Goal: Task Accomplishment & Management: Manage account settings

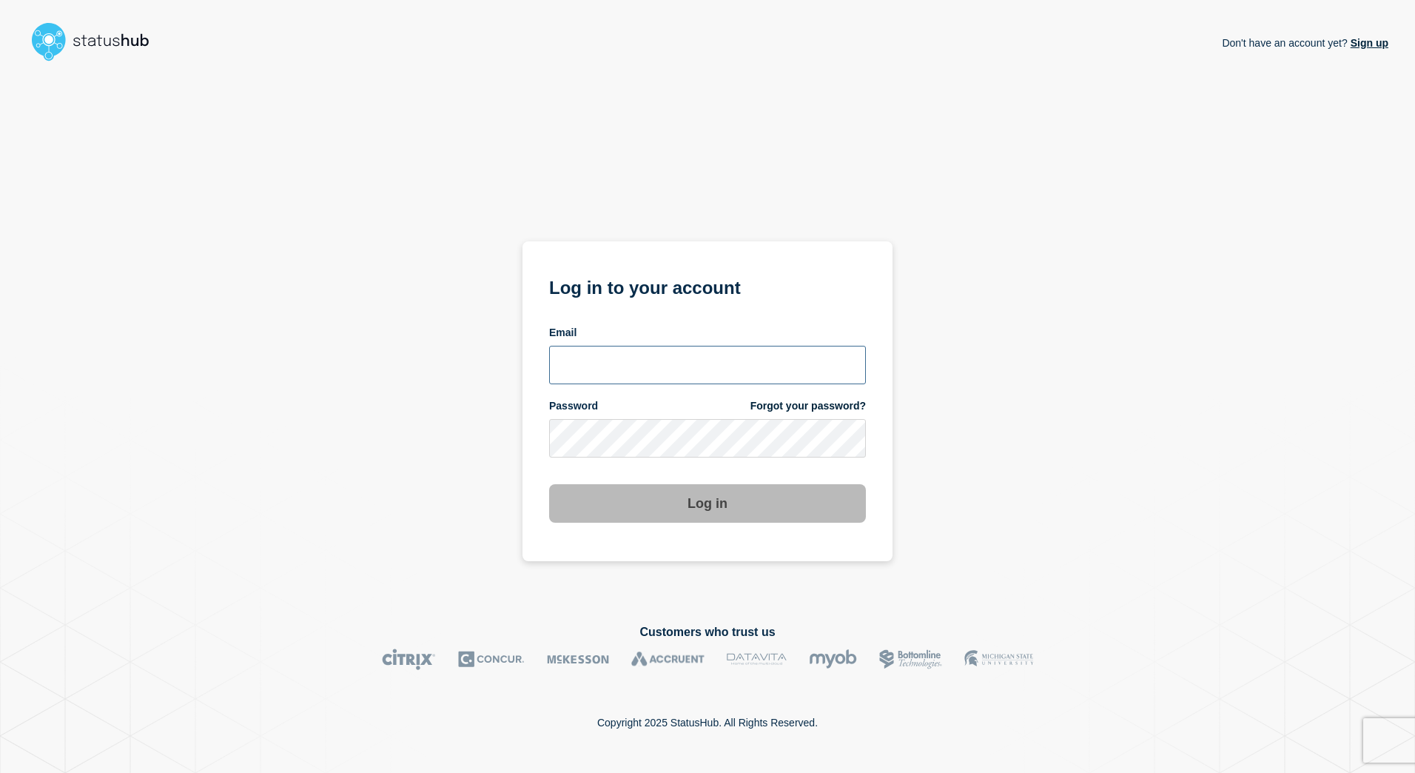
click at [595, 373] on input "email input" at bounding box center [707, 365] width 317 height 38
type input "[EMAIL_ADDRESS][DOMAIN_NAME]"
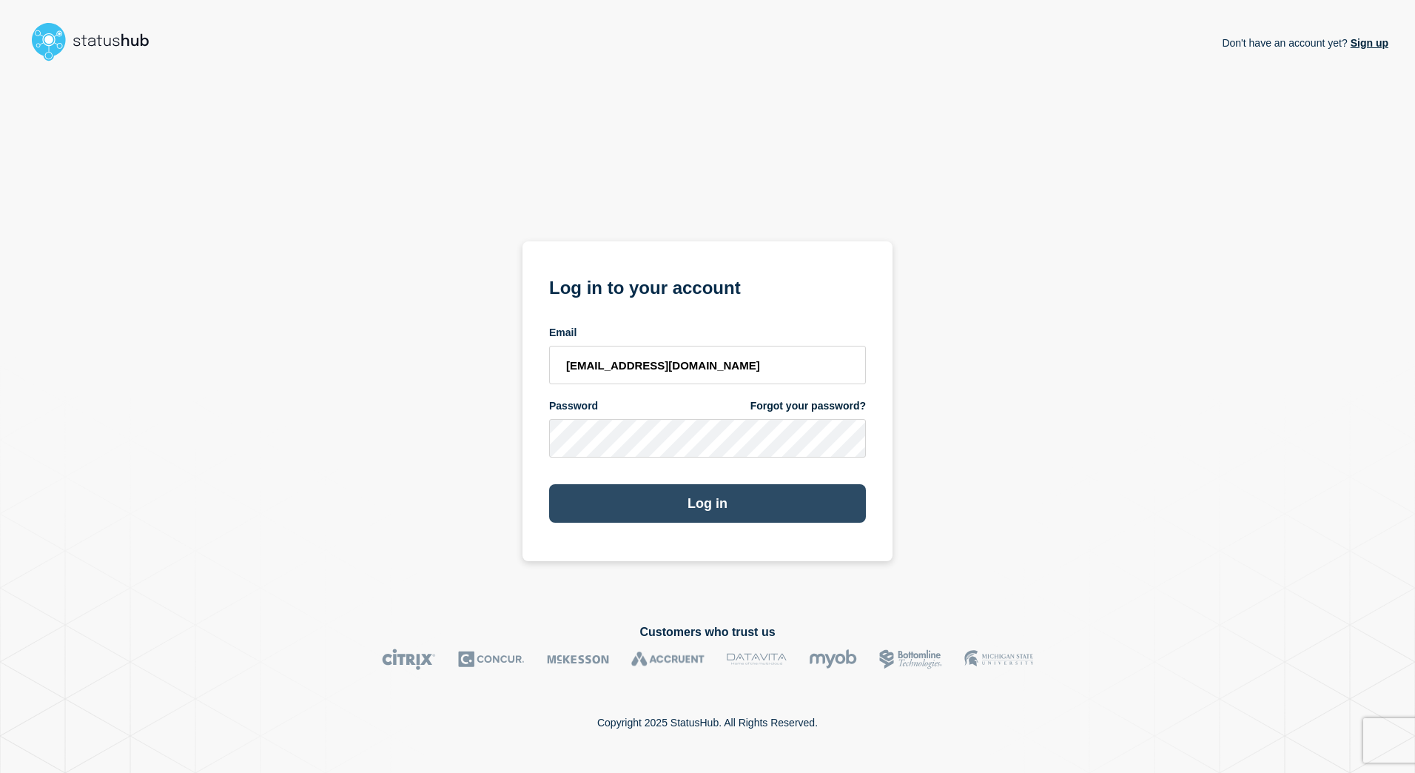
click at [699, 500] on button "Log in" at bounding box center [707, 503] width 317 height 38
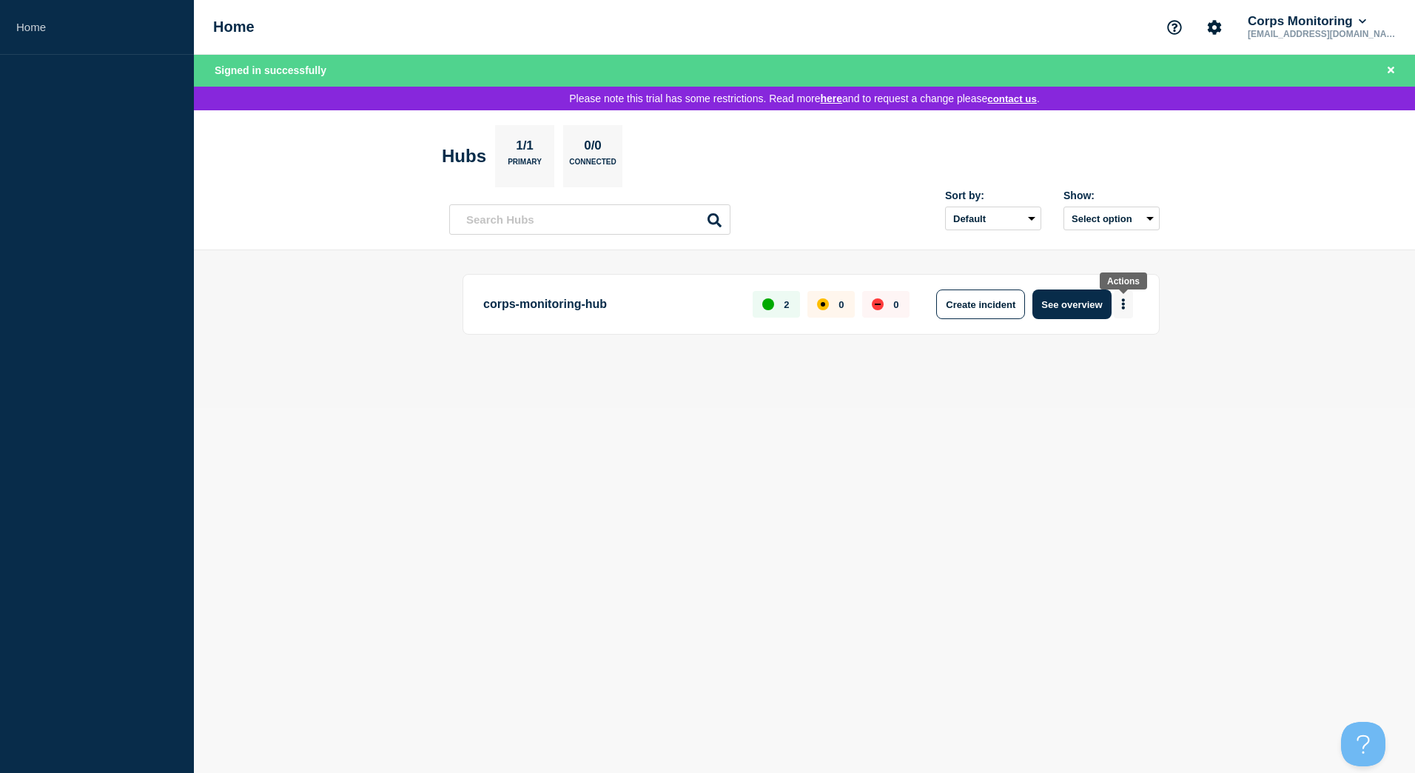
click at [1122, 306] on icon "More actions" at bounding box center [1123, 303] width 4 height 11
click at [1120, 349] on button "Create maintenance" at bounding box center [1118, 351] width 100 height 13
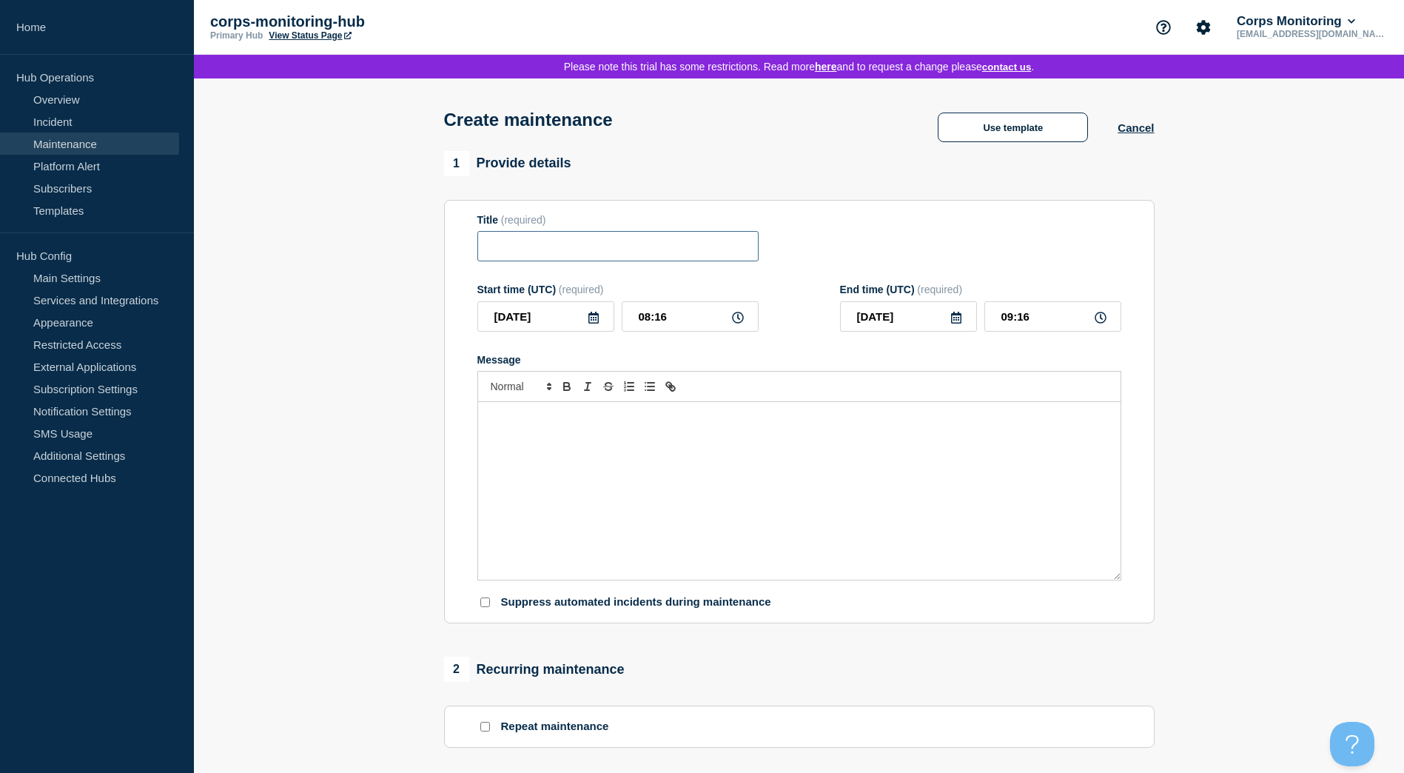
click at [574, 254] on input "Title" at bounding box center [617, 246] width 281 height 30
type input "Planned sentinel maitenance"
click at [605, 449] on div "Message" at bounding box center [799, 491] width 643 height 178
click at [554, 332] on input "[DATE]" at bounding box center [545, 316] width 137 height 30
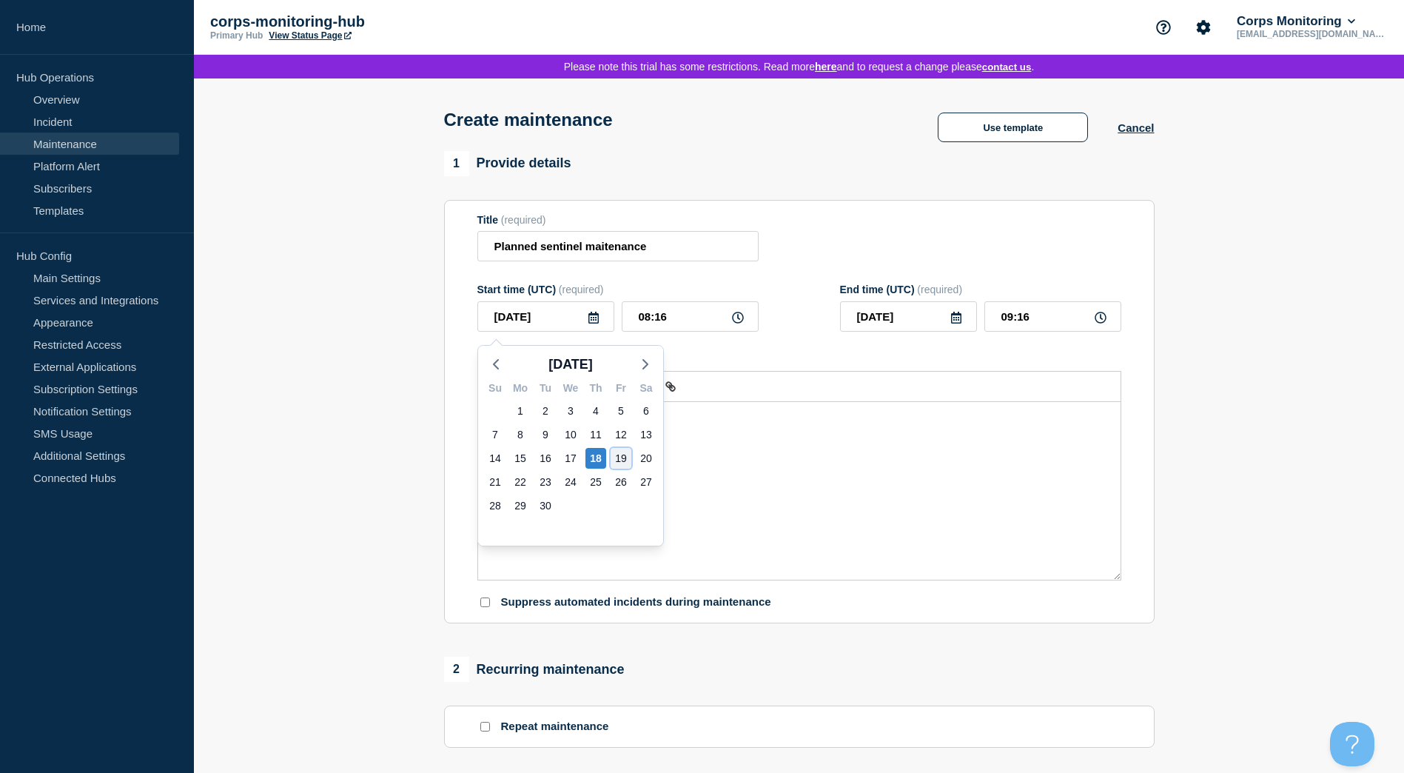
click at [623, 462] on div "19" at bounding box center [621, 458] width 21 height 21
type input "[DATE]"
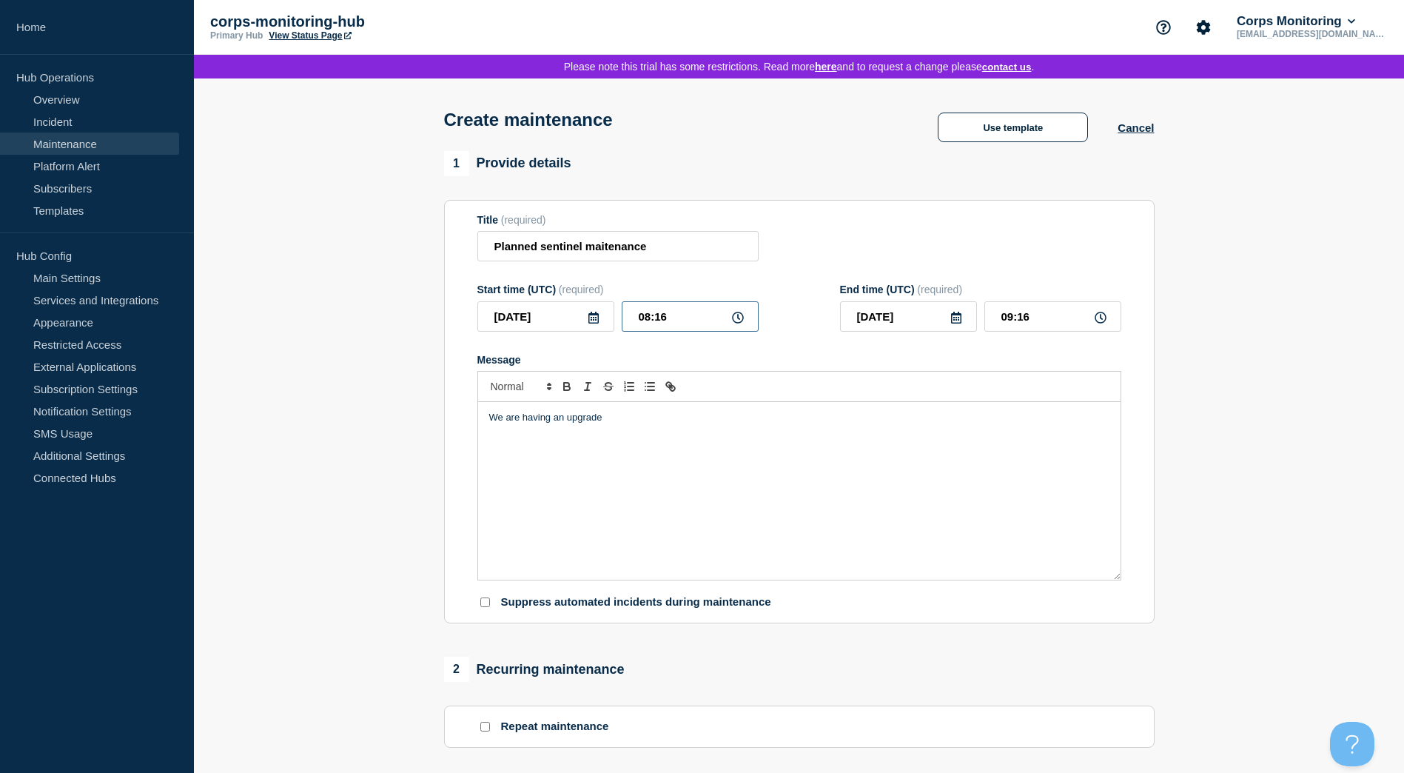
click at [690, 329] on input "08:16" at bounding box center [690, 316] width 137 height 30
drag, startPoint x: 674, startPoint y: 329, endPoint x: 625, endPoint y: 330, distance: 48.9
click at [625, 330] on input "08:16" at bounding box center [690, 316] width 137 height 30
type input "10:00"
click at [1014, 323] on input "11:00" at bounding box center [1052, 316] width 137 height 30
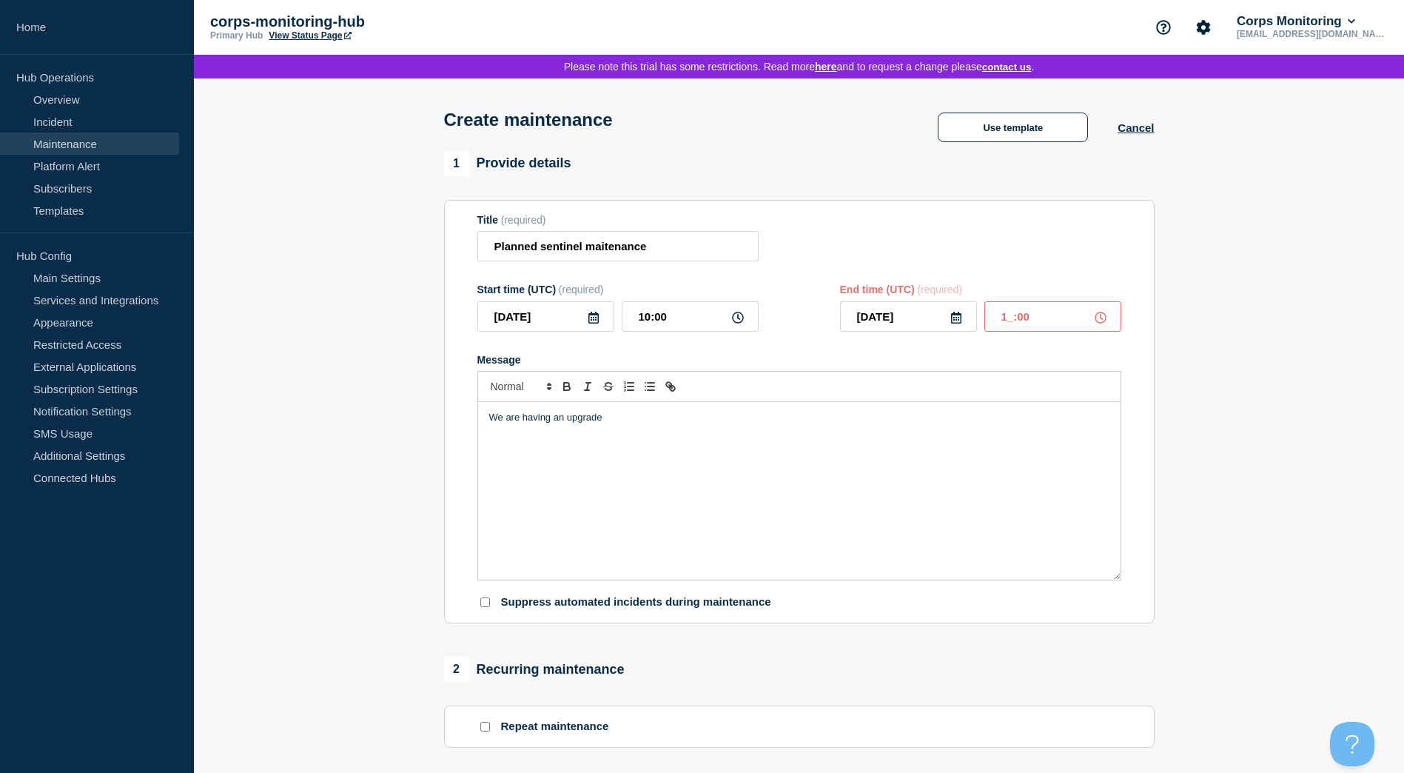
type input "15:00"
click at [694, 417] on div "We are having an upgrade" at bounding box center [799, 491] width 643 height 178
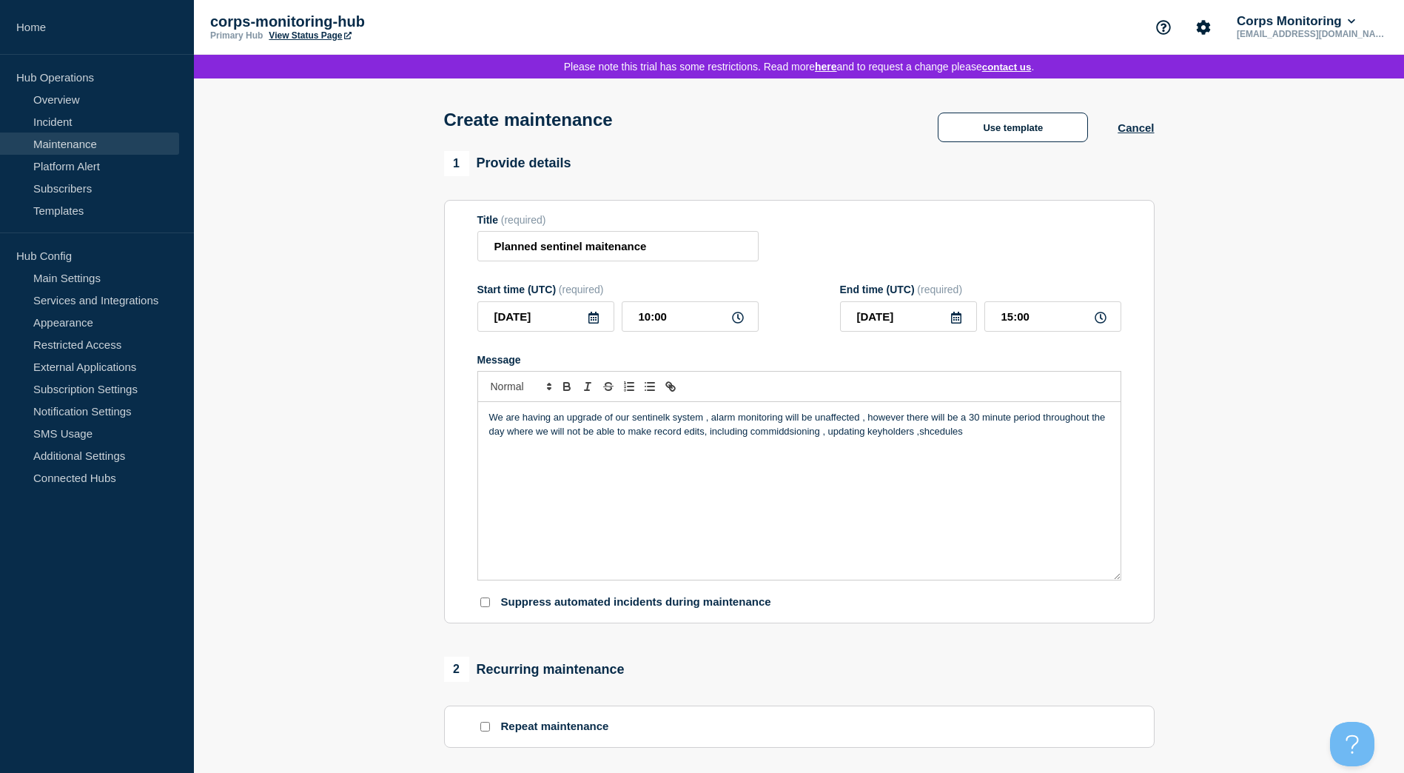
drag, startPoint x: 1019, startPoint y: 444, endPoint x: 722, endPoint y: 454, distance: 296.2
click at [705, 445] on div "We are having an upgrade of our sentinelk system , alarm monitoring will be una…" at bounding box center [799, 491] width 643 height 178
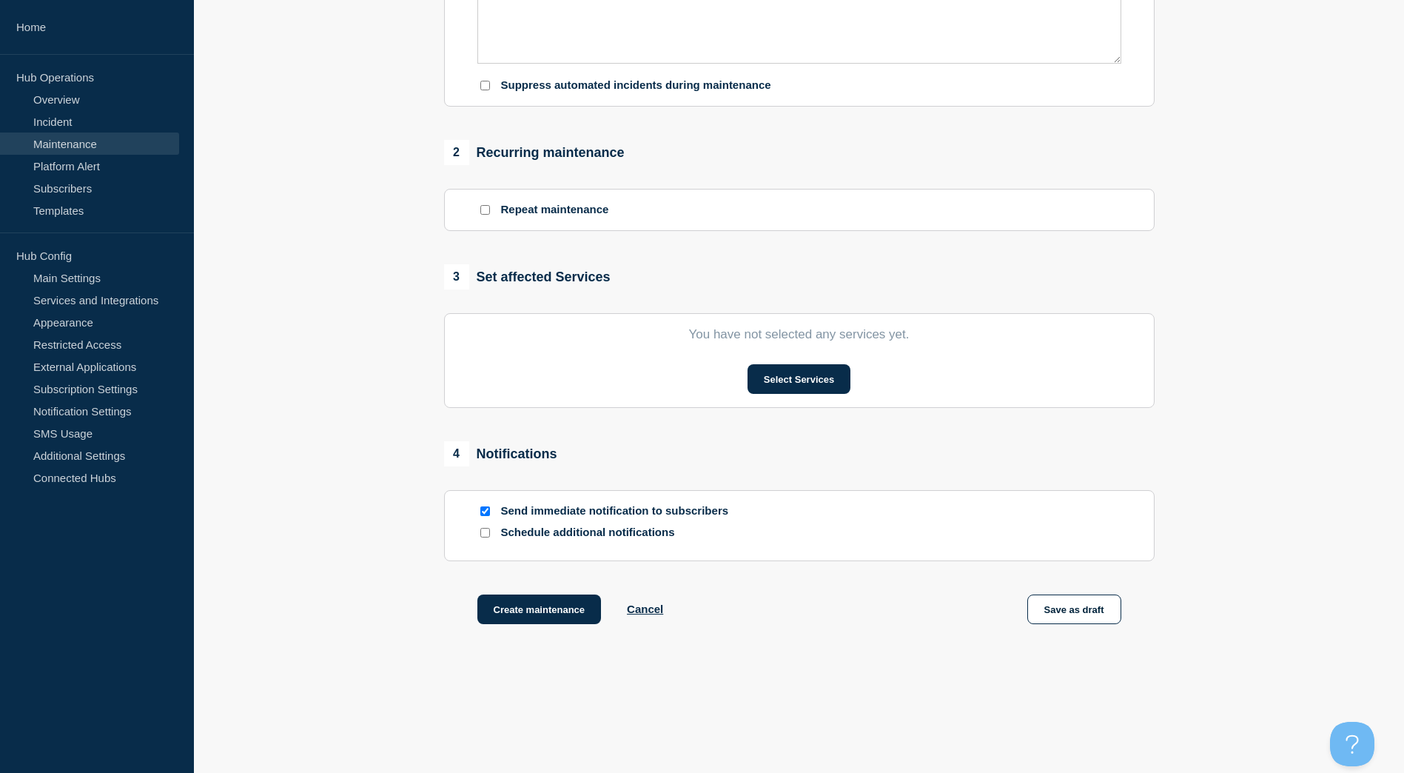
scroll to position [518, 0]
click at [813, 390] on button "Select Services" at bounding box center [799, 378] width 103 height 30
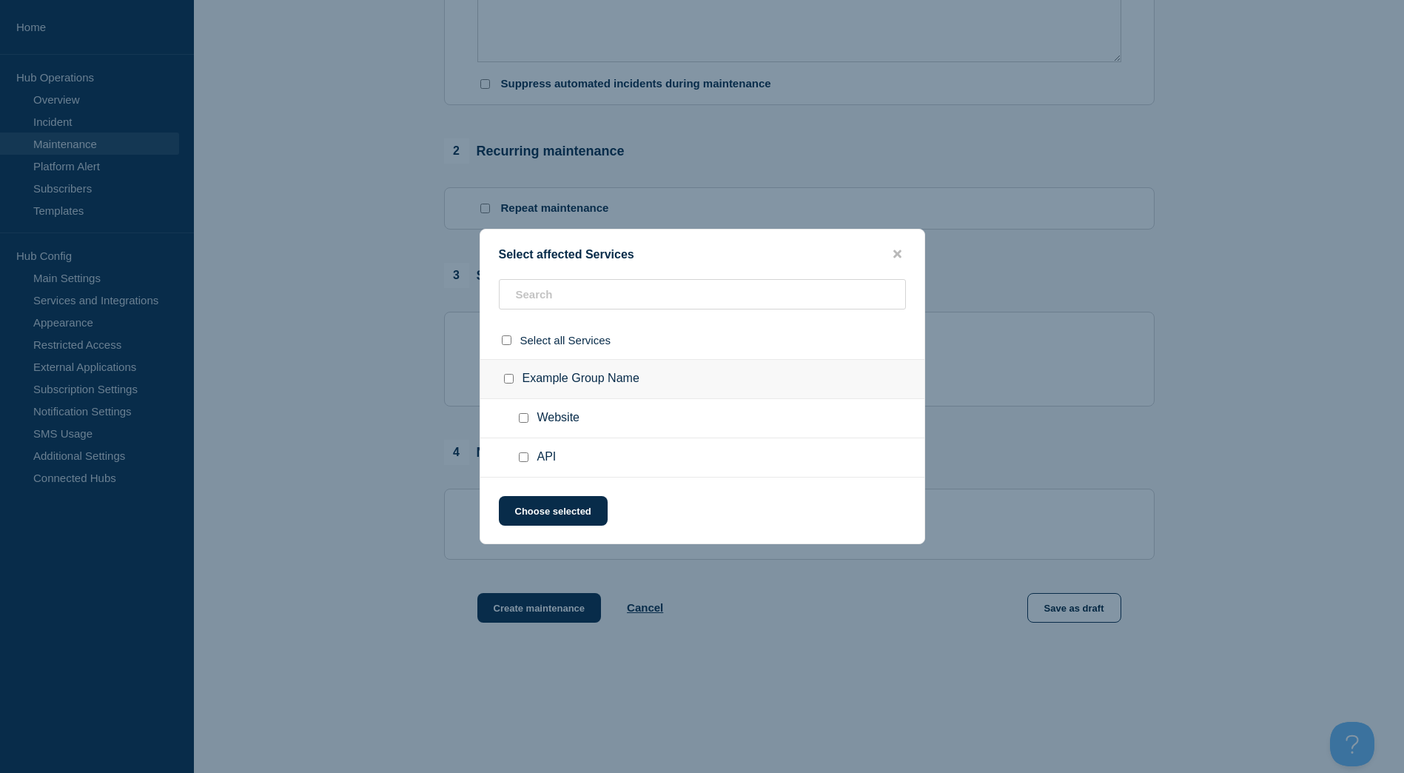
scroll to position [544, 0]
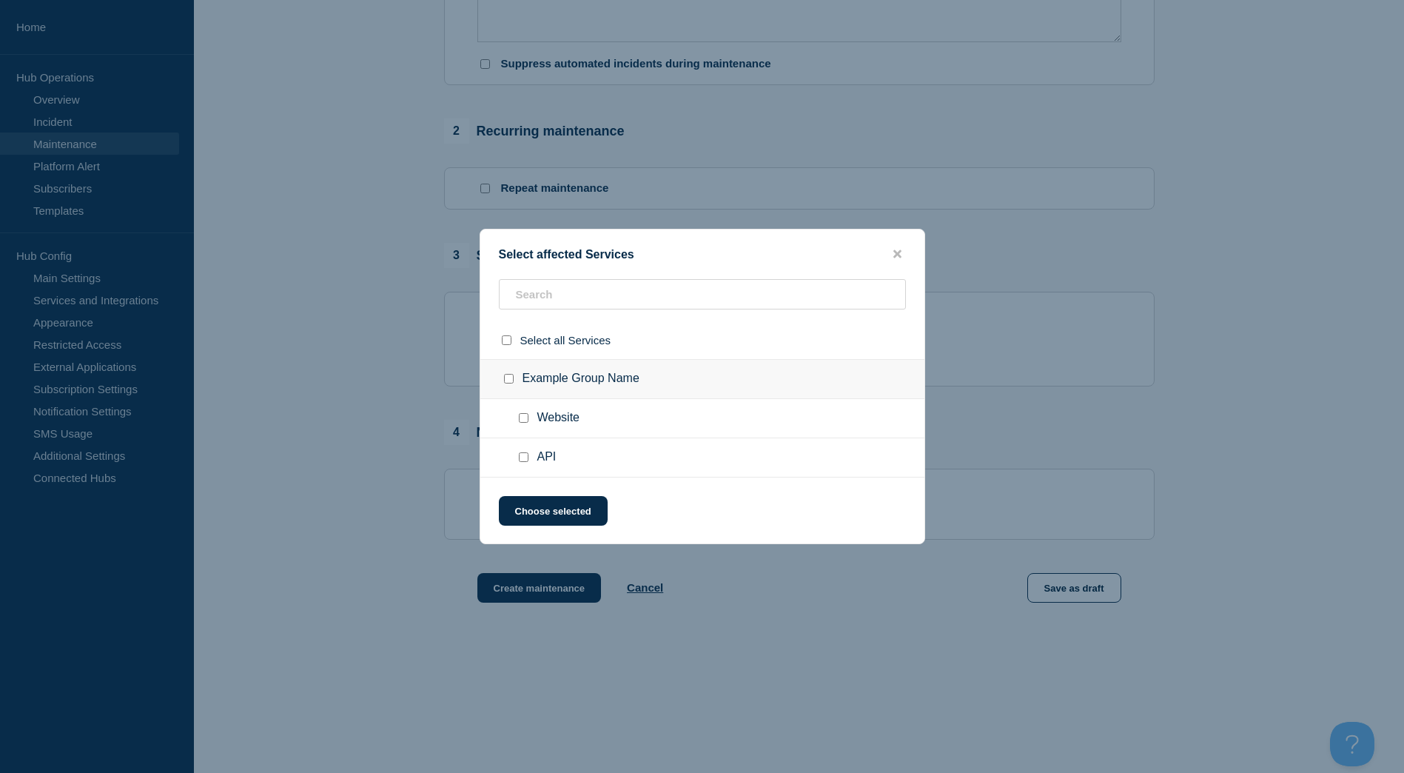
click at [529, 462] on div at bounding box center [526, 457] width 21 height 15
click at [524, 458] on input "API checkbox" at bounding box center [524, 457] width 10 height 10
checkbox input "true"
drag, startPoint x: 572, startPoint y: 509, endPoint x: 983, endPoint y: 435, distance: 417.4
click at [577, 508] on button "Choose selected" at bounding box center [553, 511] width 109 height 30
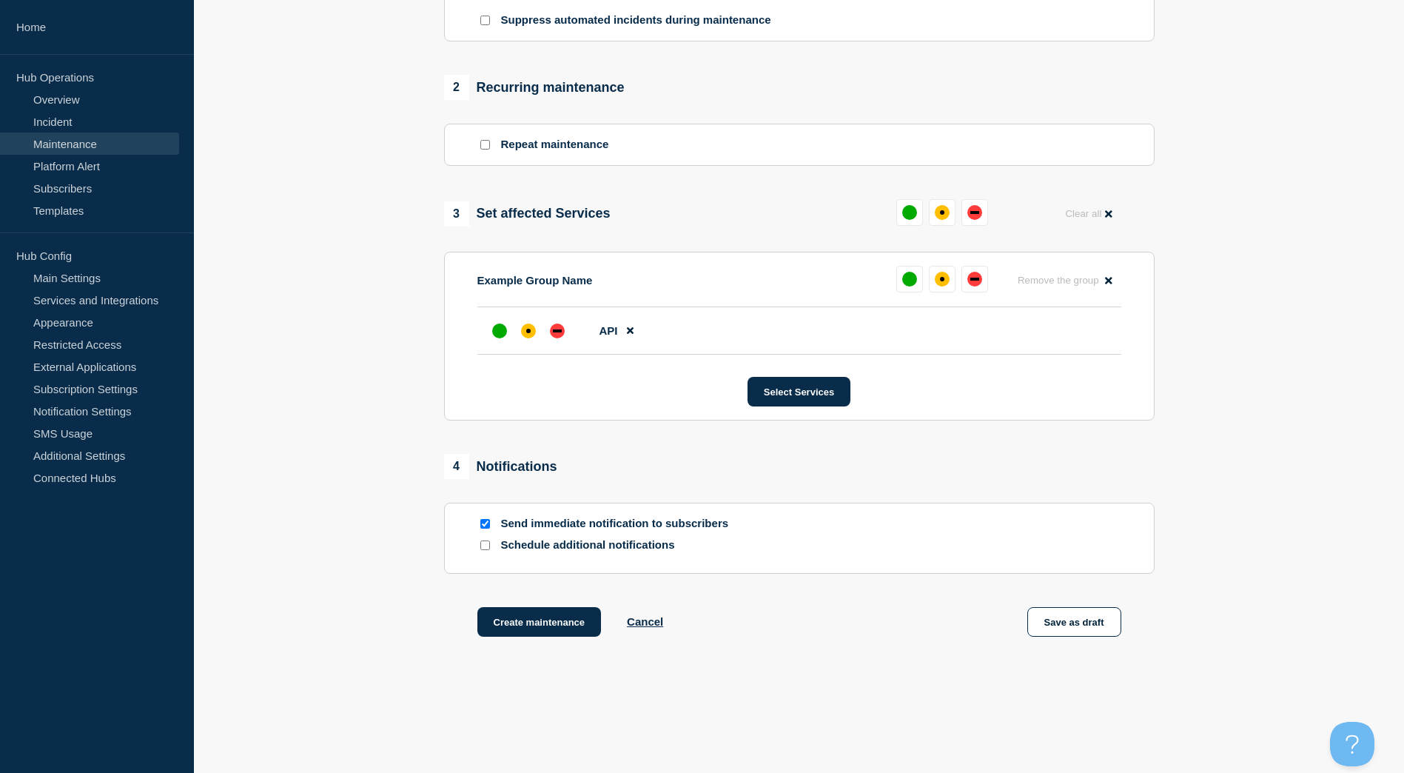
scroll to position [622, 0]
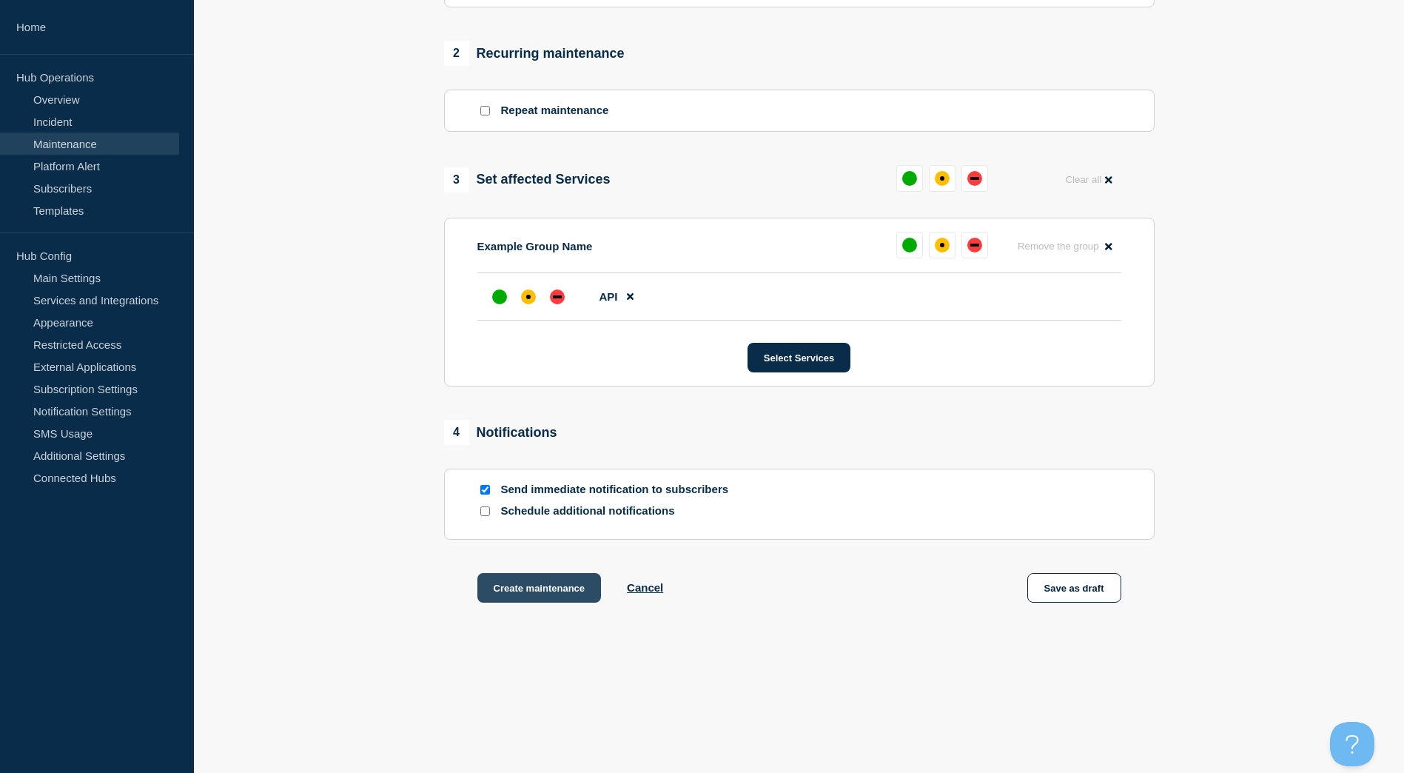
click at [536, 588] on button "Create maintenance" at bounding box center [539, 588] width 124 height 30
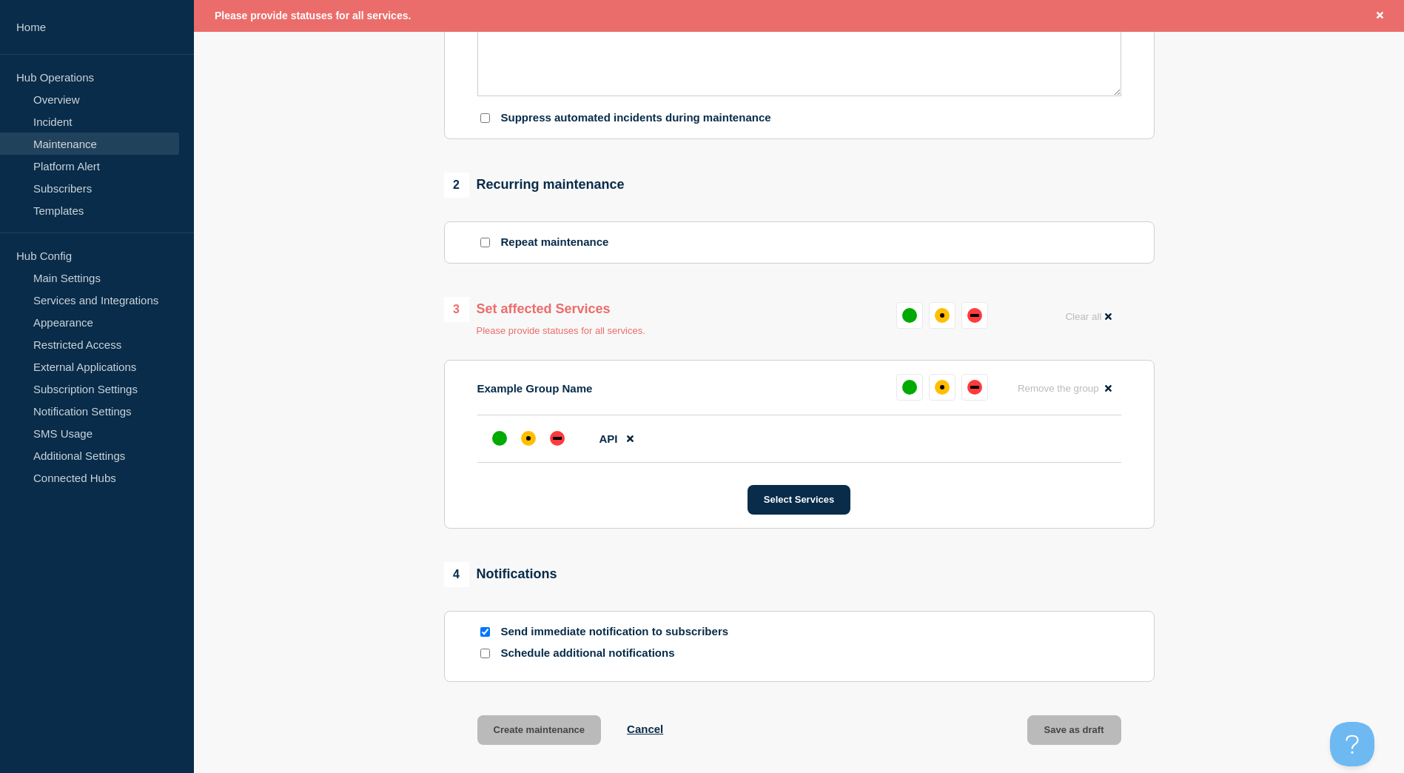
scroll to position [505, 0]
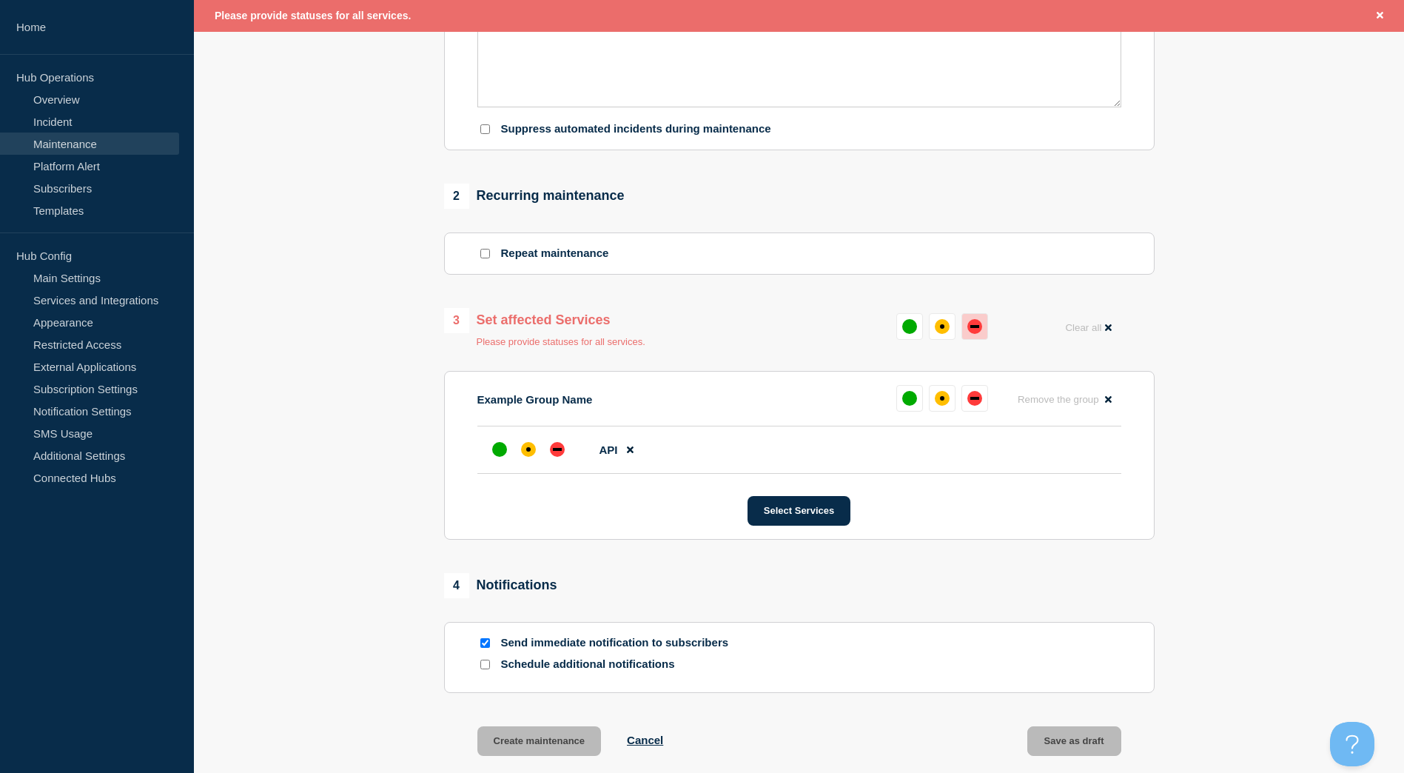
click at [976, 334] on div "down" at bounding box center [974, 326] width 15 height 15
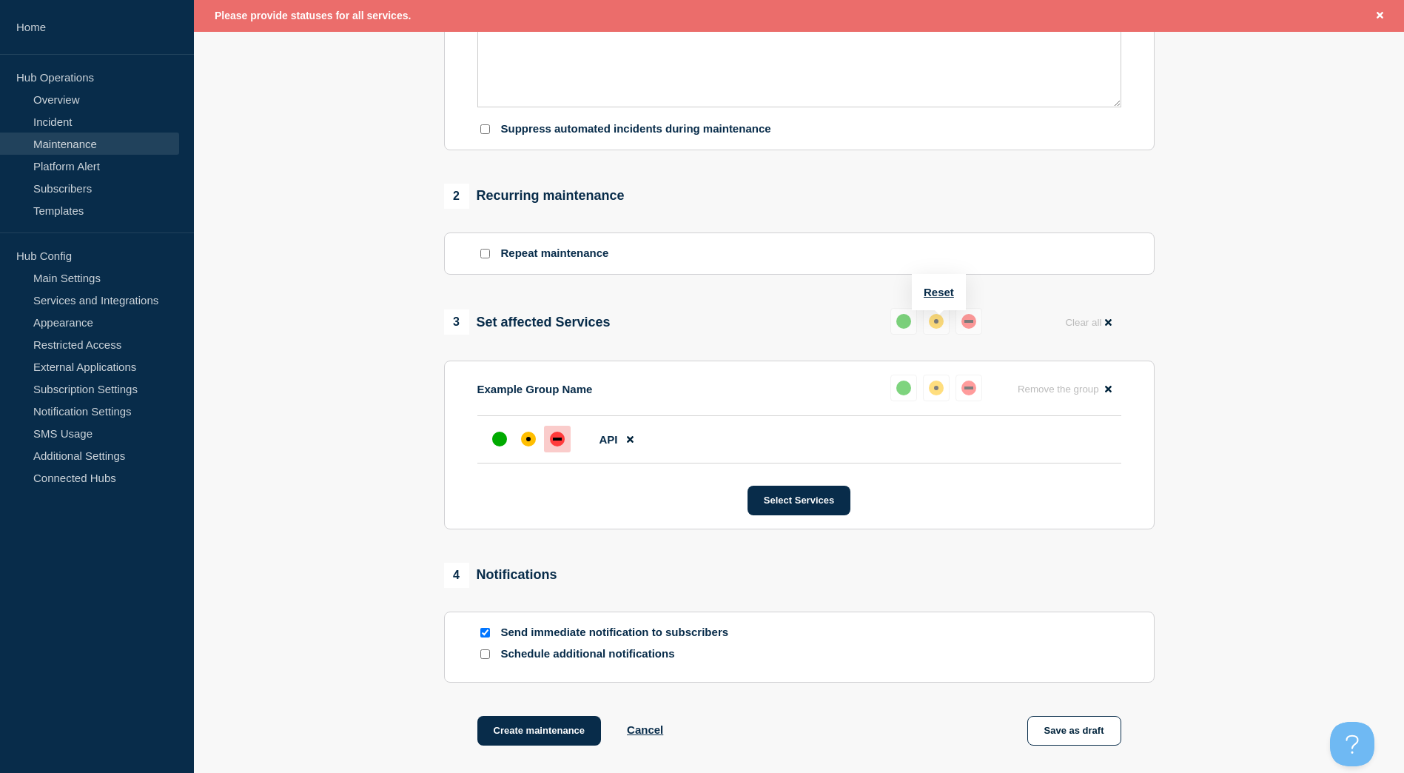
click at [908, 329] on div "up" at bounding box center [903, 321] width 15 height 15
click at [898, 329] on div "up" at bounding box center [903, 321] width 15 height 15
click at [902, 327] on div "up" at bounding box center [903, 321] width 15 height 15
click at [810, 508] on button "Select Services" at bounding box center [799, 501] width 103 height 30
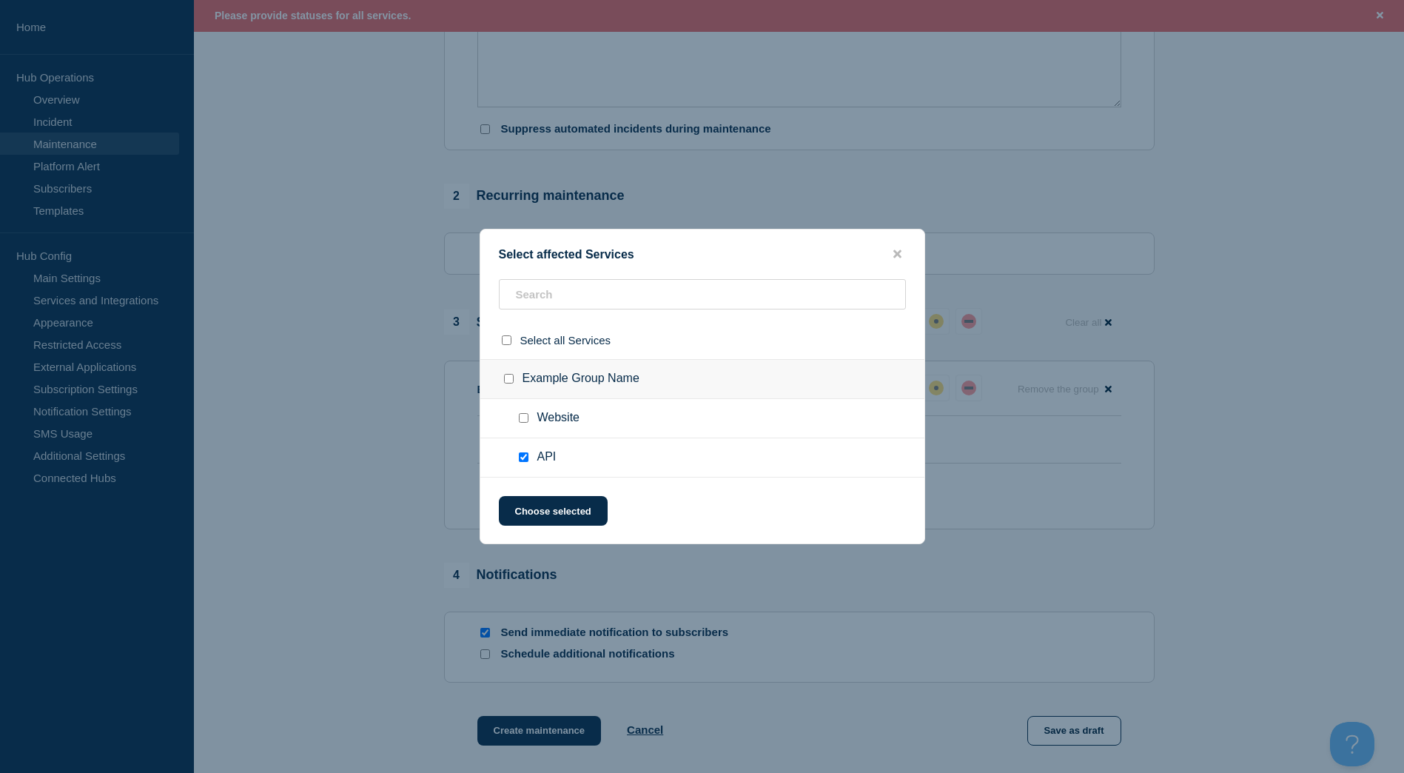
drag, startPoint x: 571, startPoint y: 517, endPoint x: 652, endPoint y: 514, distance: 80.7
click at [580, 516] on button "Choose selected" at bounding box center [553, 511] width 109 height 30
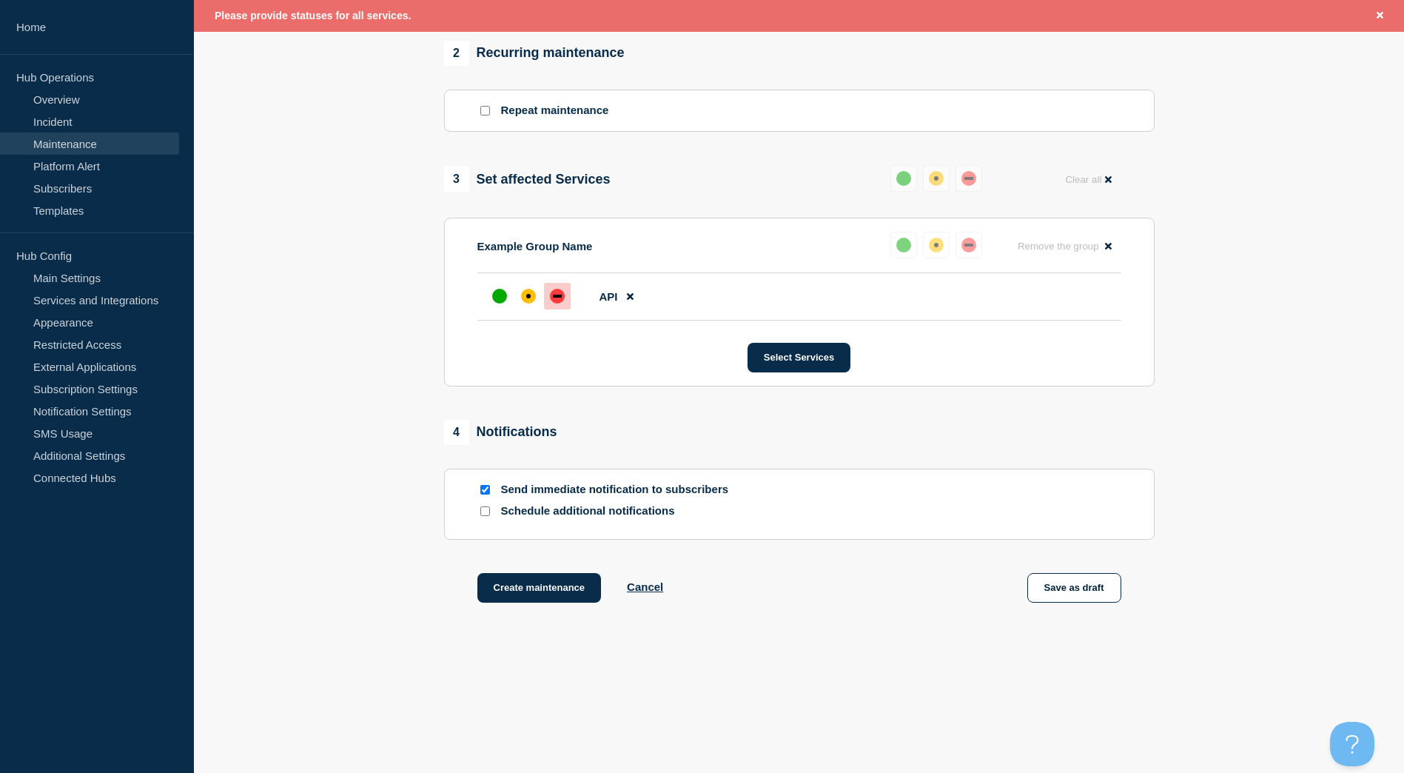
scroll to position [654, 0]
drag, startPoint x: 546, startPoint y: 588, endPoint x: 574, endPoint y: 583, distance: 28.5
click at [550, 588] on button "Create maintenance" at bounding box center [539, 588] width 124 height 30
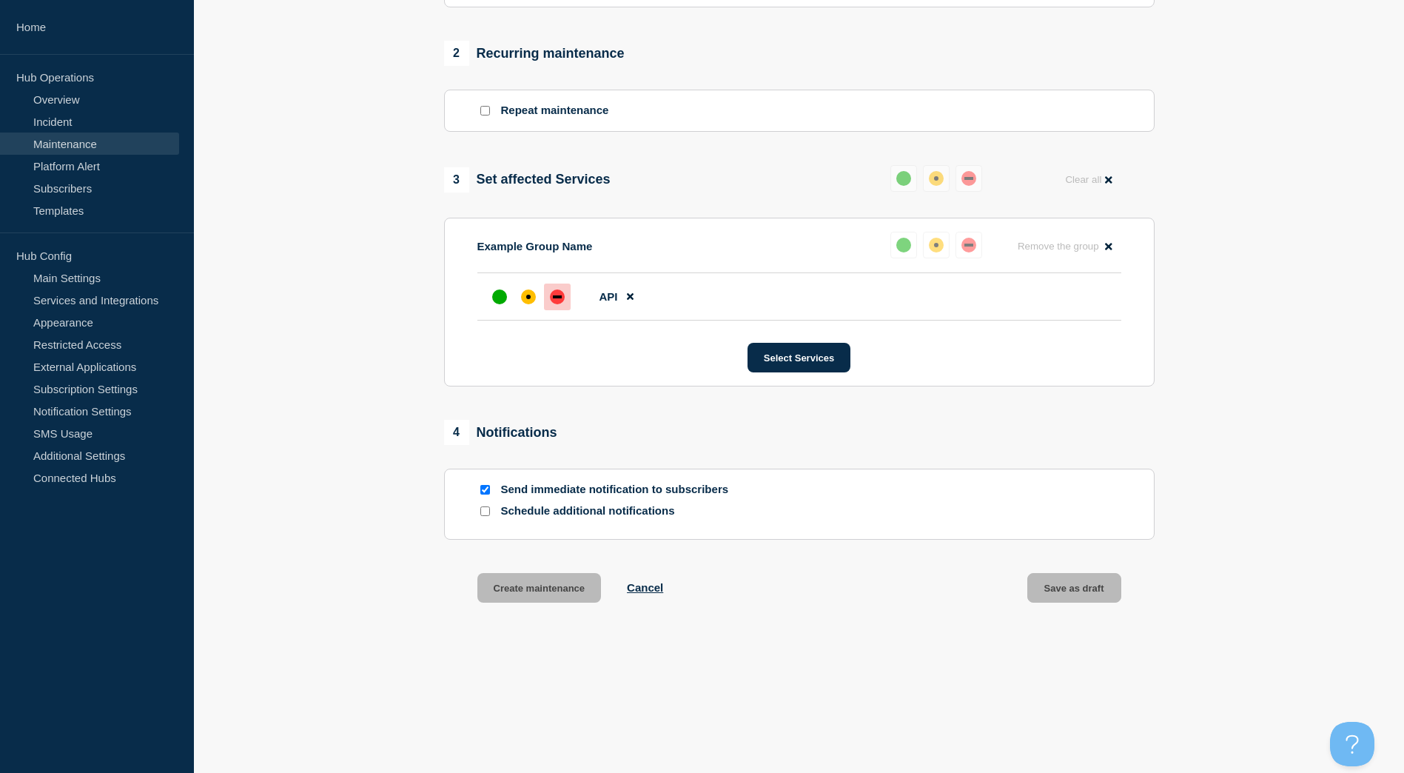
scroll to position [0, 0]
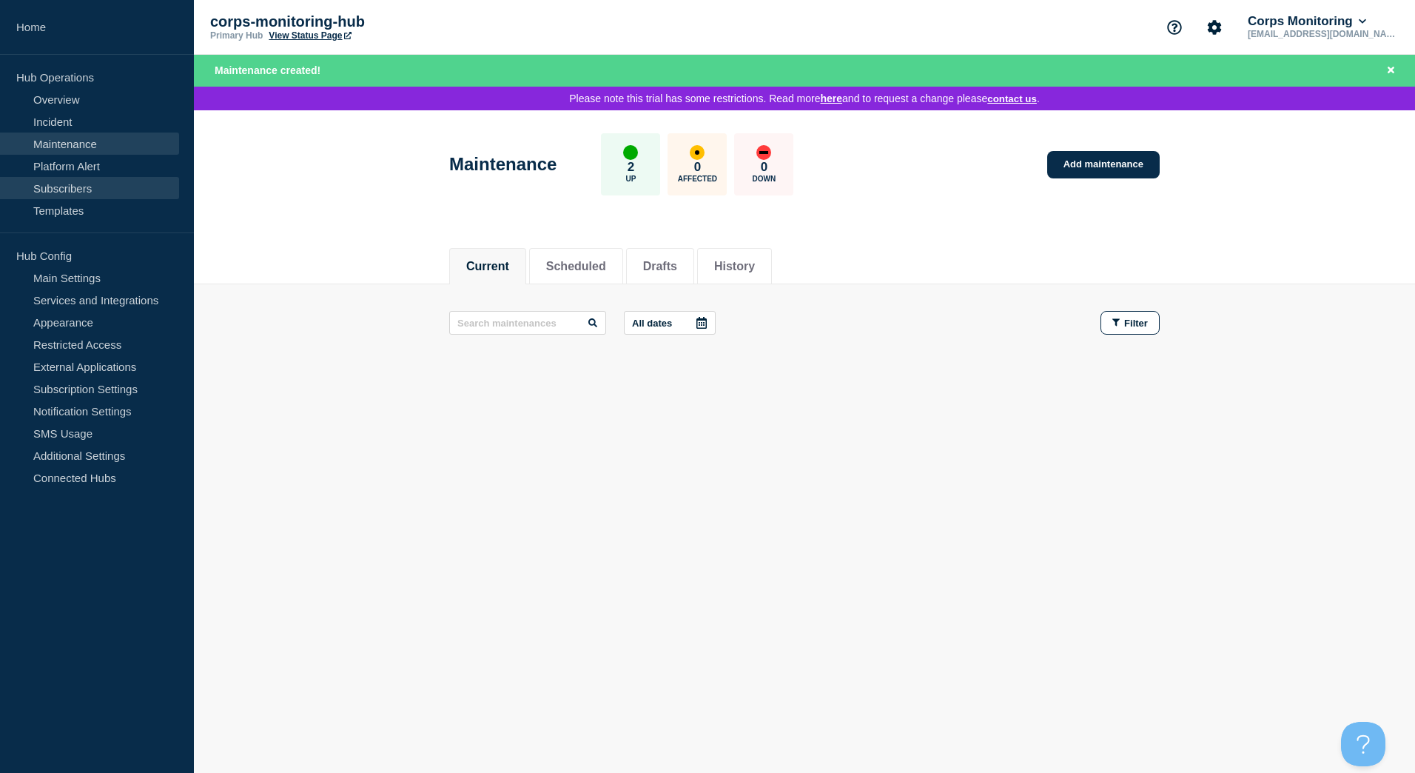
click at [78, 193] on link "Subscribers" at bounding box center [89, 188] width 179 height 22
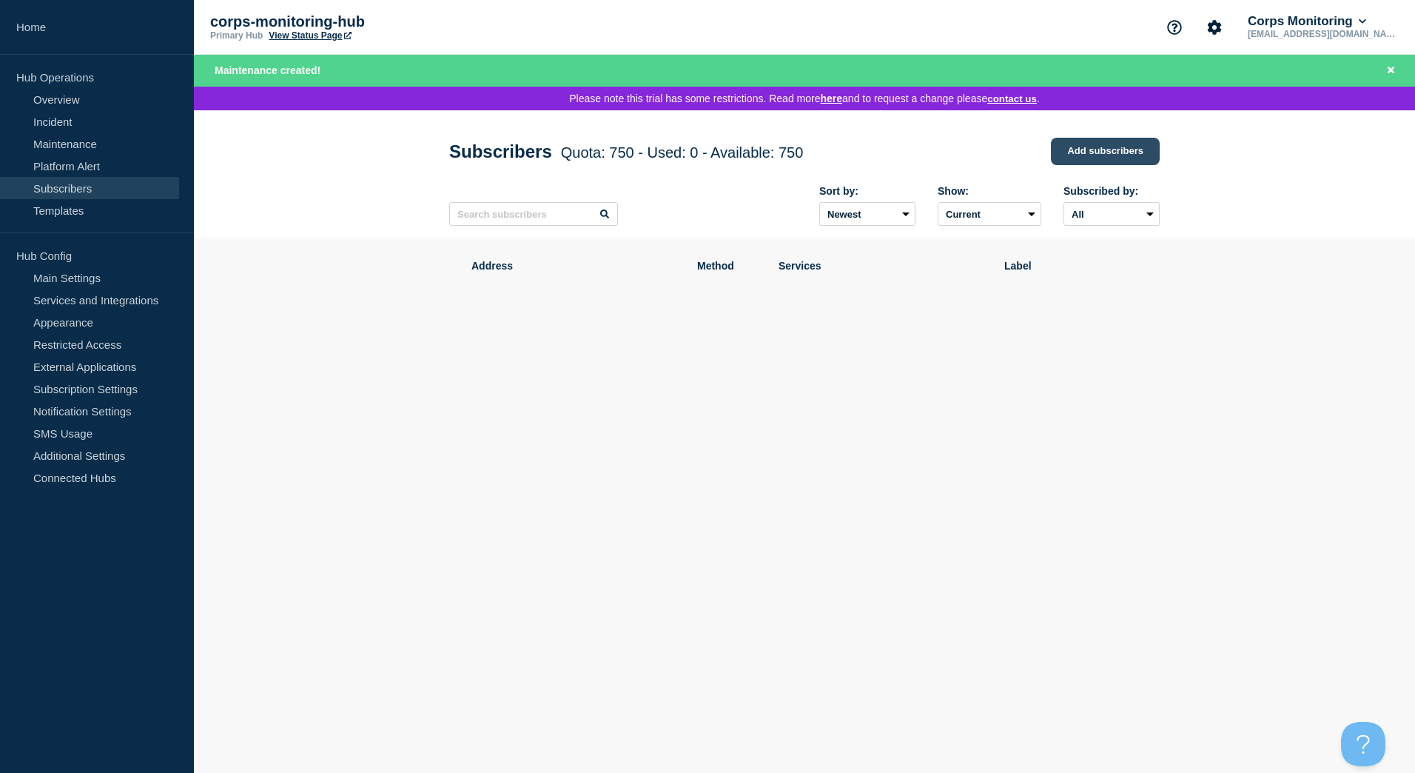
drag, startPoint x: 1113, startPoint y: 151, endPoint x: 1093, endPoint y: 155, distance: 20.3
click at [1113, 151] on link "Add subscribers" at bounding box center [1105, 151] width 109 height 27
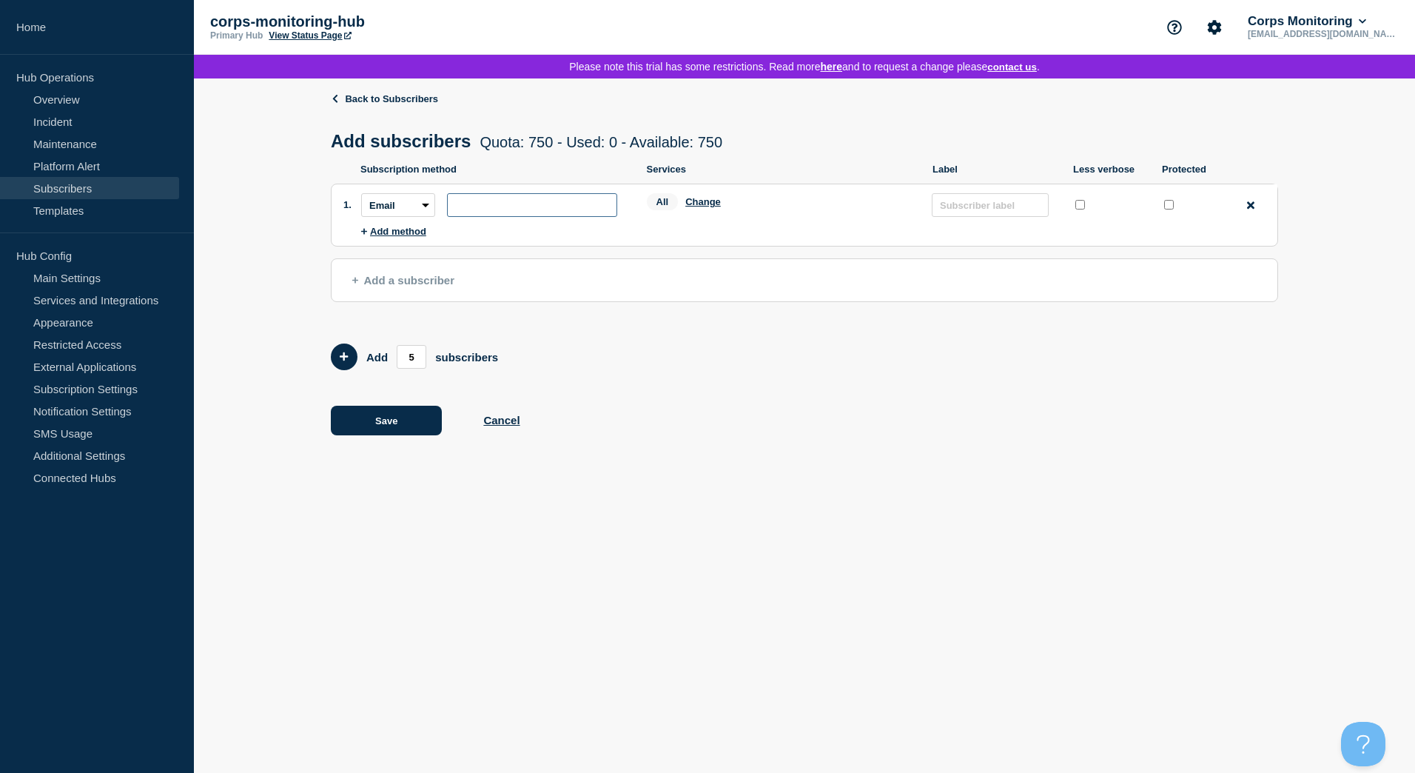
click at [514, 216] on input "subscription-address" at bounding box center [532, 205] width 170 height 24
click at [394, 234] on button "Add method" at bounding box center [393, 231] width 65 height 11
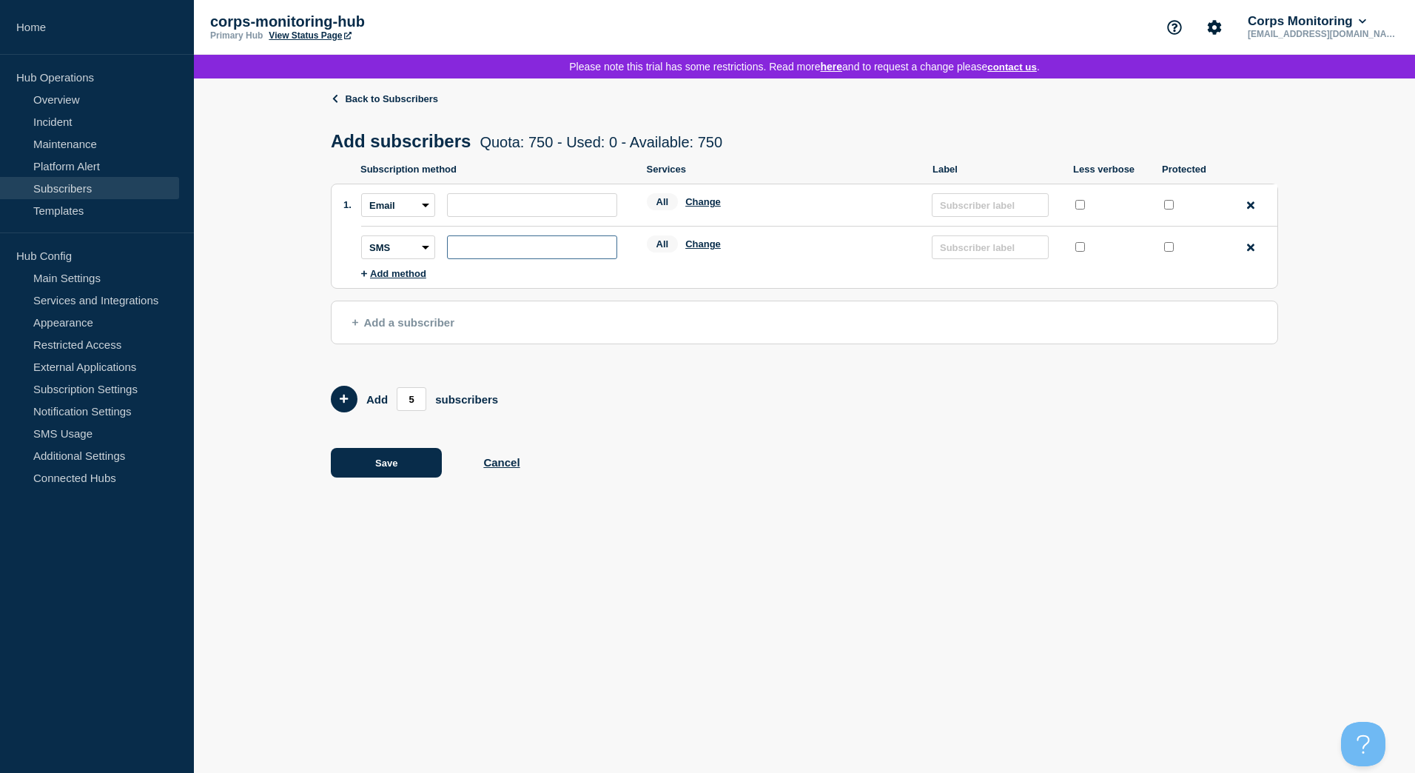
click at [519, 259] on input "subscription-address" at bounding box center [532, 247] width 170 height 24
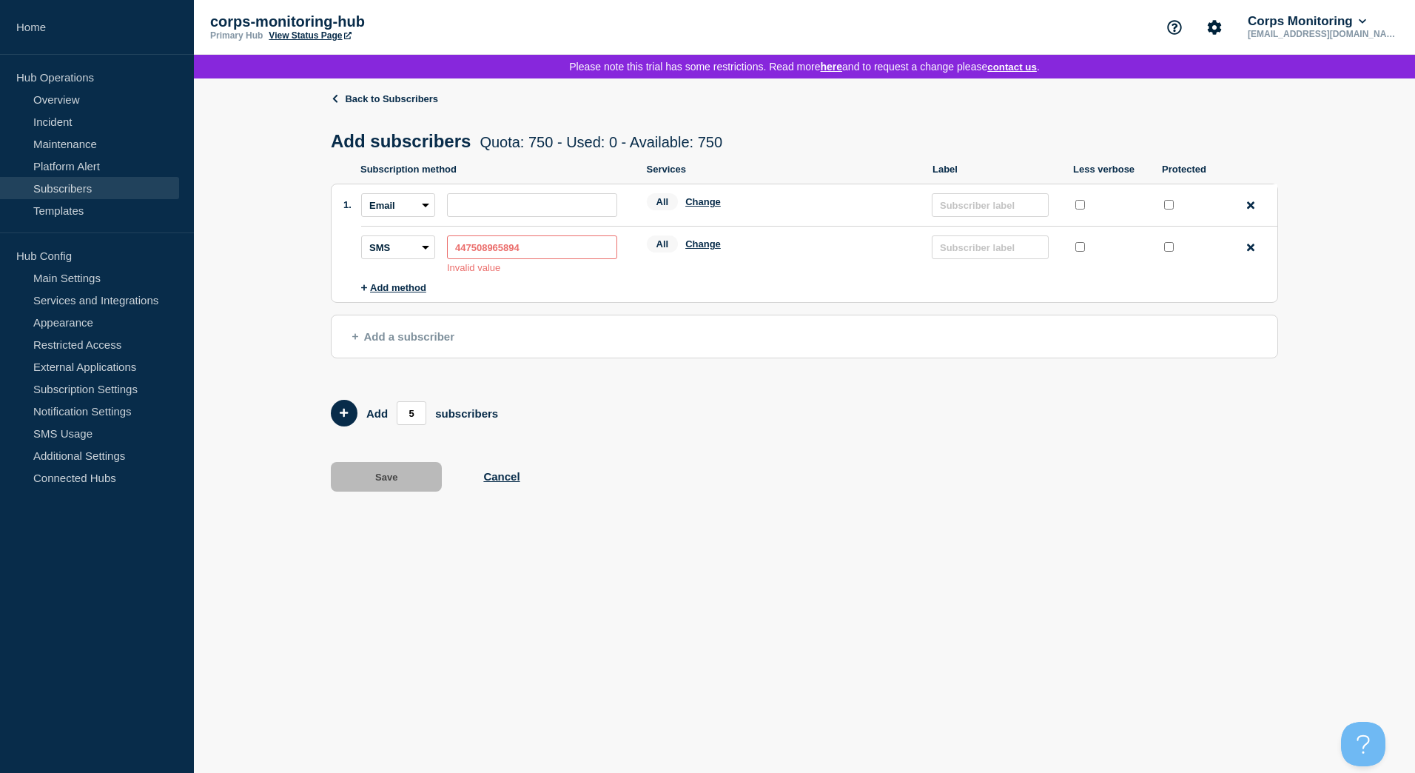
click at [586, 259] on input "447508965894" at bounding box center [532, 247] width 170 height 24
click at [454, 252] on input "447508965894" at bounding box center [532, 247] width 170 height 24
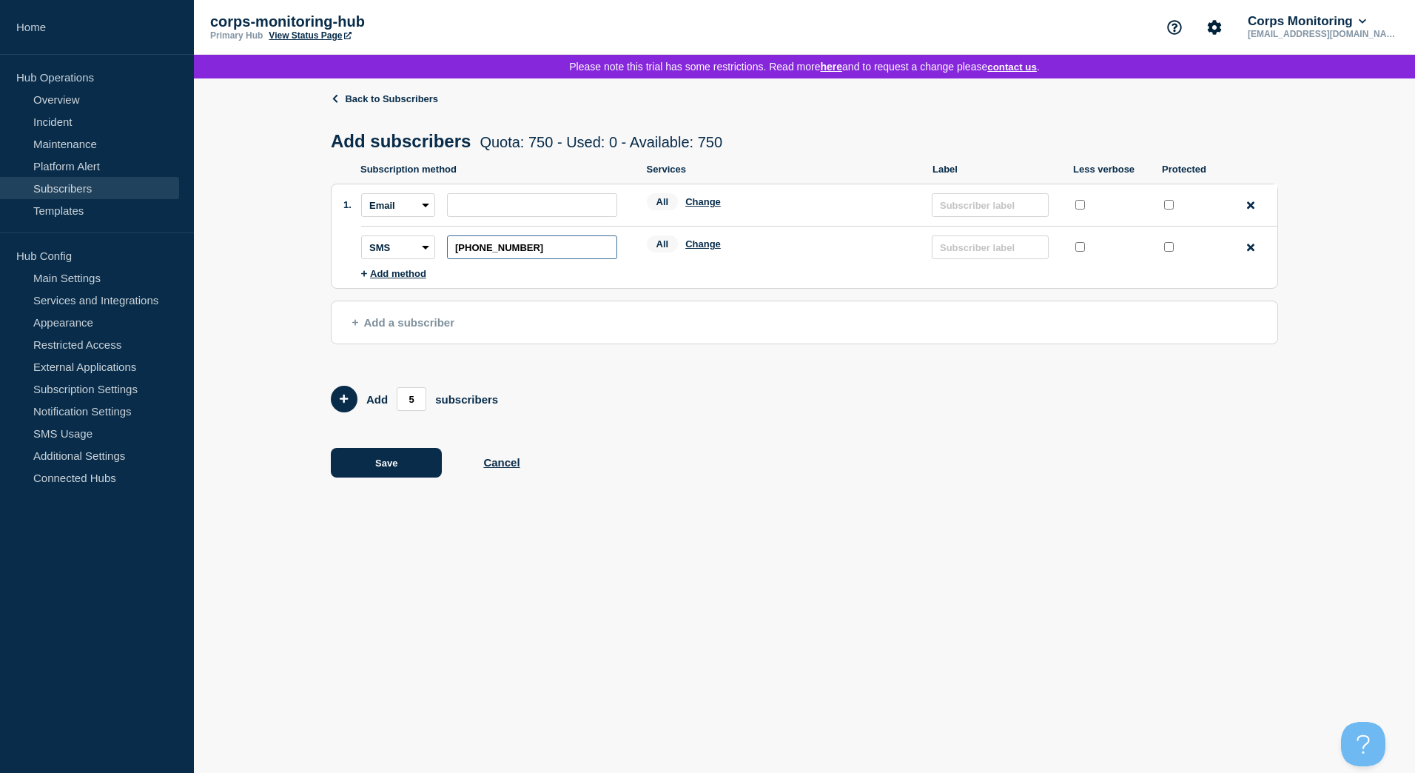
type input "[PHONE_NUMBER]"
click at [497, 212] on input "subscription-address" at bounding box center [532, 205] width 170 height 24
type input "[EMAIL_ADDRESS][DOMAIN_NAME]"
click at [979, 213] on input "text" at bounding box center [990, 205] width 117 height 24
click at [371, 468] on button "Save" at bounding box center [386, 463] width 111 height 30
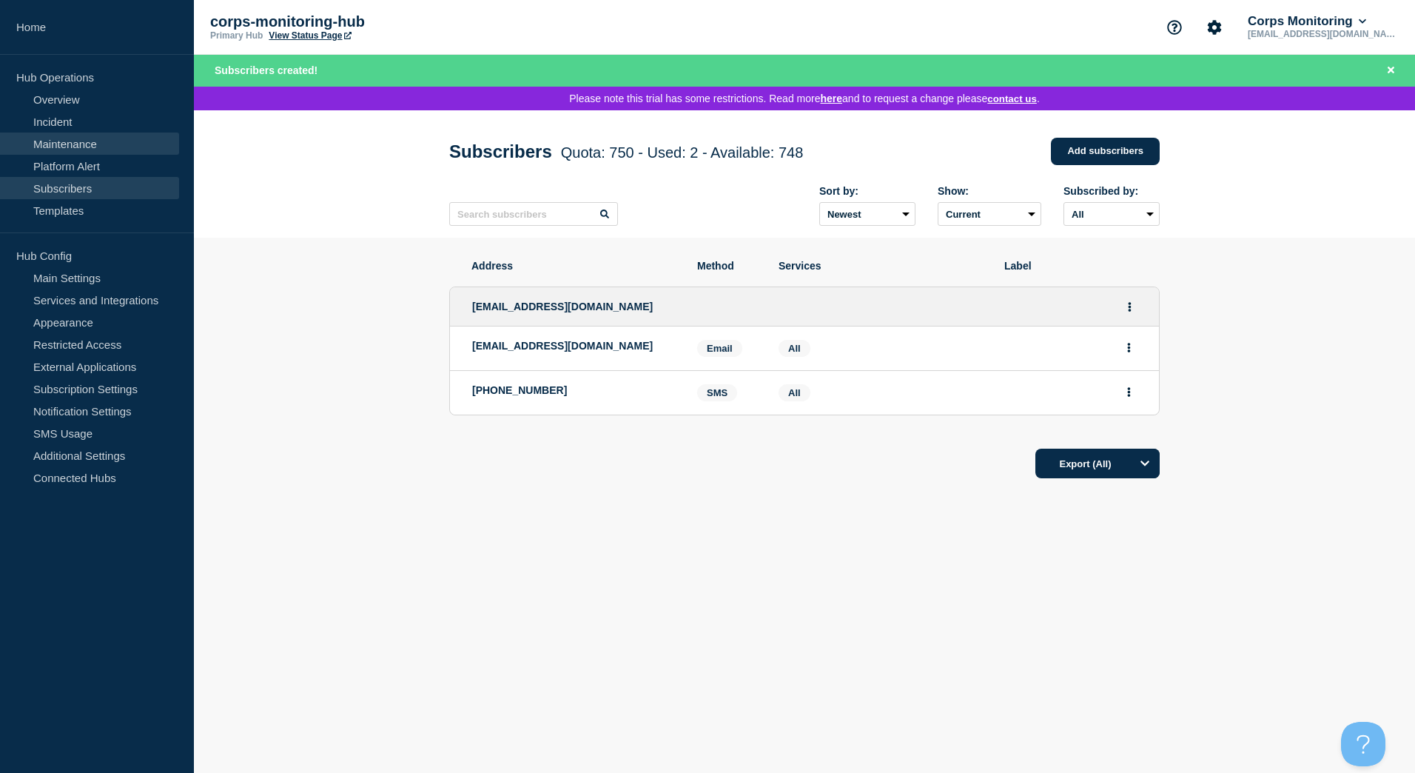
click at [80, 149] on link "Maintenance" at bounding box center [89, 143] width 179 height 22
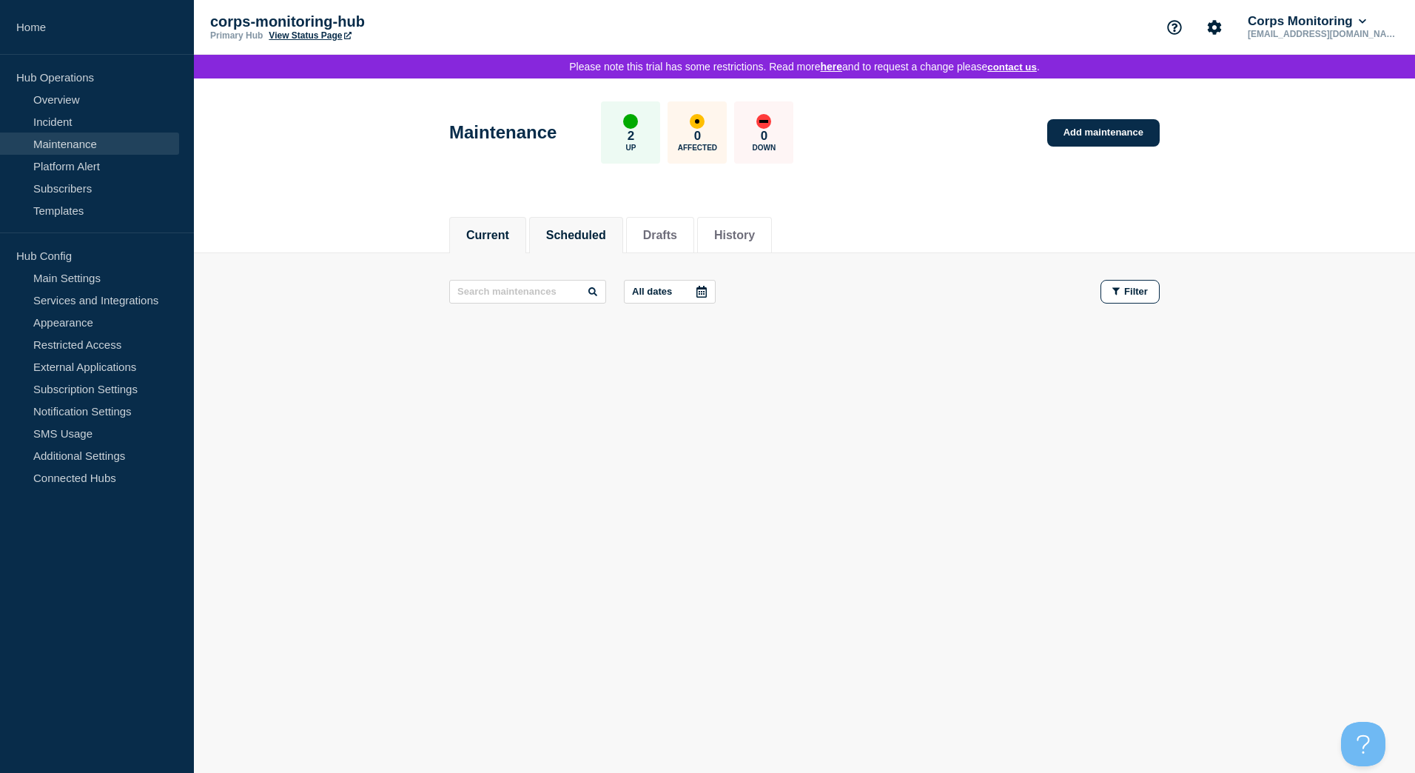
click at [604, 235] on button "Scheduled" at bounding box center [576, 235] width 60 height 13
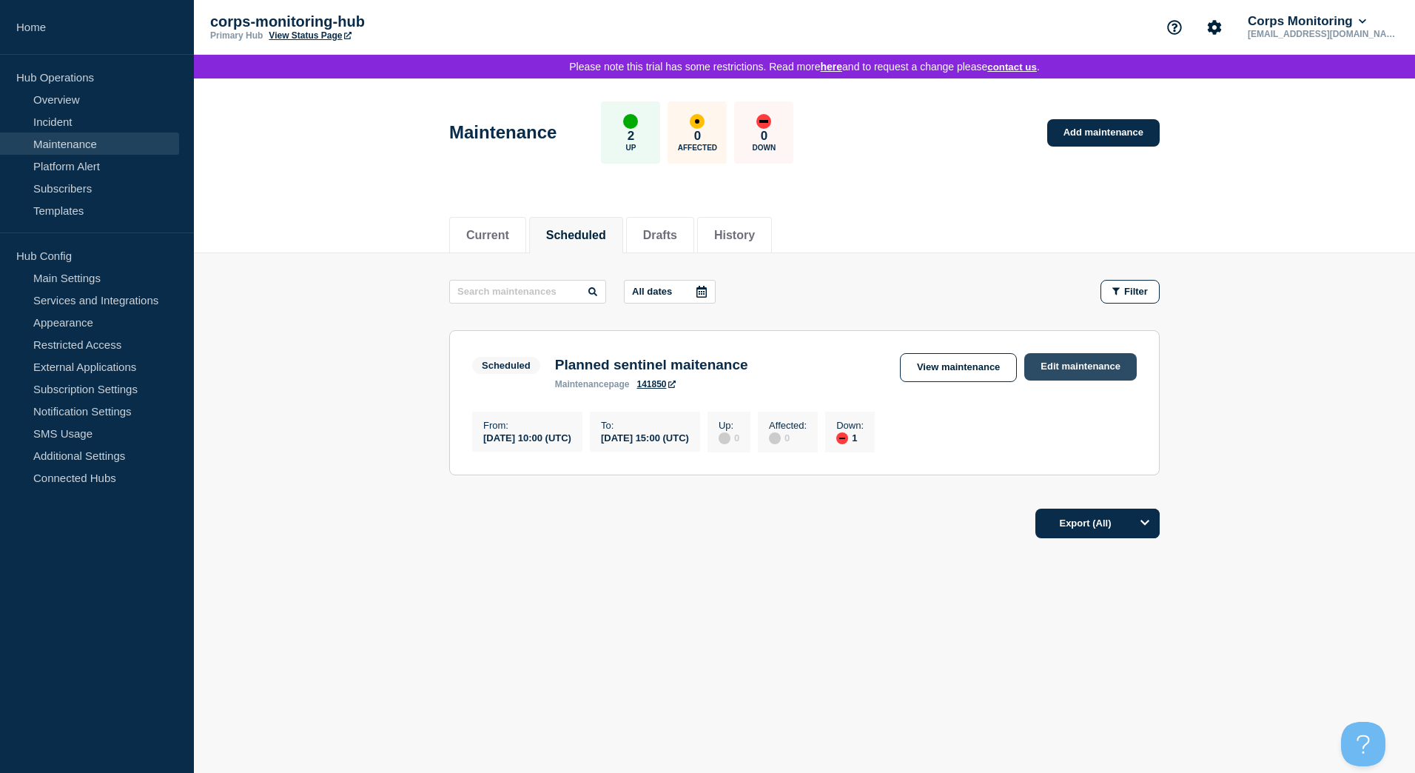
click at [1067, 372] on link "Edit maintenance" at bounding box center [1080, 366] width 113 height 27
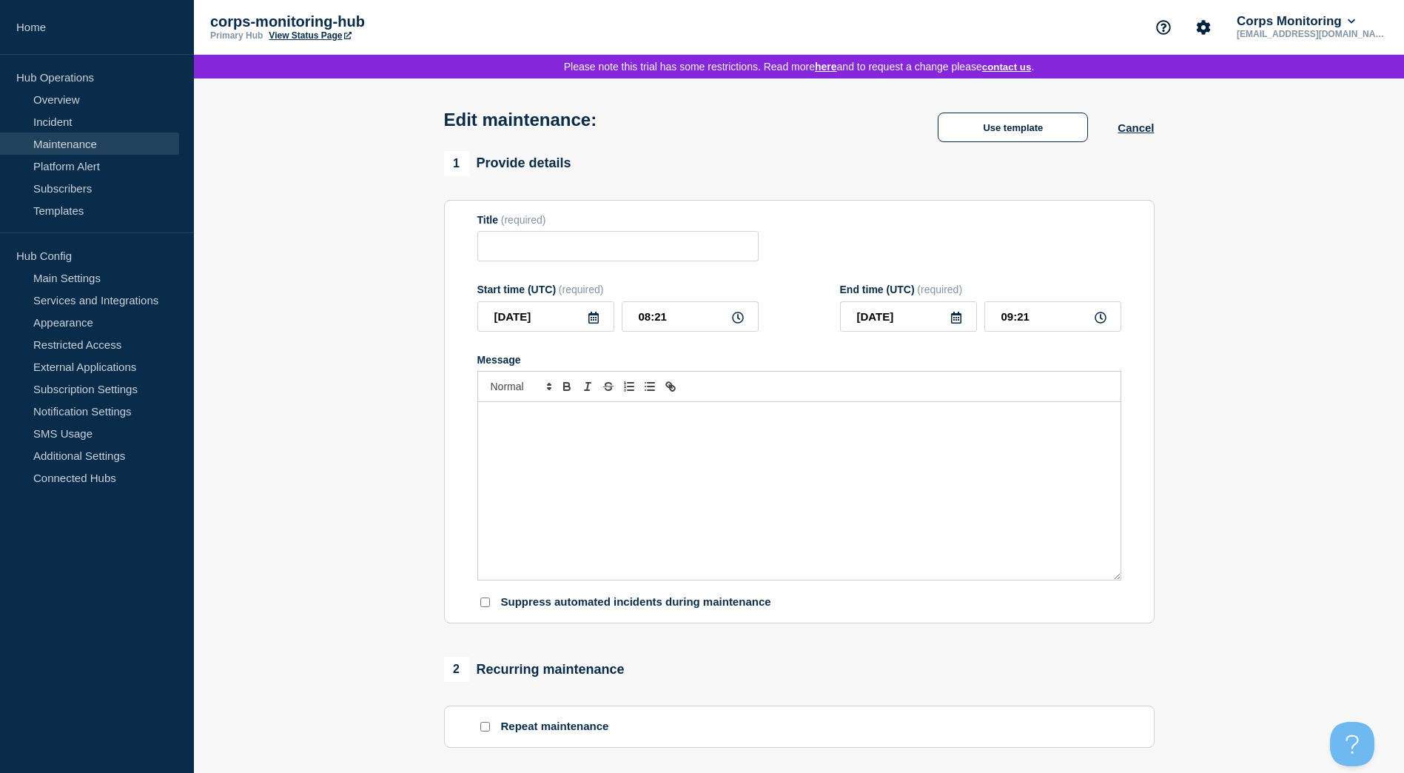
type input "Planned sentinel maitenance"
type input "[DATE]"
type input "10:00"
type input "[DATE]"
type input "15:00"
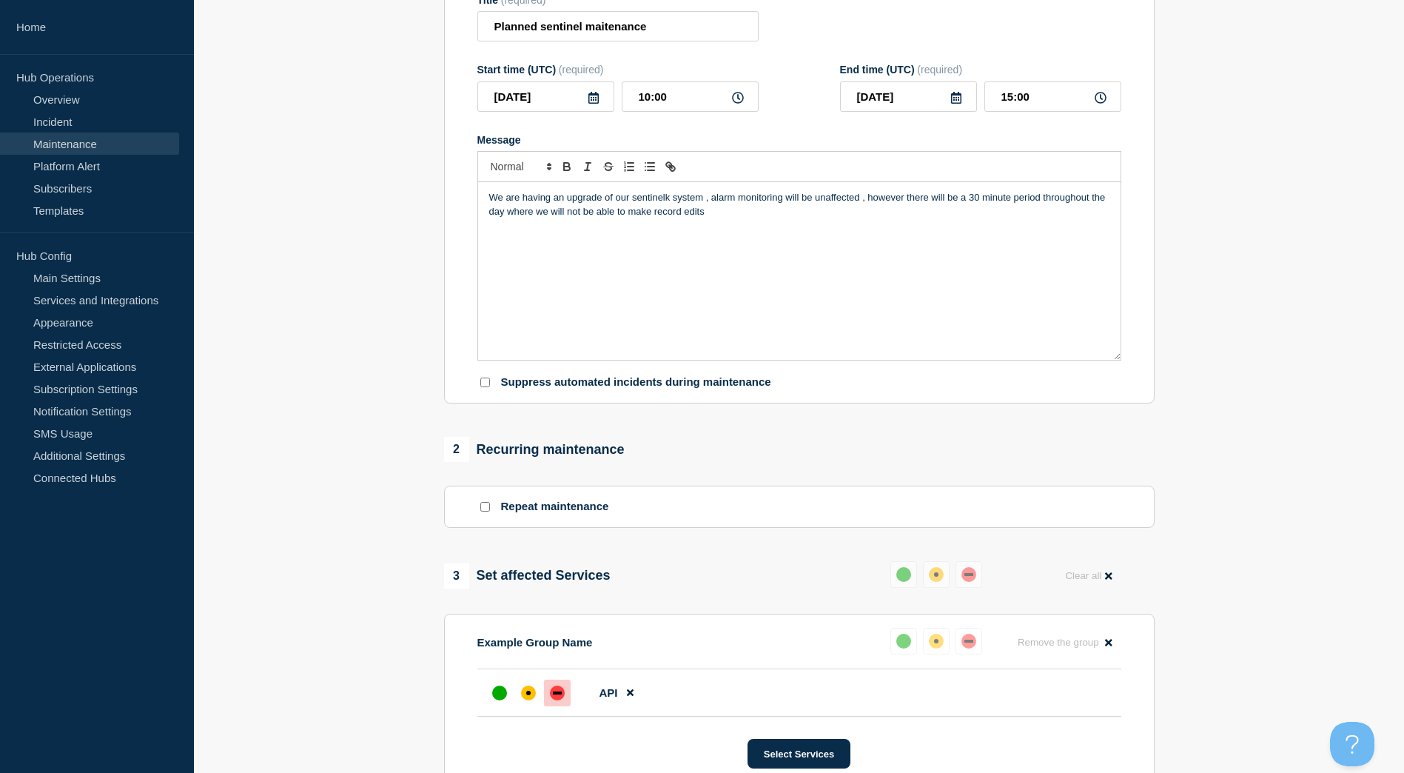
scroll to position [370, 0]
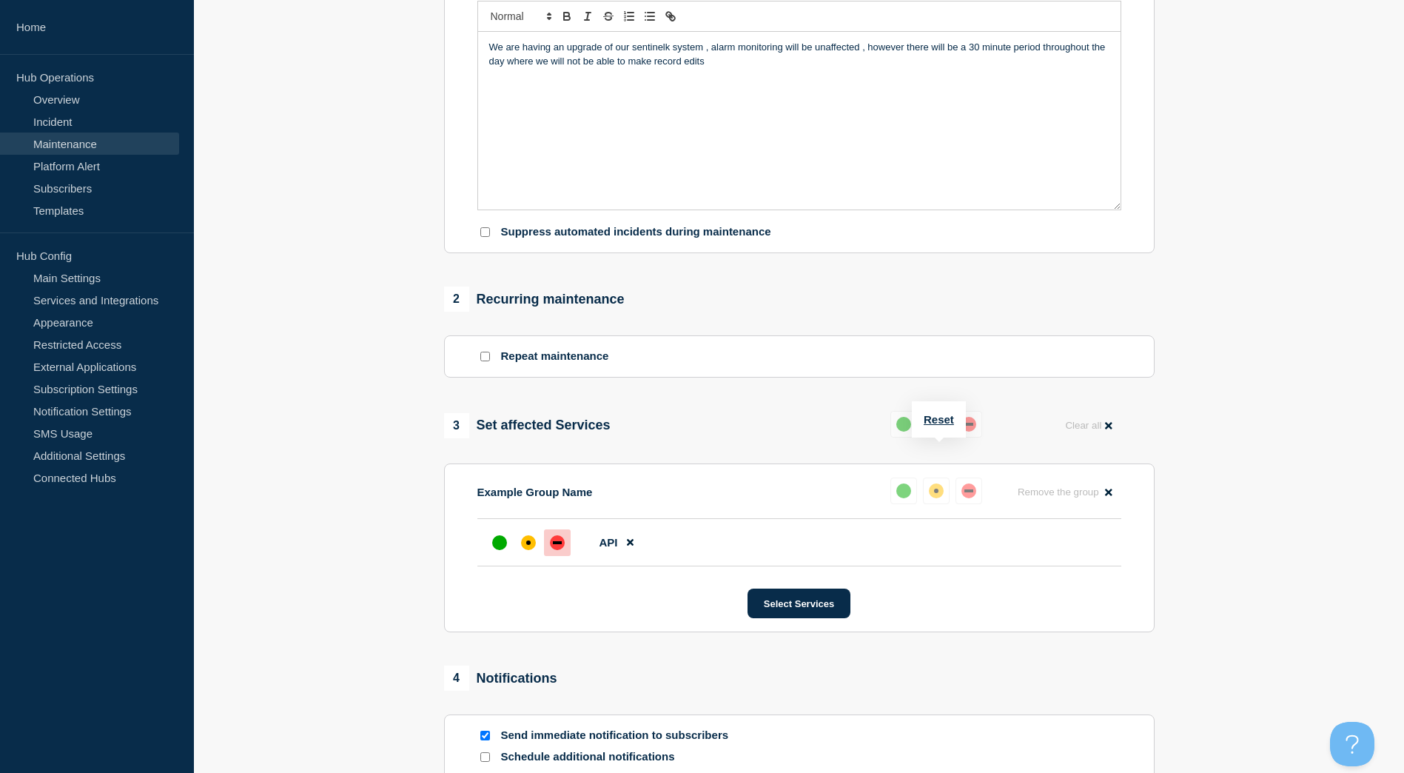
click at [898, 432] on div "up" at bounding box center [903, 424] width 15 height 15
click at [902, 432] on div "up" at bounding box center [903, 424] width 15 height 15
click at [899, 432] on div "up" at bounding box center [903, 424] width 15 height 15
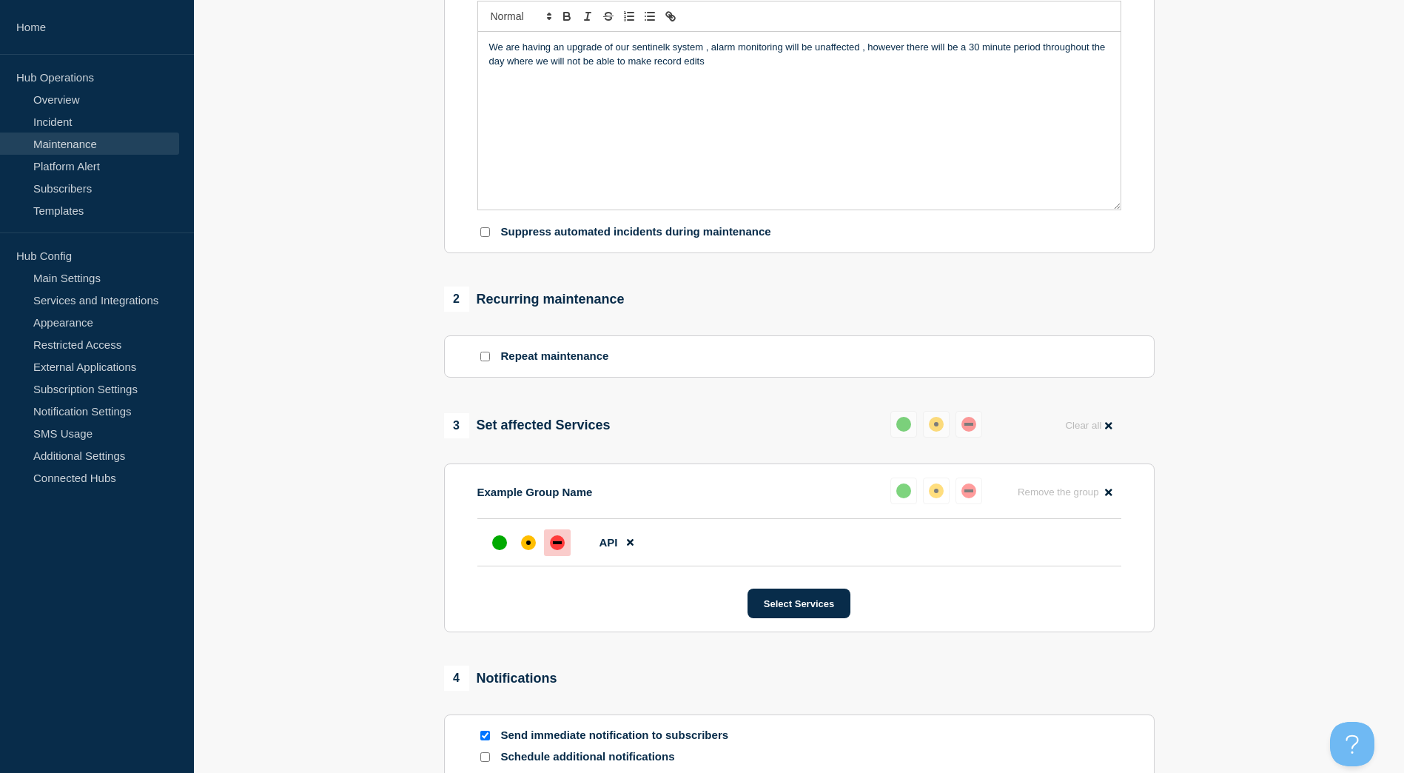
click at [899, 432] on div "up" at bounding box center [903, 424] width 15 height 15
click at [967, 432] on div "down" at bounding box center [969, 424] width 15 height 15
click at [947, 437] on button at bounding box center [936, 424] width 27 height 27
click at [1089, 440] on button "Clear all" at bounding box center [1088, 425] width 64 height 29
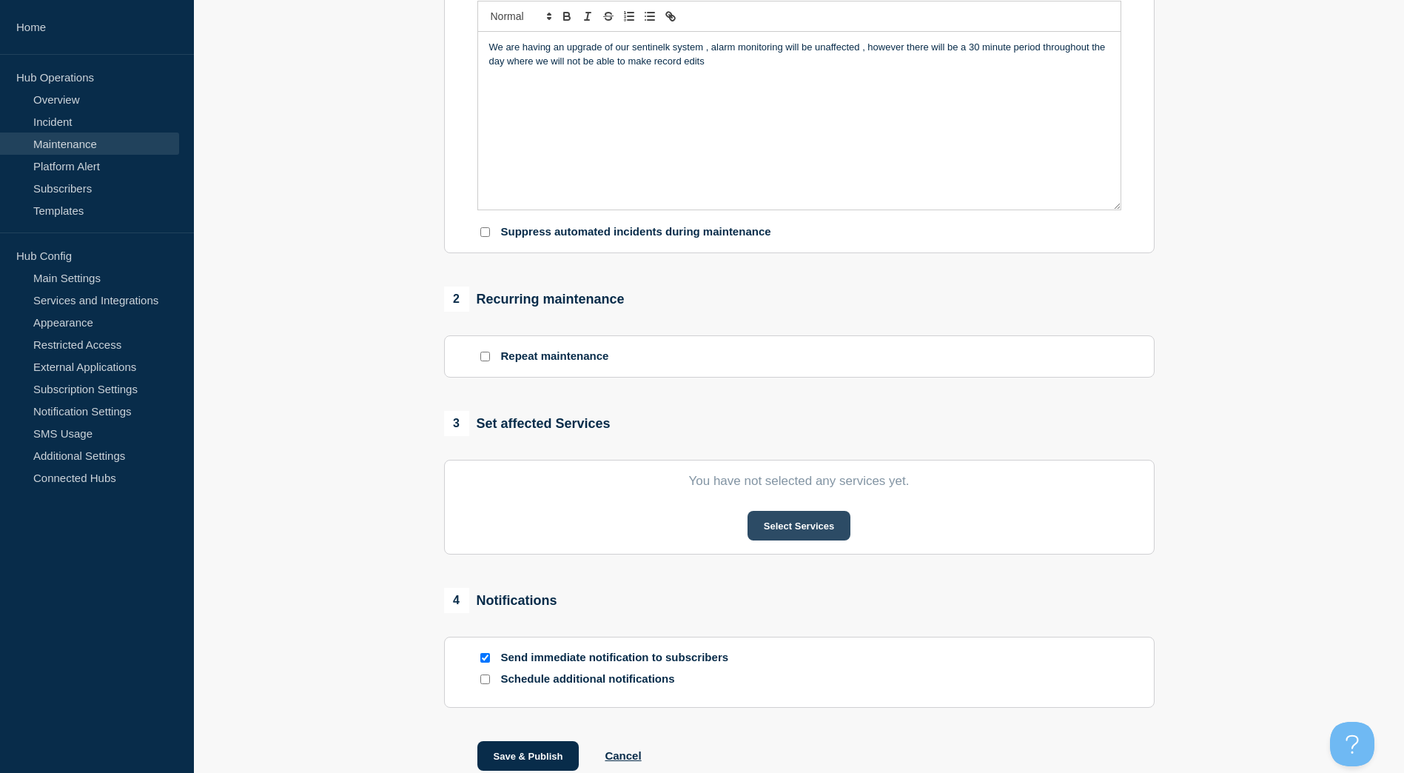
click at [792, 540] on button "Select Services" at bounding box center [799, 526] width 103 height 30
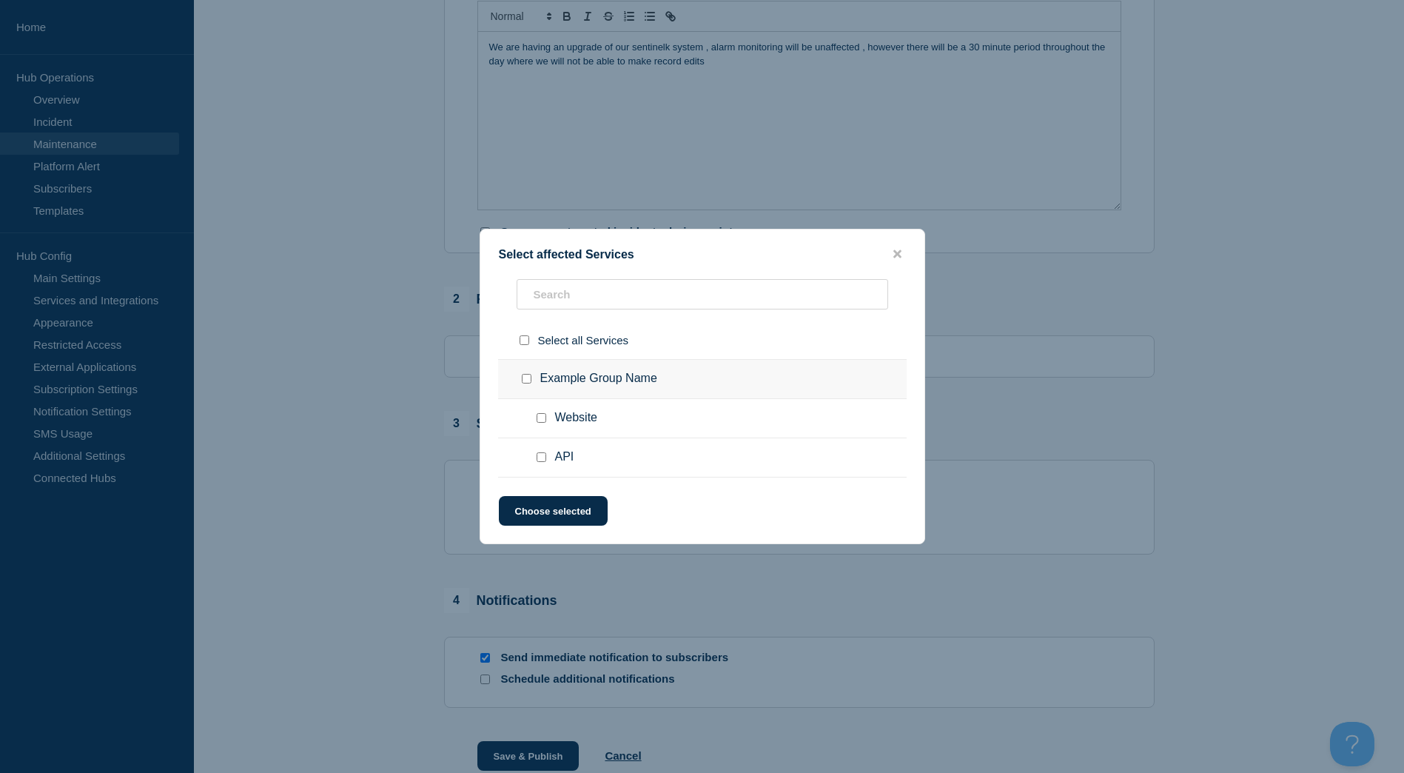
click at [540, 419] on input "Website checkbox" at bounding box center [542, 418] width 10 height 10
checkbox input "true"
click at [554, 513] on button "Choose selected" at bounding box center [553, 511] width 109 height 30
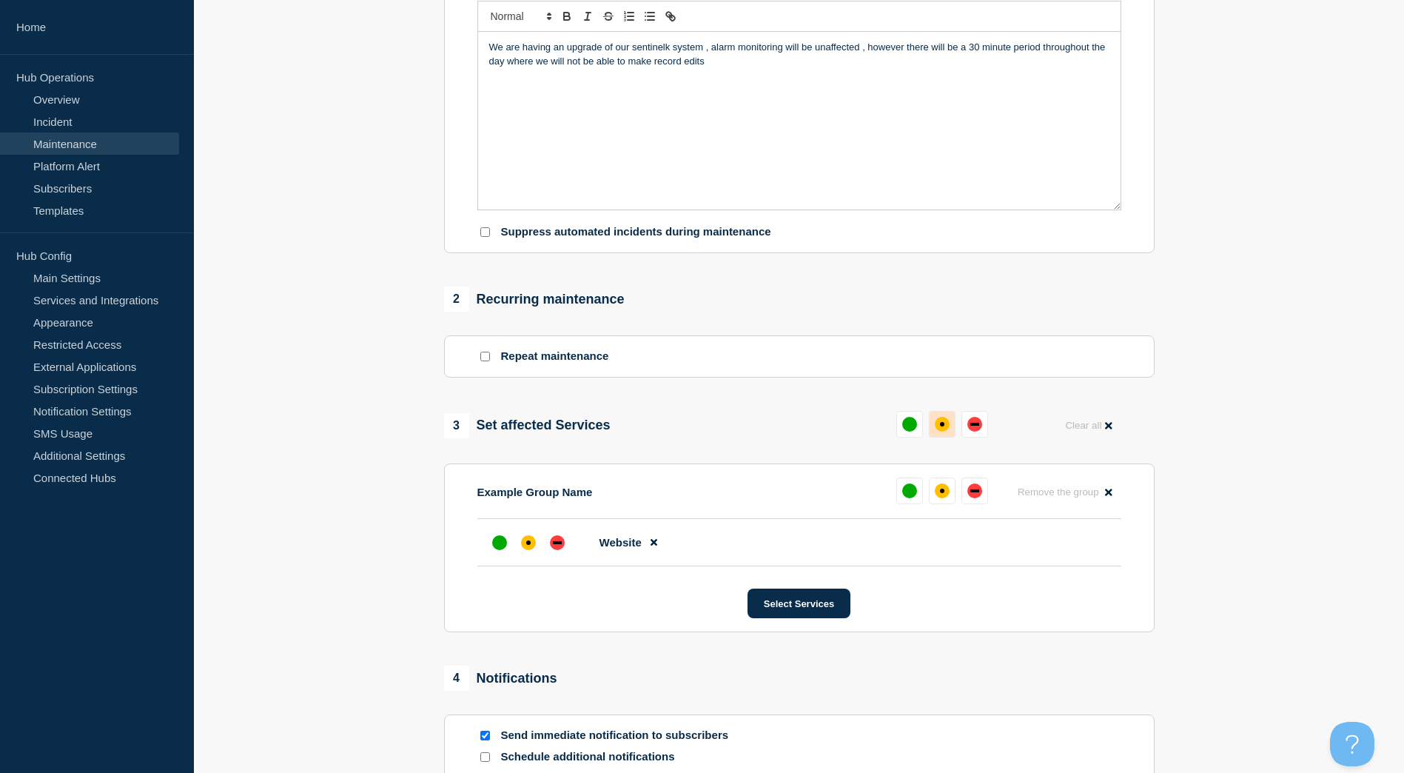
click at [943, 432] on div "affected" at bounding box center [942, 424] width 15 height 15
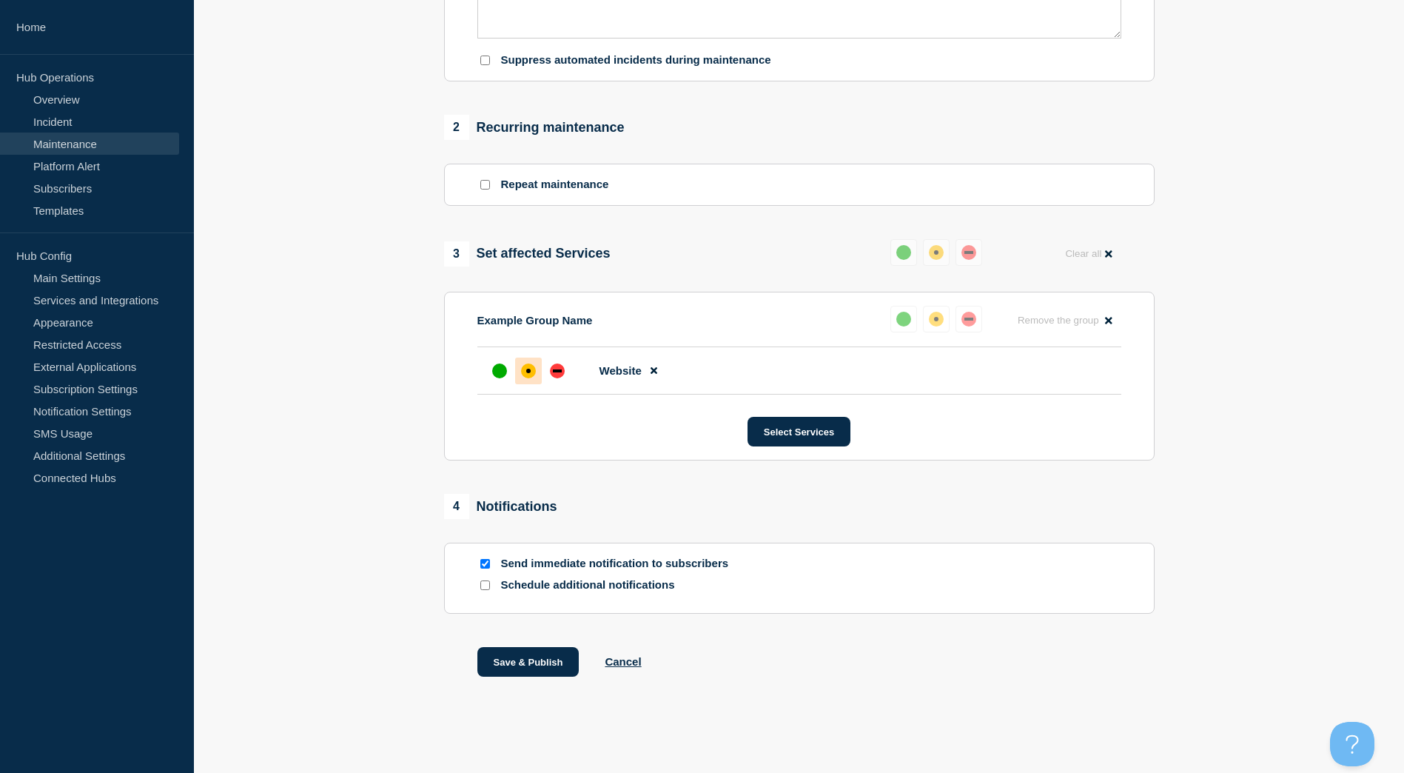
scroll to position [572, 0]
drag, startPoint x: 529, startPoint y: 663, endPoint x: 1143, endPoint y: 615, distance: 616.3
click at [528, 664] on button "Save & Publish" at bounding box center [528, 662] width 102 height 30
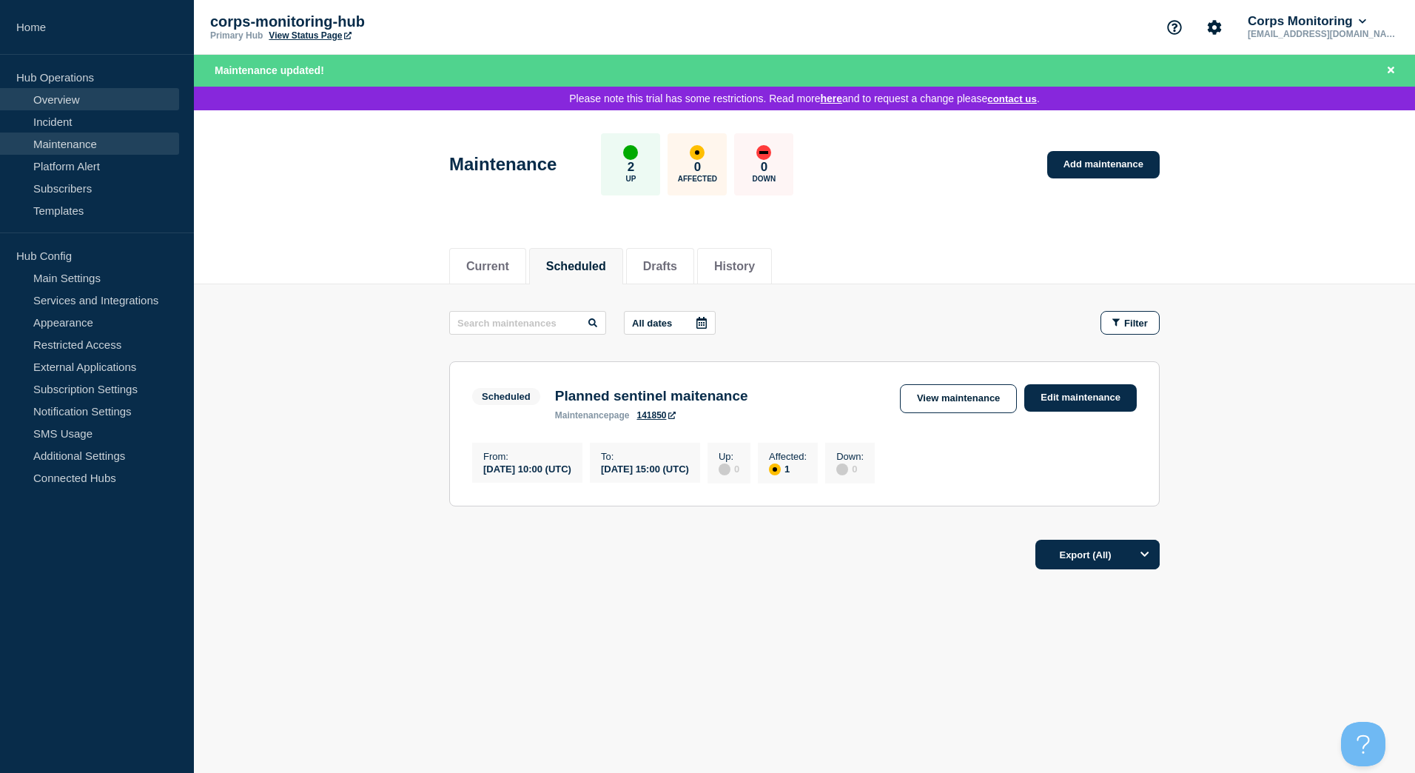
click at [64, 96] on link "Overview" at bounding box center [89, 99] width 179 height 22
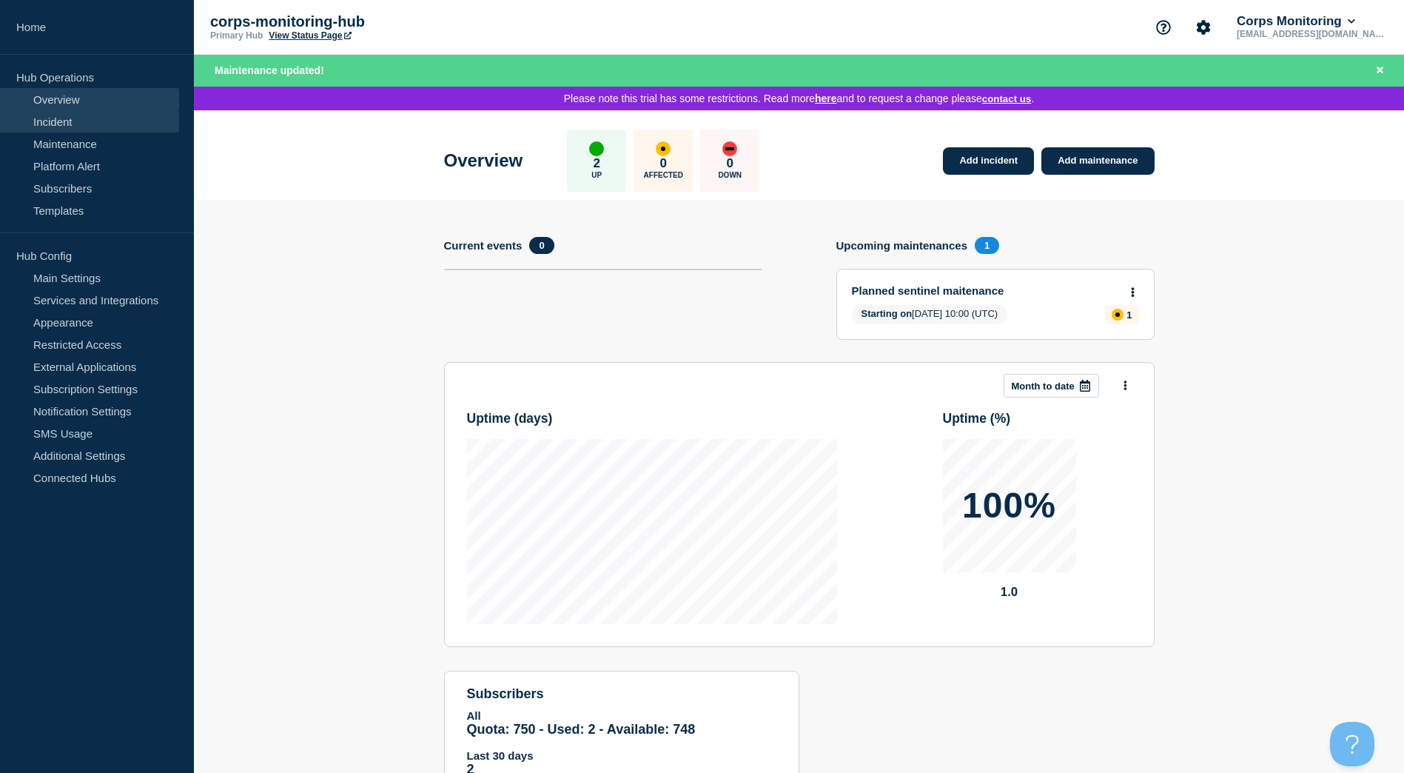
click at [55, 119] on link "Incident" at bounding box center [89, 121] width 179 height 22
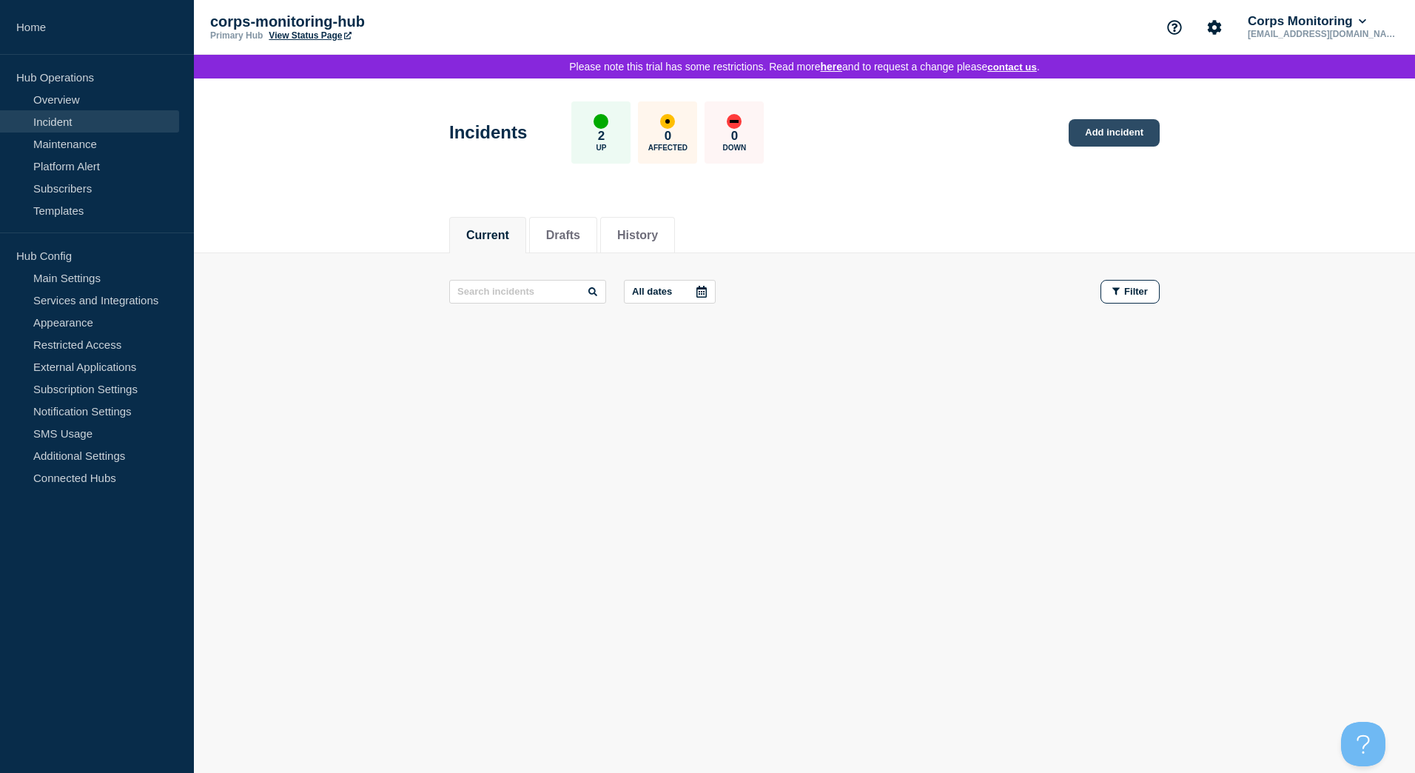
click at [1112, 134] on link "Add incident" at bounding box center [1114, 132] width 91 height 27
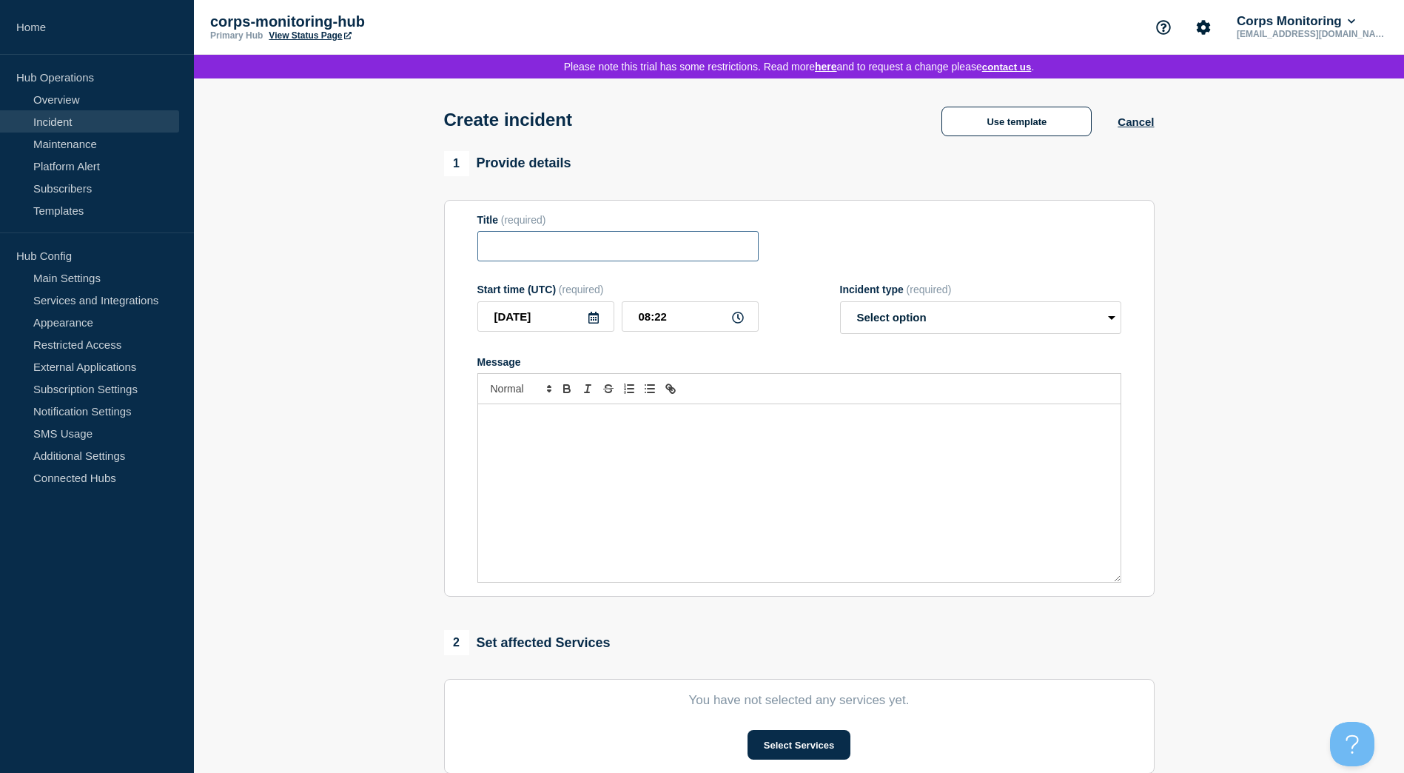
click at [545, 256] on input "Title" at bounding box center [617, 246] width 281 height 30
type input "Website down"
drag, startPoint x: 973, startPoint y: 336, endPoint x: 967, endPoint y: 321, distance: 16.2
click at [968, 325] on select "Select option Investigating Identified Monitoring" at bounding box center [980, 317] width 281 height 33
select select "identified"
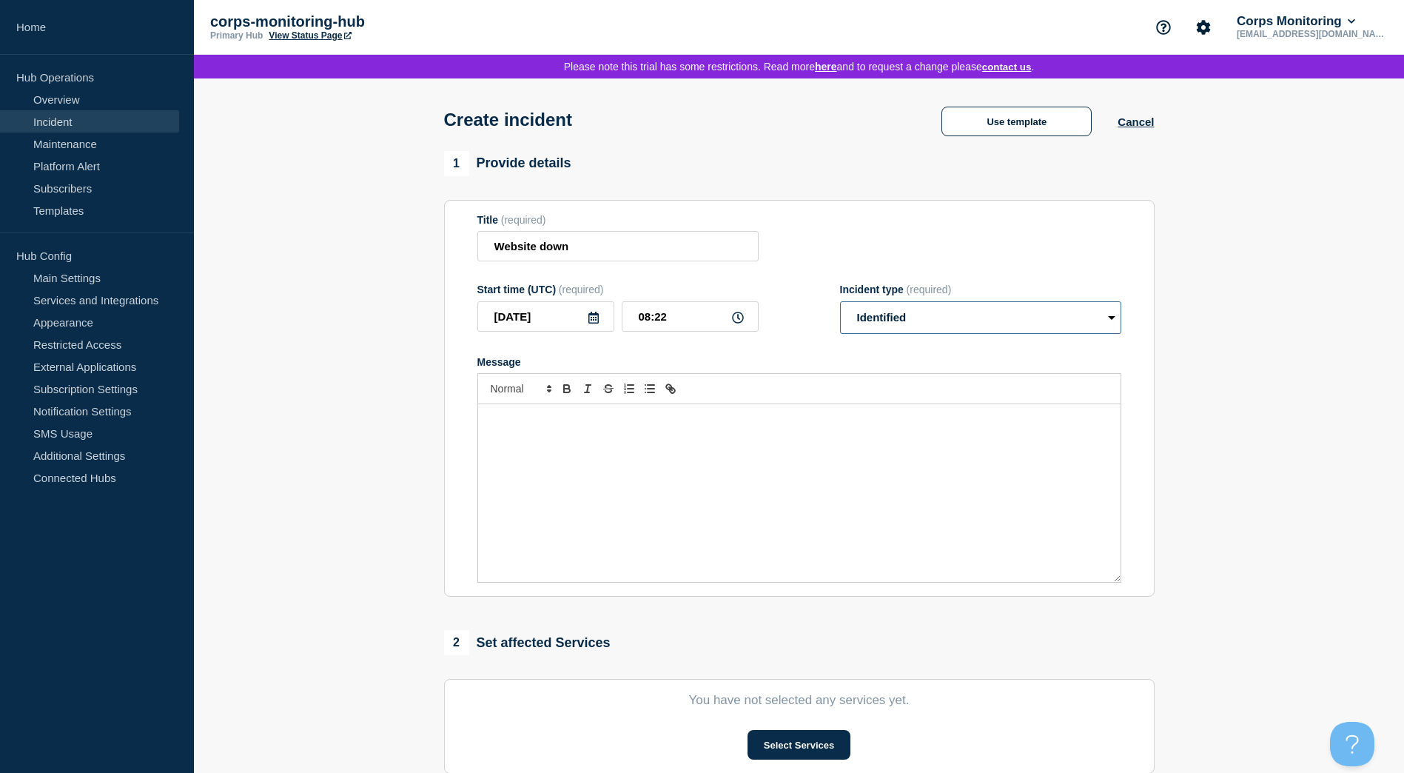
click at [840, 306] on select "Select option Investigating Identified Monitoring" at bounding box center [980, 317] width 281 height 33
click at [626, 479] on div "Message" at bounding box center [799, 493] width 643 height 178
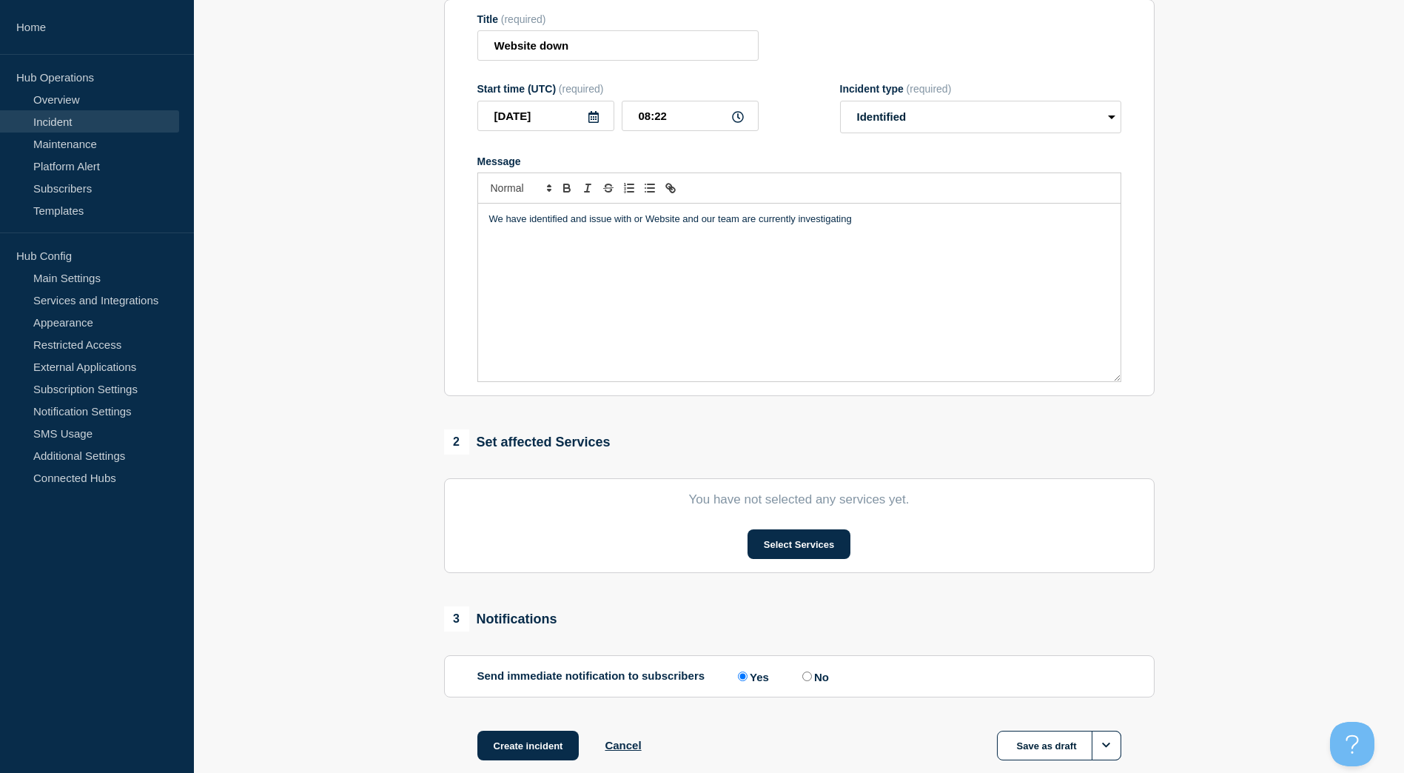
scroll to position [222, 0]
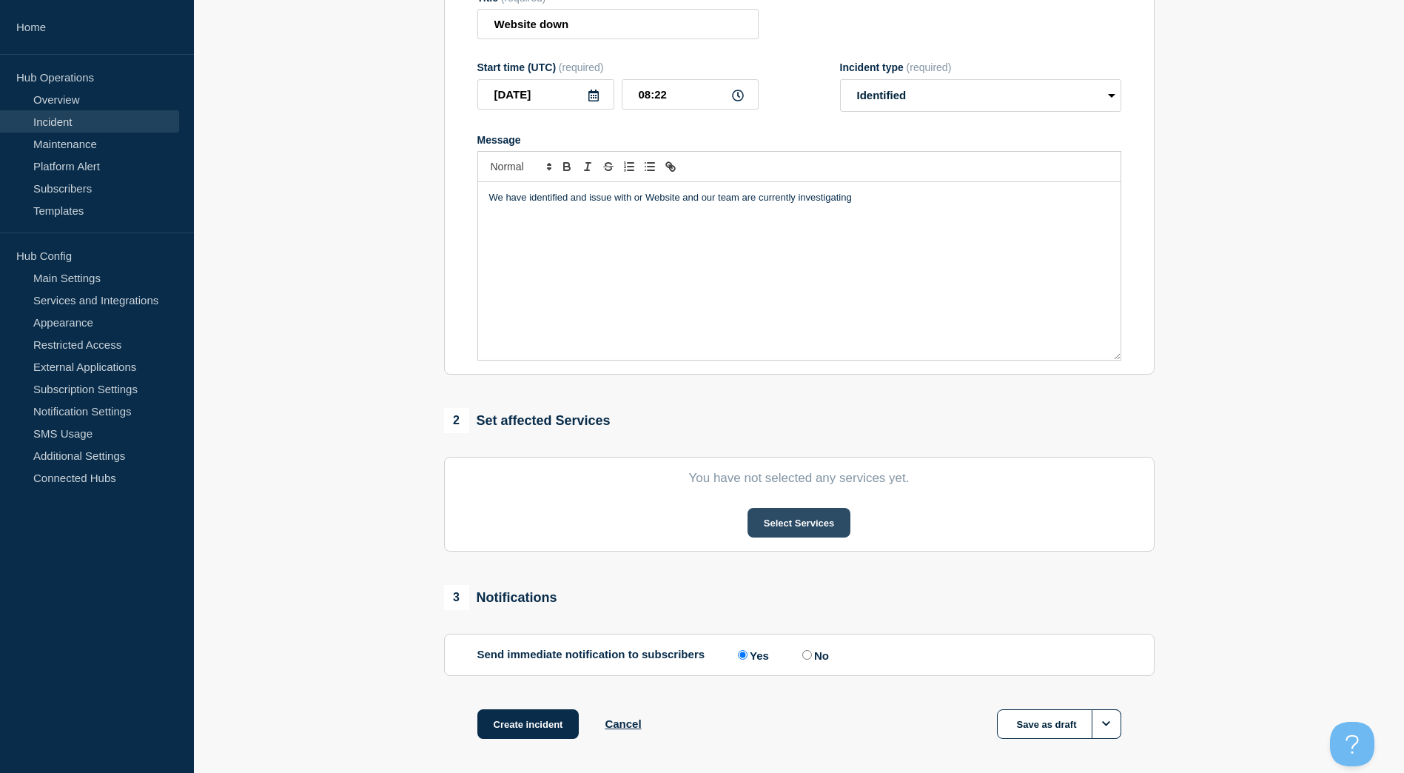
click at [783, 537] on button "Select Services" at bounding box center [799, 523] width 103 height 30
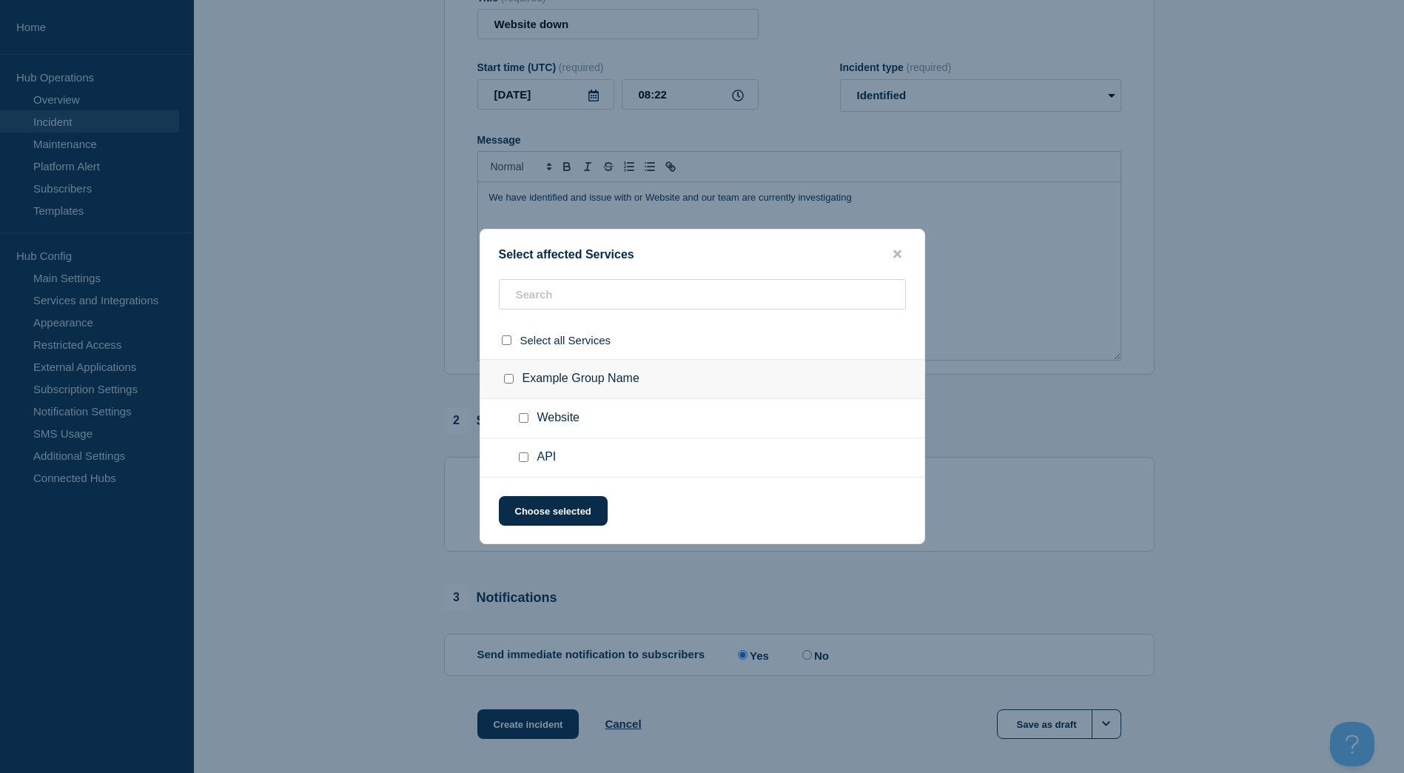
click at [525, 421] on input "Website checkbox" at bounding box center [524, 418] width 10 height 10
checkbox input "true"
drag, startPoint x: 548, startPoint y: 518, endPoint x: 561, endPoint y: 518, distance: 12.6
click at [550, 518] on button "Choose selected" at bounding box center [553, 511] width 109 height 30
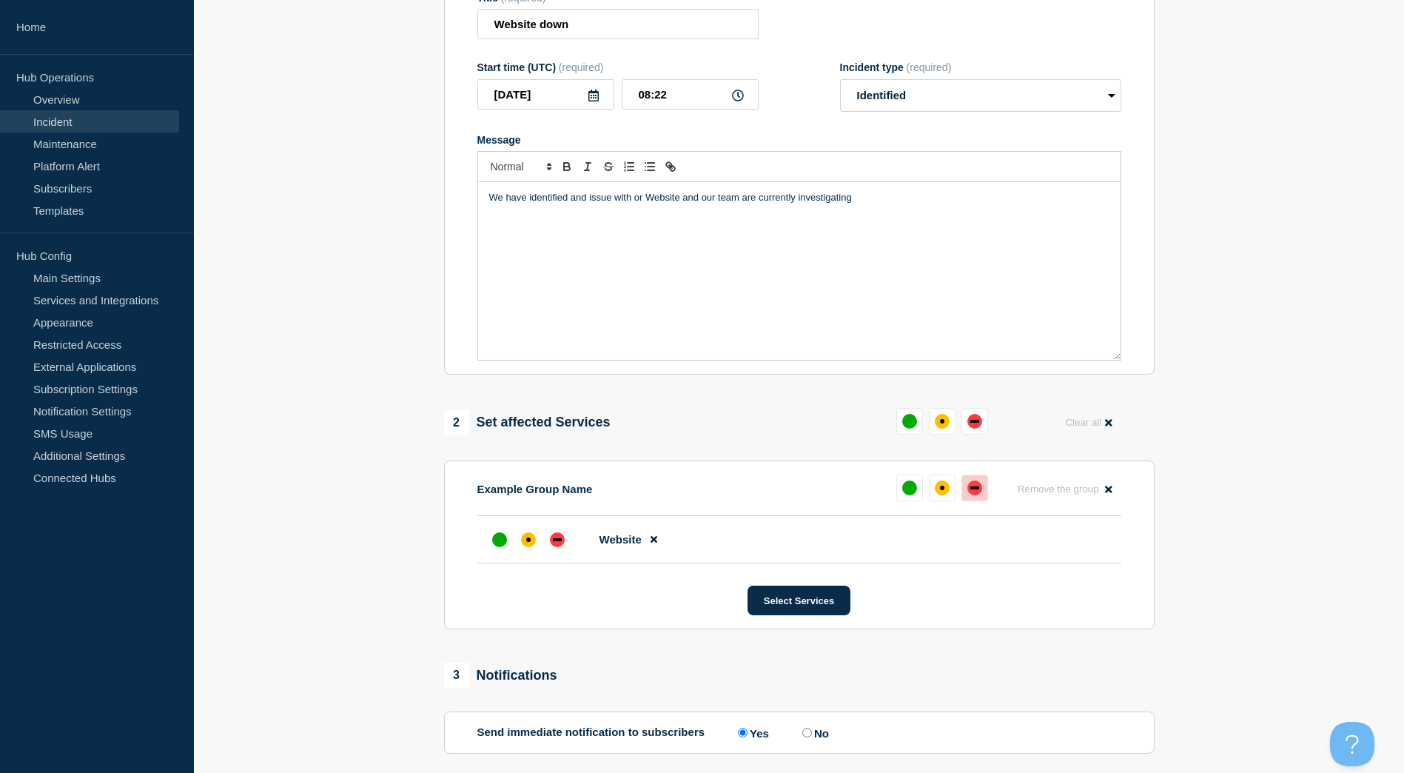
click at [977, 489] on div "down" at bounding box center [974, 487] width 9 height 3
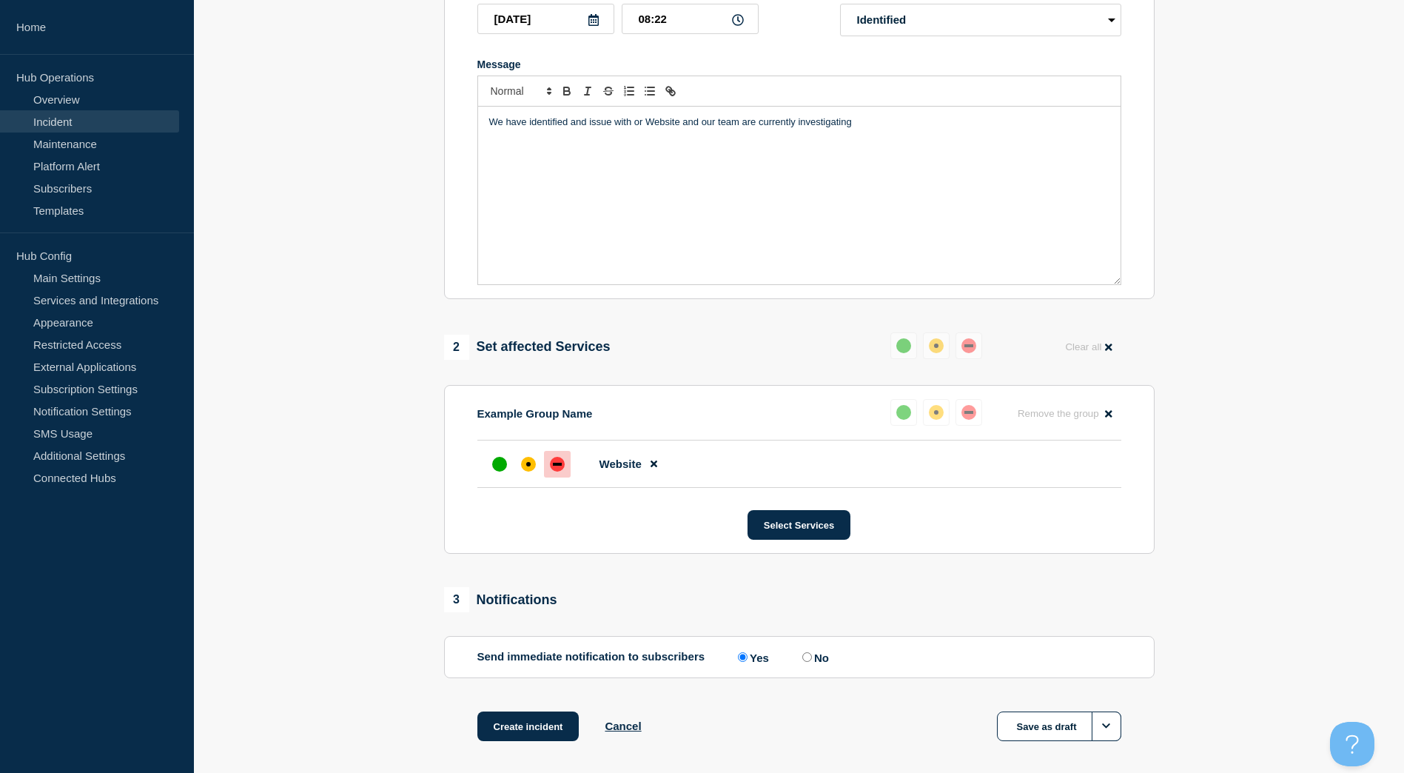
scroll to position [368, 0]
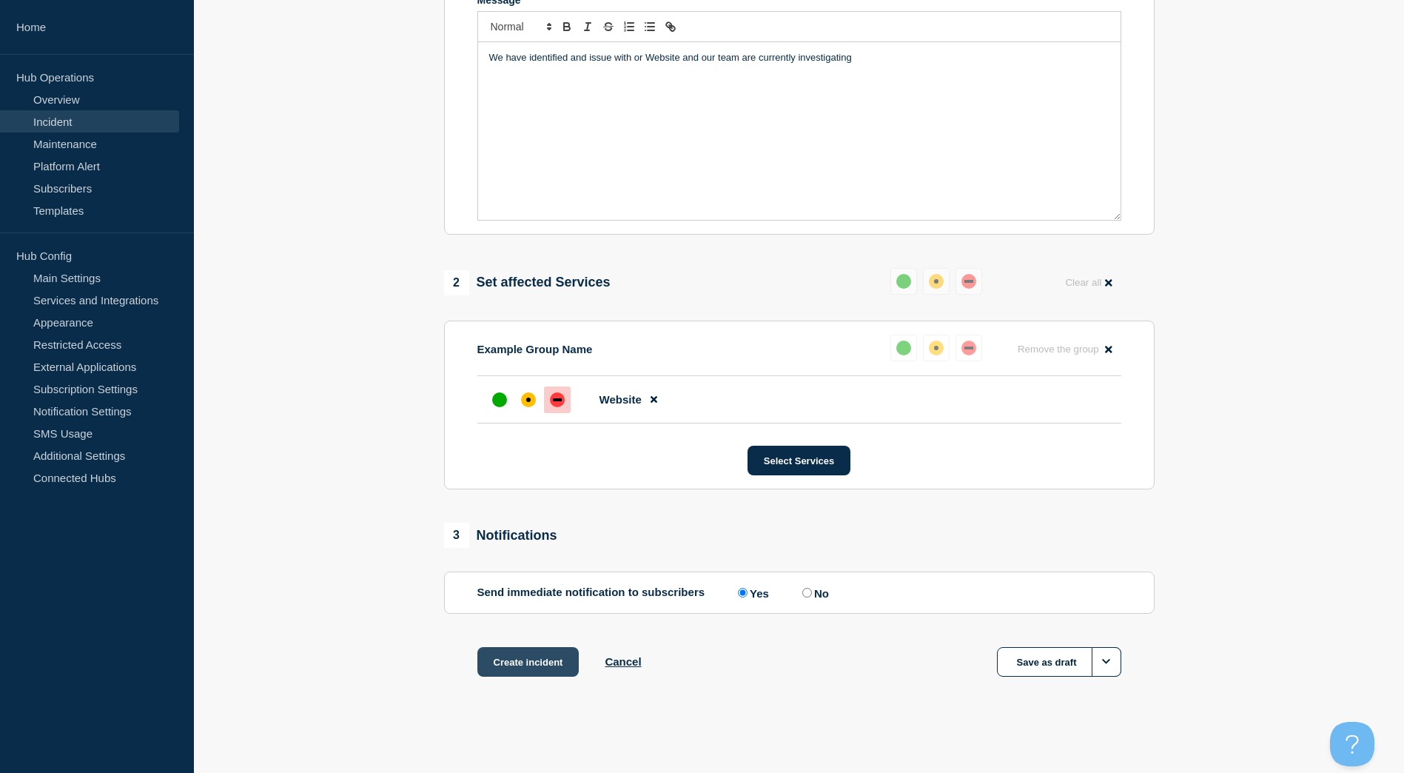
click at [534, 664] on button "Create incident" at bounding box center [528, 662] width 102 height 30
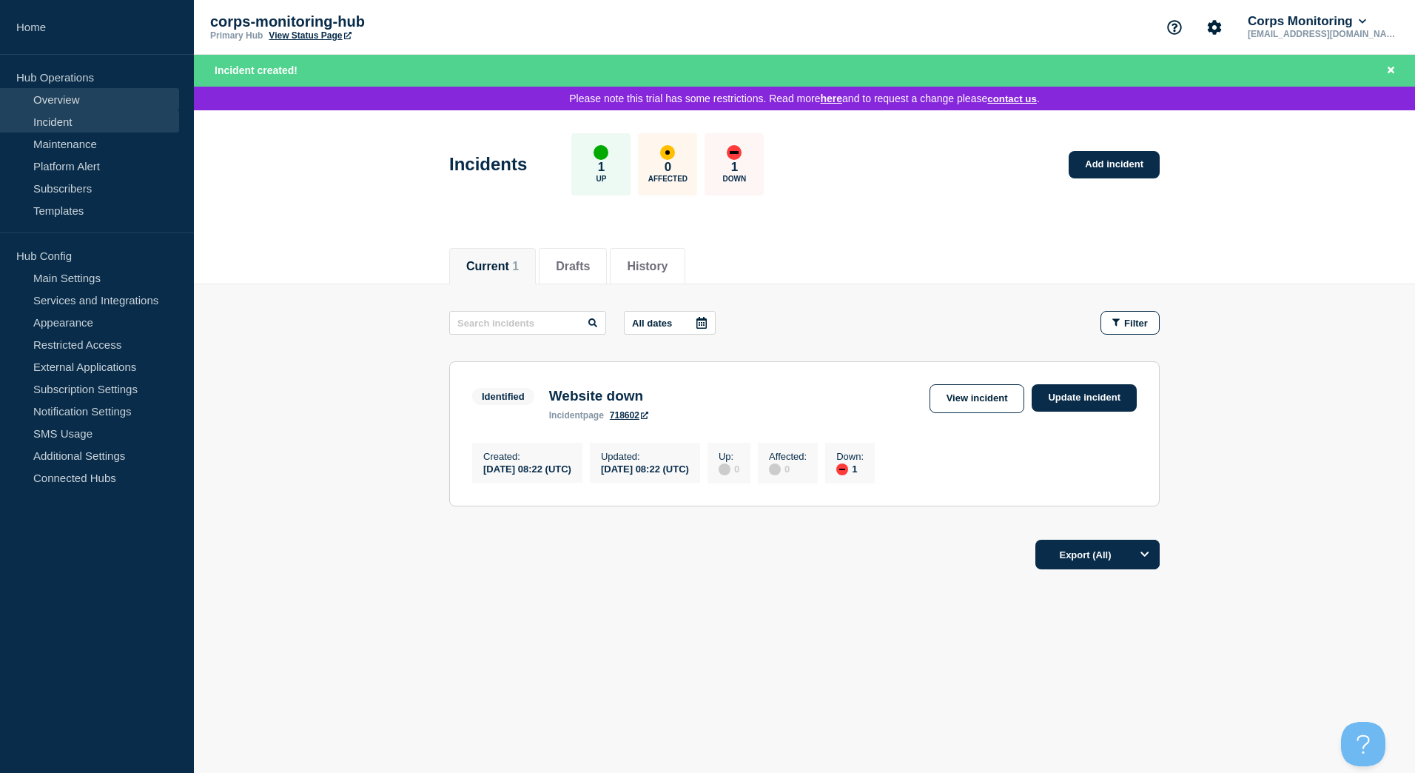
click at [69, 106] on link "Overview" at bounding box center [89, 99] width 179 height 22
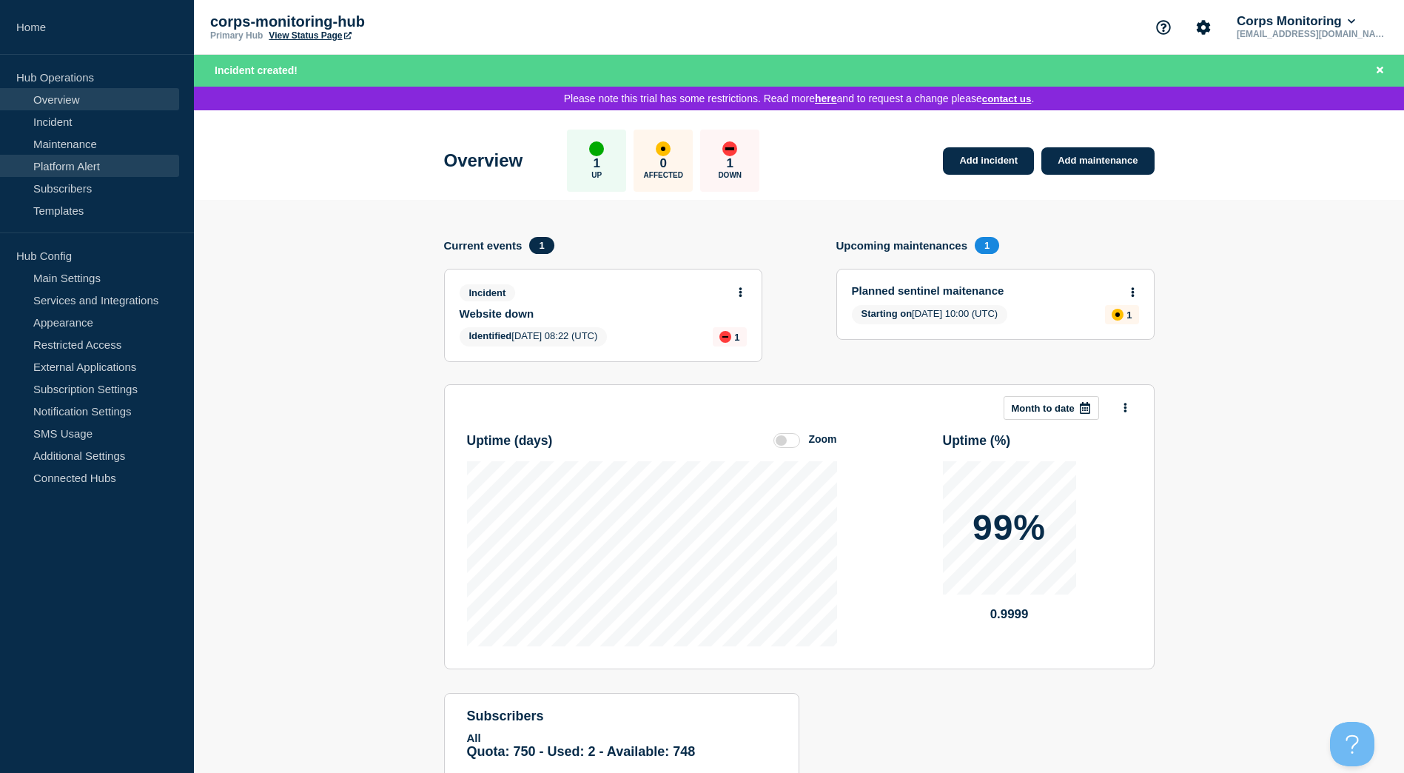
click at [81, 171] on link "Platform Alert" at bounding box center [89, 166] width 179 height 22
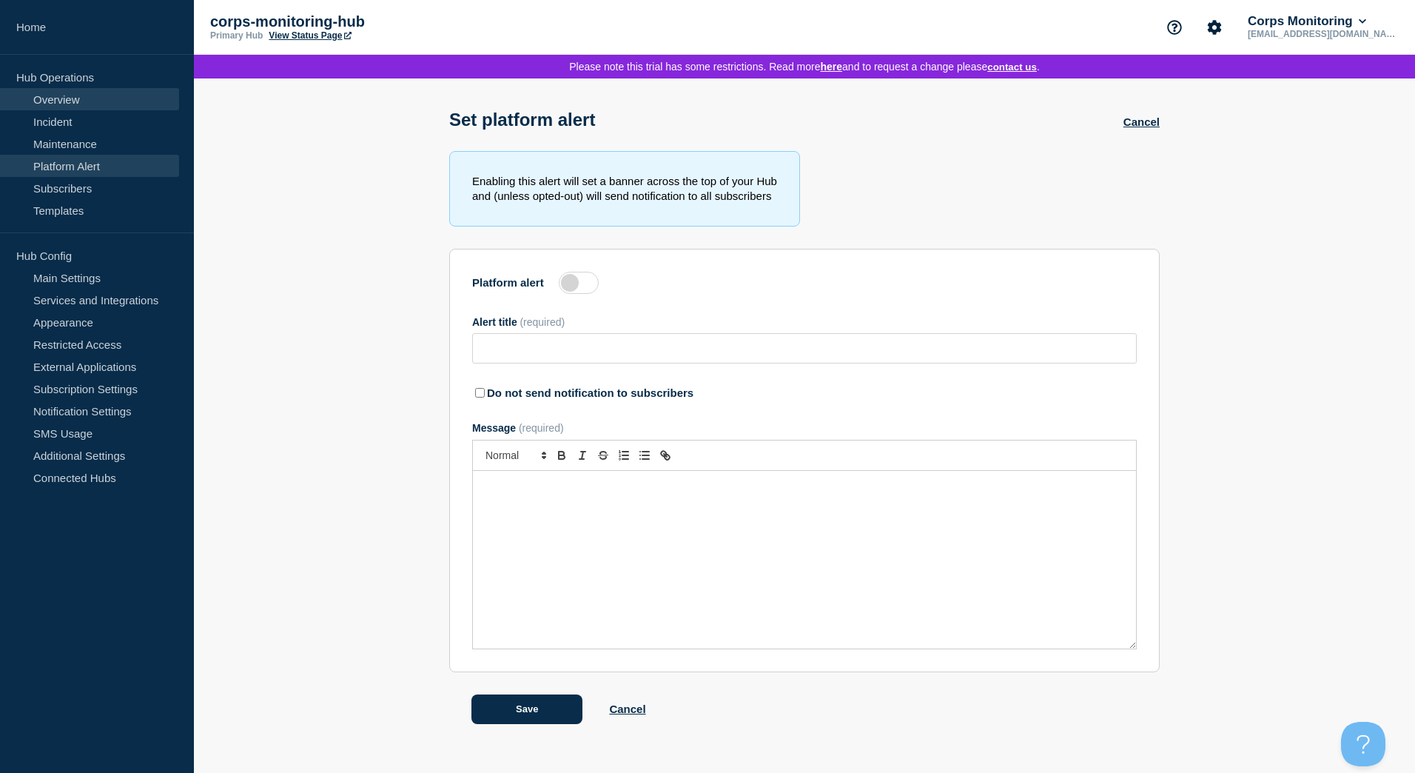
click at [56, 104] on link "Overview" at bounding box center [89, 99] width 179 height 22
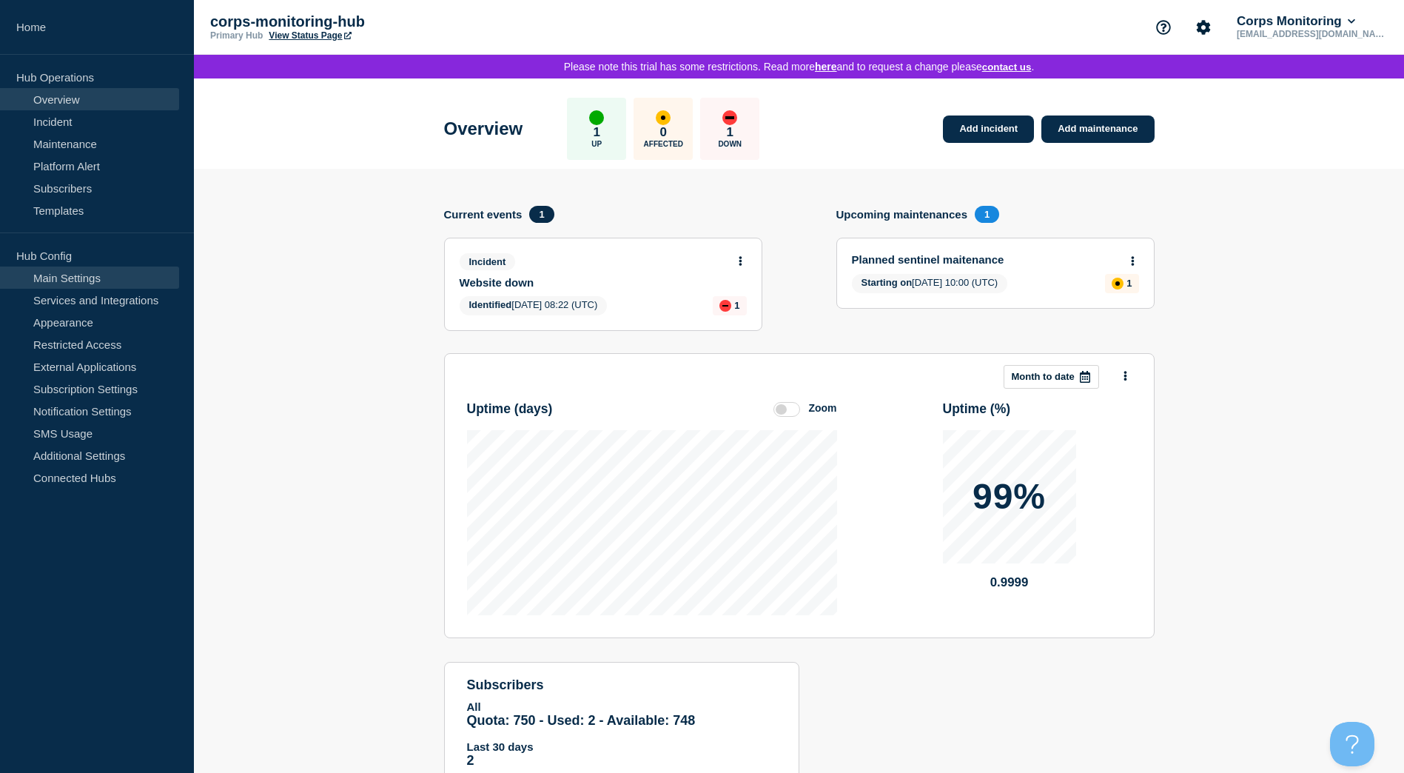
click at [101, 278] on link "Main Settings" at bounding box center [89, 277] width 179 height 22
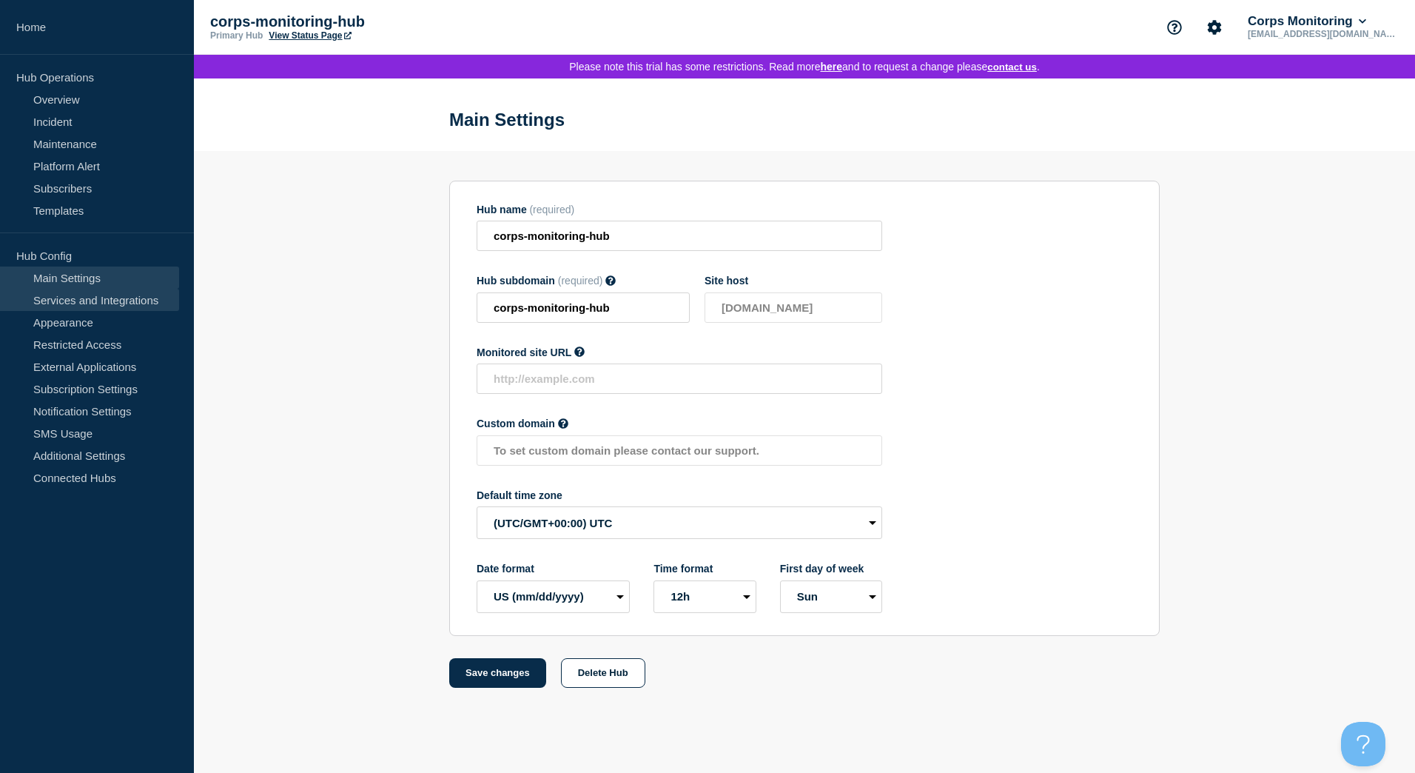
click at [103, 305] on link "Services and Integrations" at bounding box center [89, 300] width 179 height 22
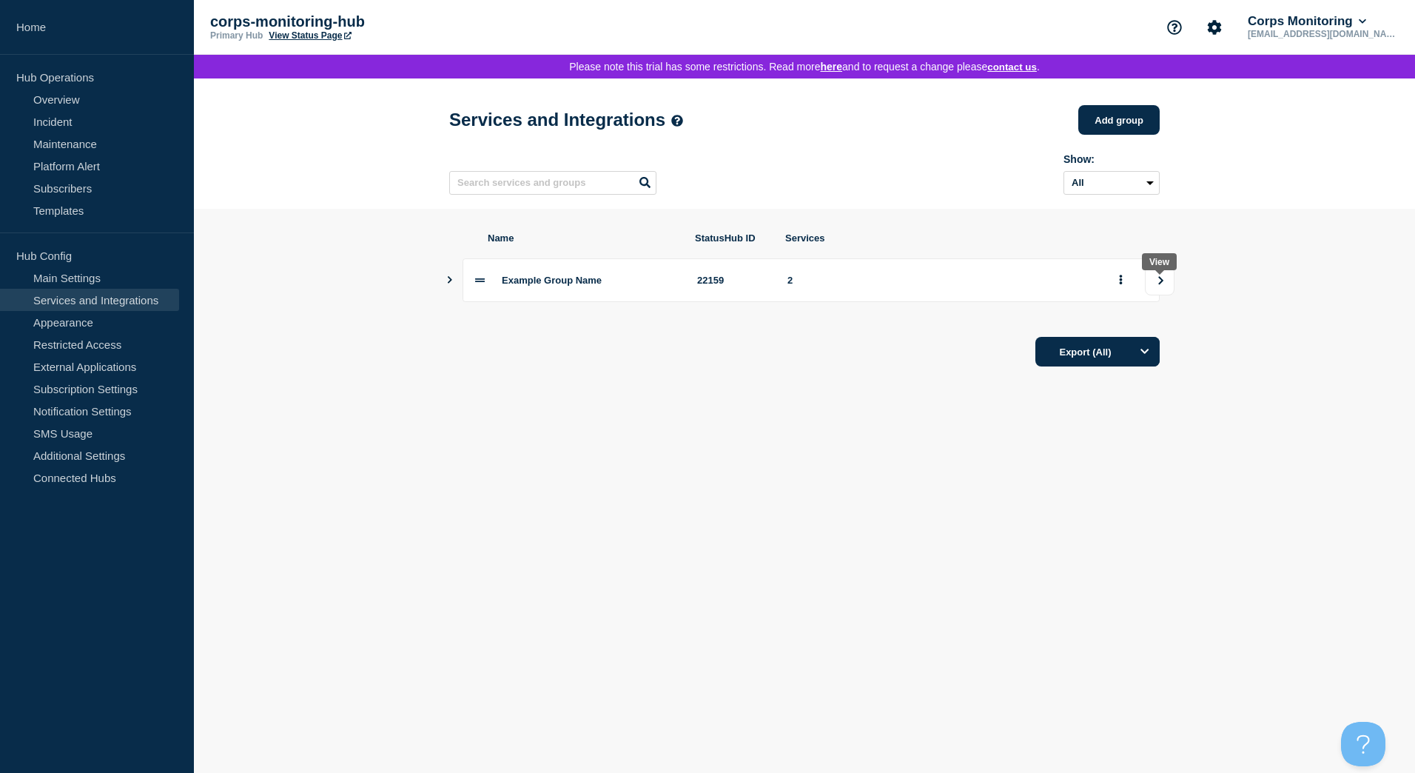
click at [1163, 285] on icon "view group" at bounding box center [1161, 280] width 10 height 9
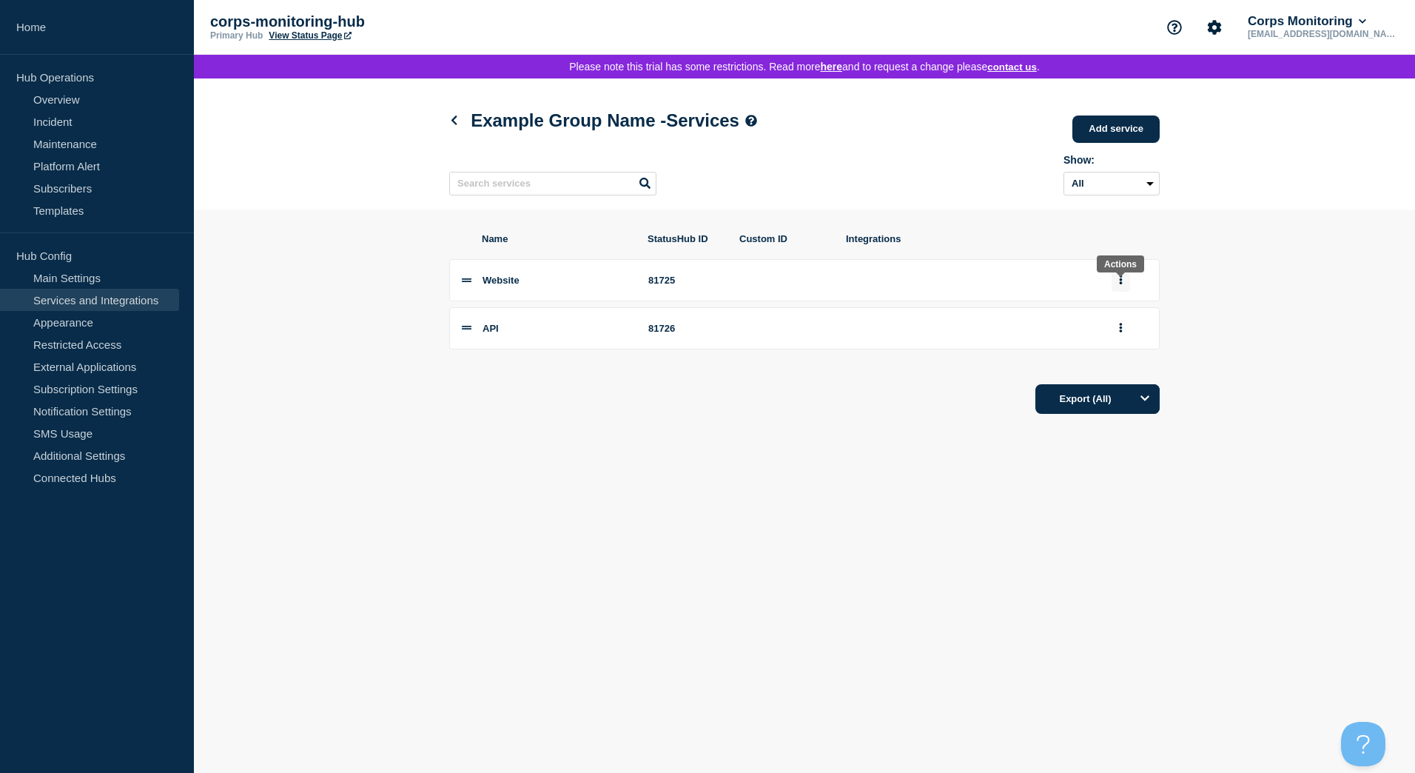
click at [1127, 286] on button "group actions" at bounding box center [1121, 280] width 19 height 23
click at [918, 394] on div "Export (All)" at bounding box center [804, 394] width 711 height 42
click at [1115, 134] on link "Add service" at bounding box center [1116, 128] width 87 height 27
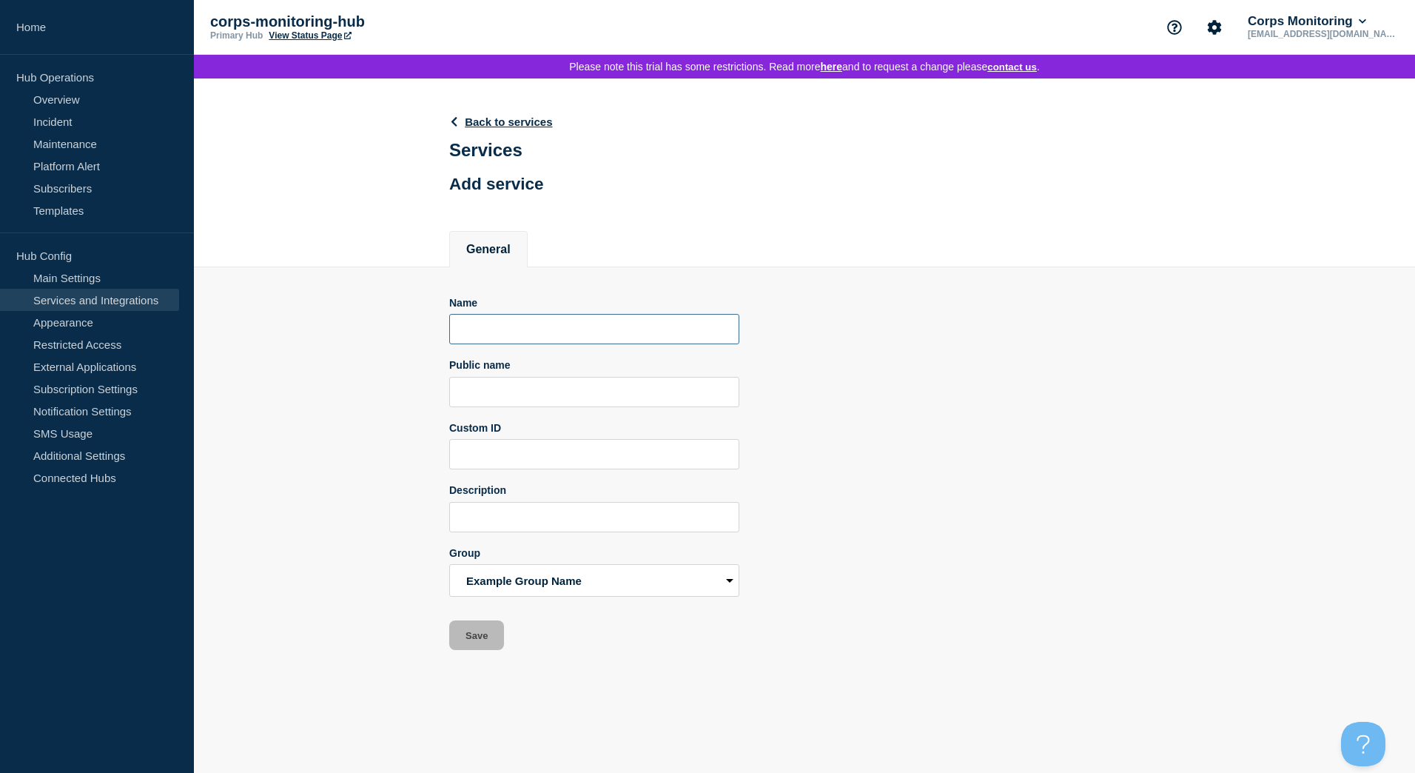
click at [509, 344] on input "Name" at bounding box center [594, 329] width 290 height 30
drag, startPoint x: 641, startPoint y: 336, endPoint x: 224, endPoint y: 338, distance: 417.5
click at [199, 336] on section "Name Sentinel Alarm Monitoring Public name Custom ID Description Group Example …" at bounding box center [804, 458] width 1221 height 383
type input "Sentinel Alarm Monitoring"
click at [516, 398] on input "Public name" at bounding box center [594, 392] width 290 height 30
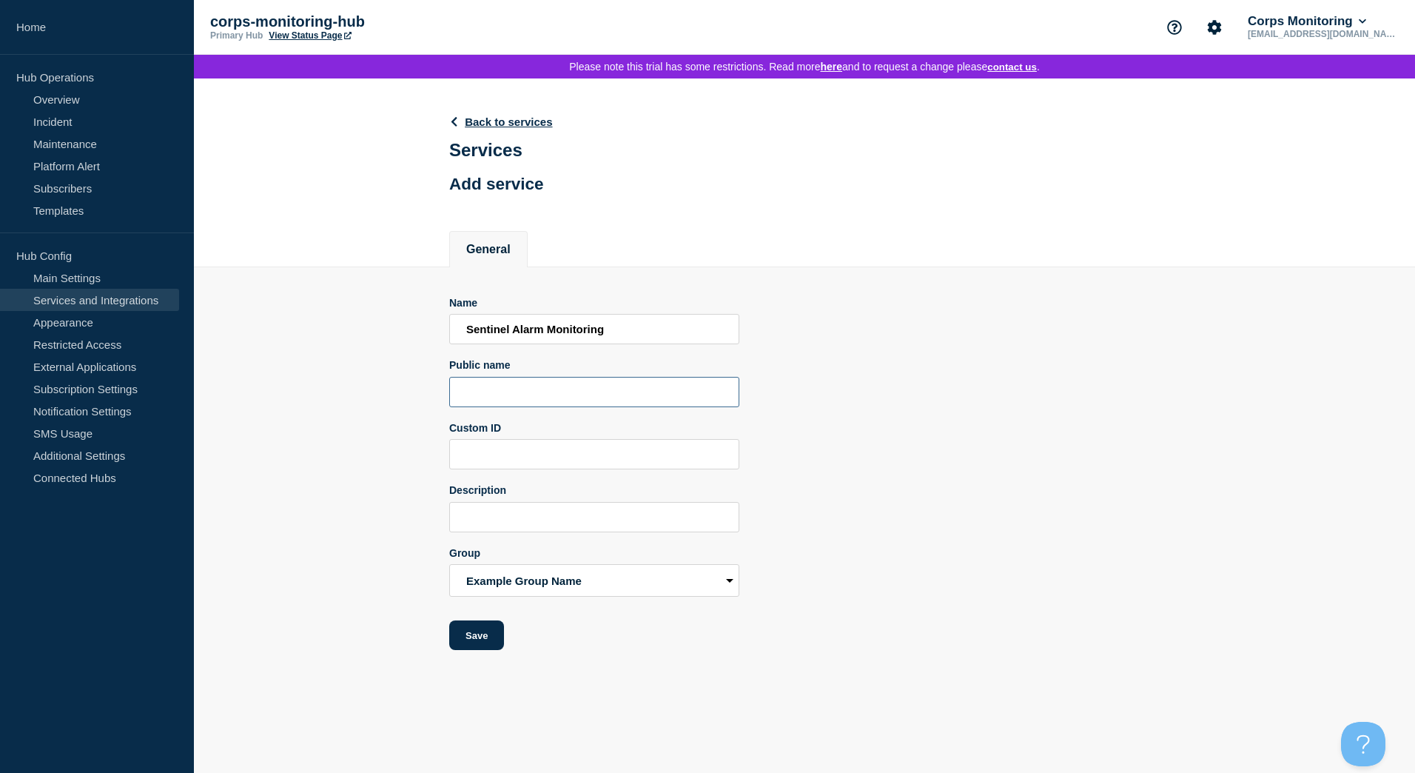
paste input "Sentinel Alarm Monitoring"
type input "Sentinel Alarm Monitoring"
click at [589, 586] on select "Example Group Name" at bounding box center [594, 580] width 290 height 33
click at [477, 637] on button "Save" at bounding box center [476, 635] width 55 height 30
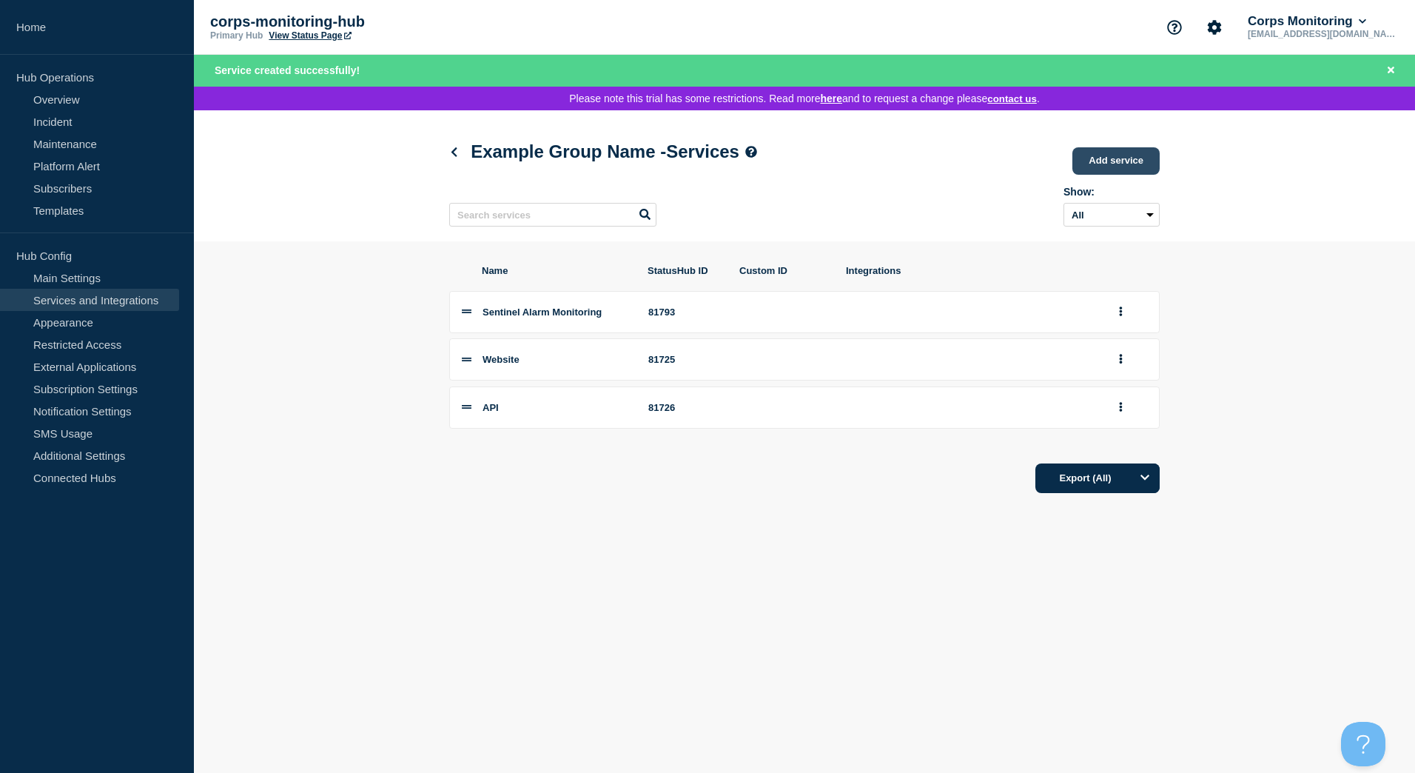
click at [1117, 164] on link "Add service" at bounding box center [1116, 160] width 87 height 27
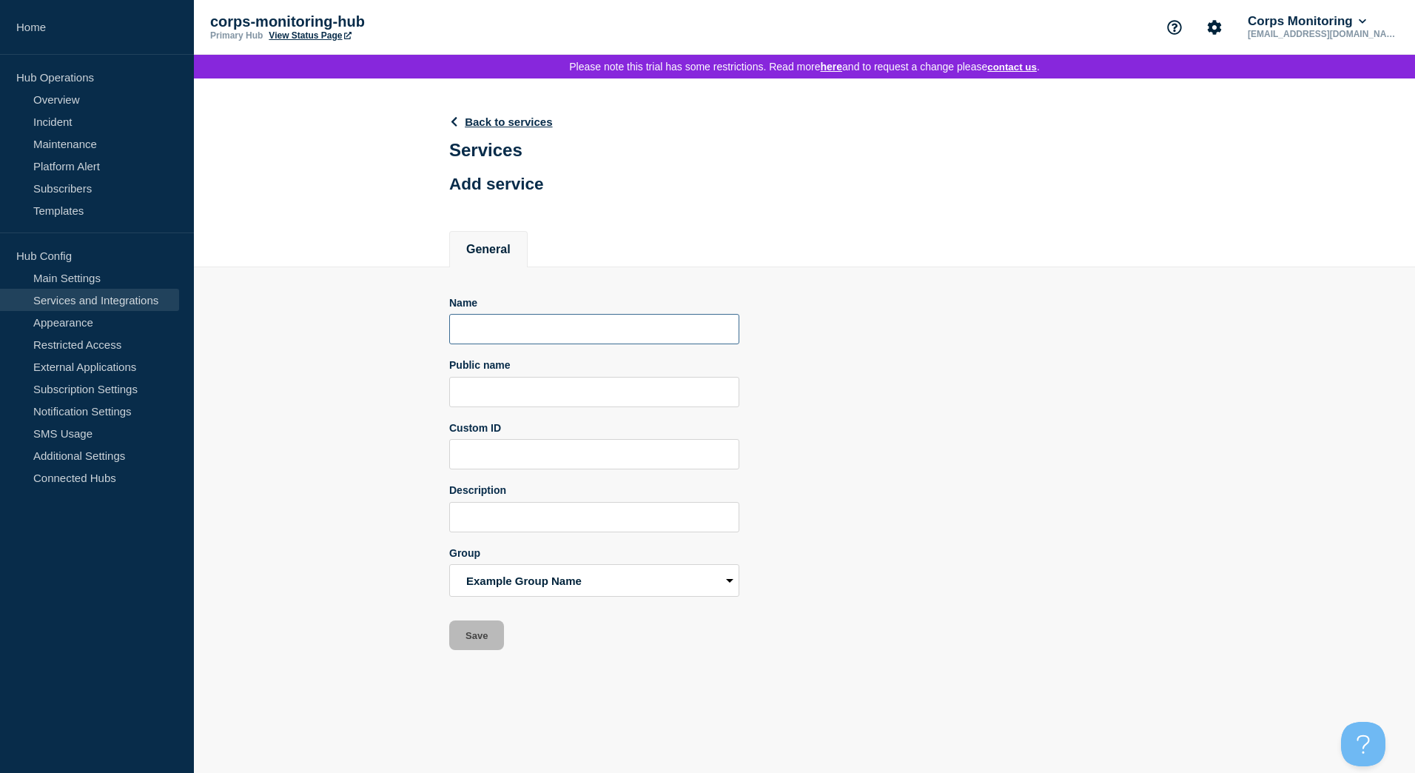
click at [504, 342] on input "Name" at bounding box center [594, 329] width 290 height 30
drag, startPoint x: 355, startPoint y: 343, endPoint x: 242, endPoint y: 343, distance: 112.5
click at [242, 343] on section "Name Sentinel engineering app Public name Custom ID Description Group Example G…" at bounding box center [804, 458] width 1221 height 383
type input "Sentinel engineering app"
click at [495, 402] on input "Public name" at bounding box center [594, 392] width 290 height 30
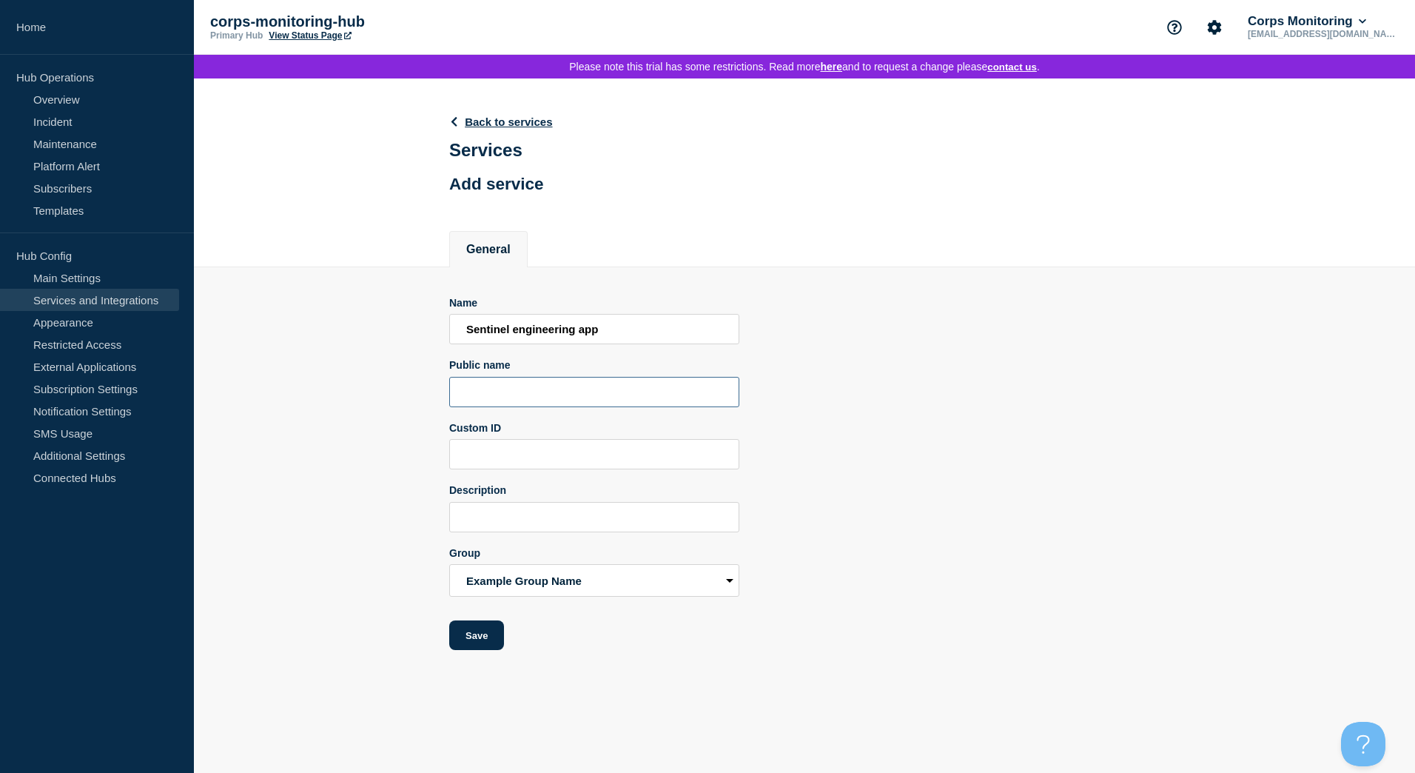
paste input "Sentinel engineering app"
type input "Sentinel engineering app"
click at [472, 640] on button "Save" at bounding box center [476, 635] width 55 height 30
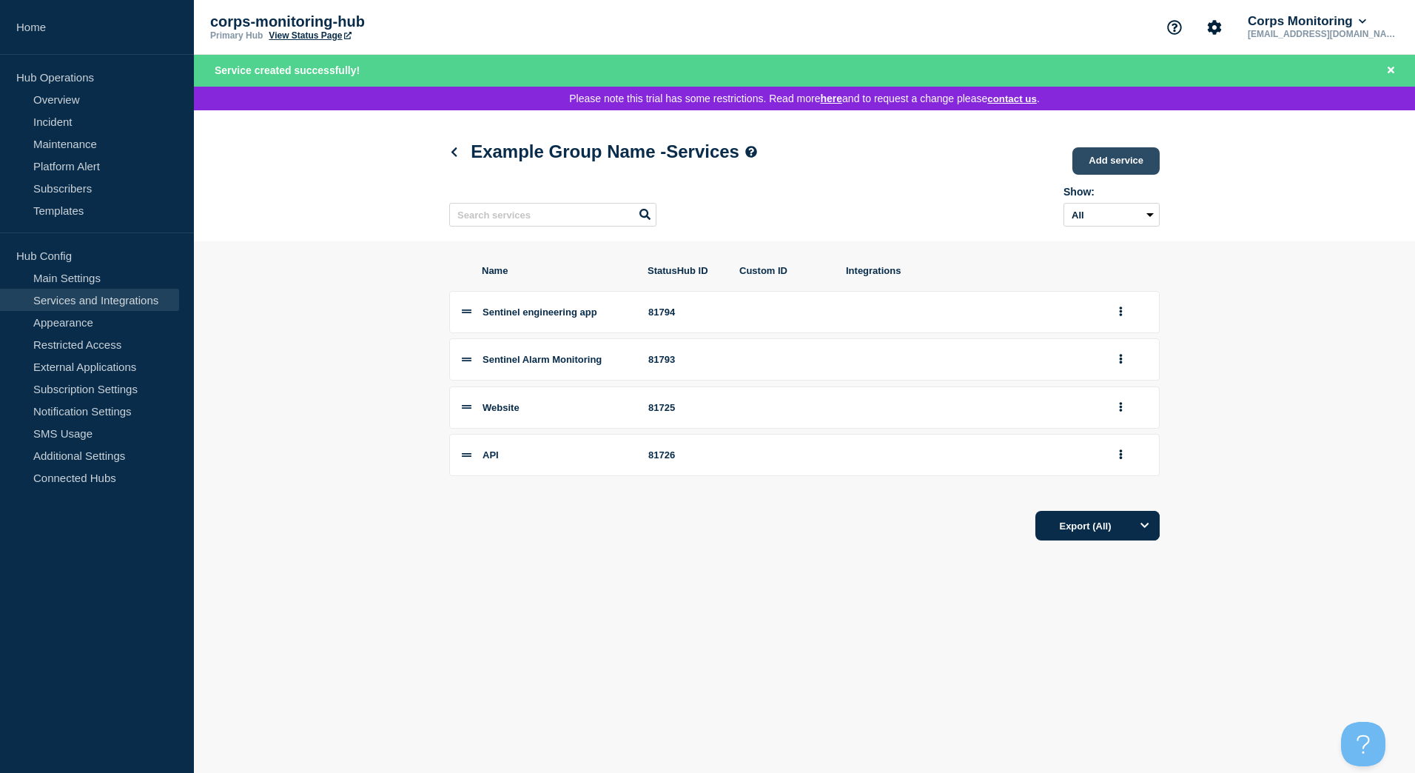
click at [1124, 161] on link "Add service" at bounding box center [1116, 160] width 87 height 27
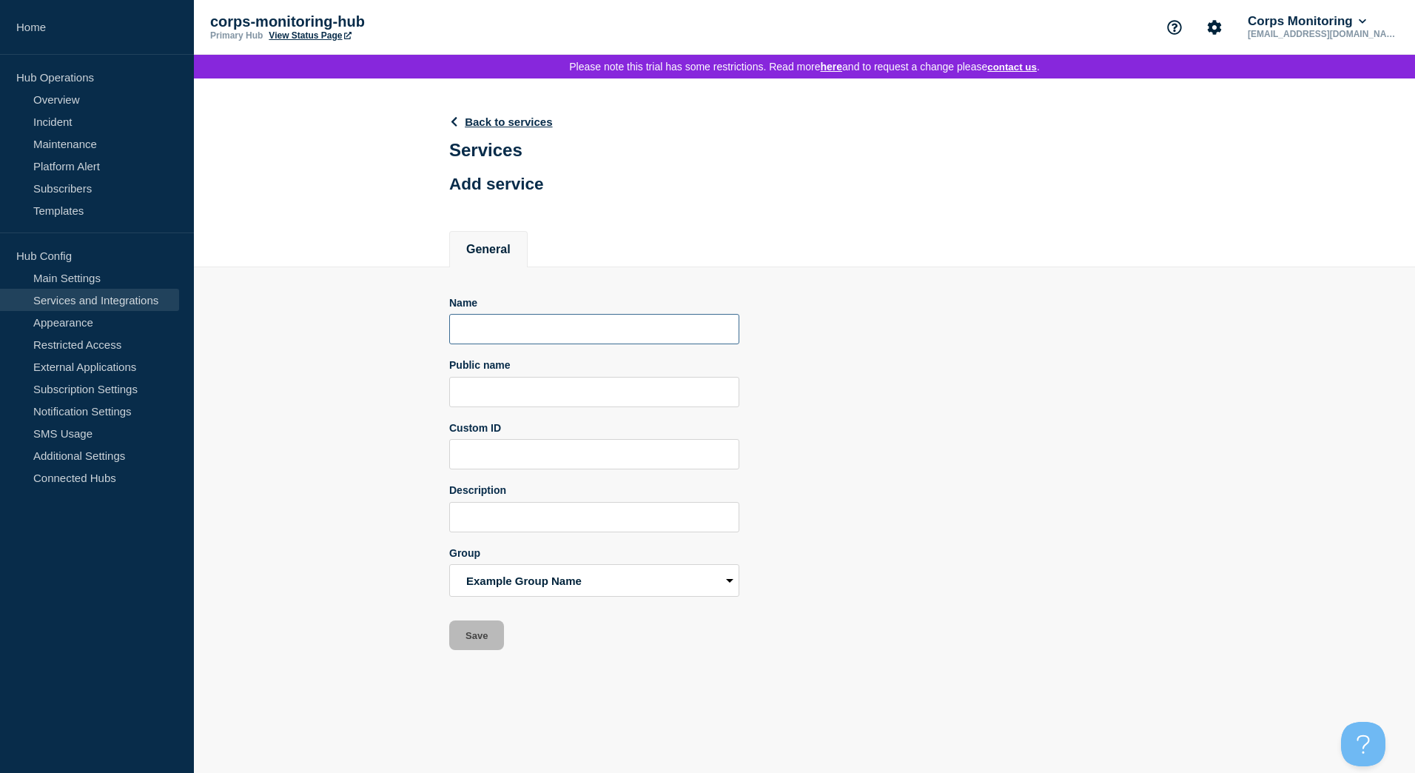
drag, startPoint x: 517, startPoint y: 348, endPoint x: 547, endPoint y: 323, distance: 38.9
click at [517, 344] on input "Name" at bounding box center [594, 329] width 290 height 30
type input "S"
click at [596, 334] on input "Corps Secure Portal" at bounding box center [594, 329] width 290 height 30
drag, startPoint x: 596, startPoint y: 334, endPoint x: 405, endPoint y: 335, distance: 191.0
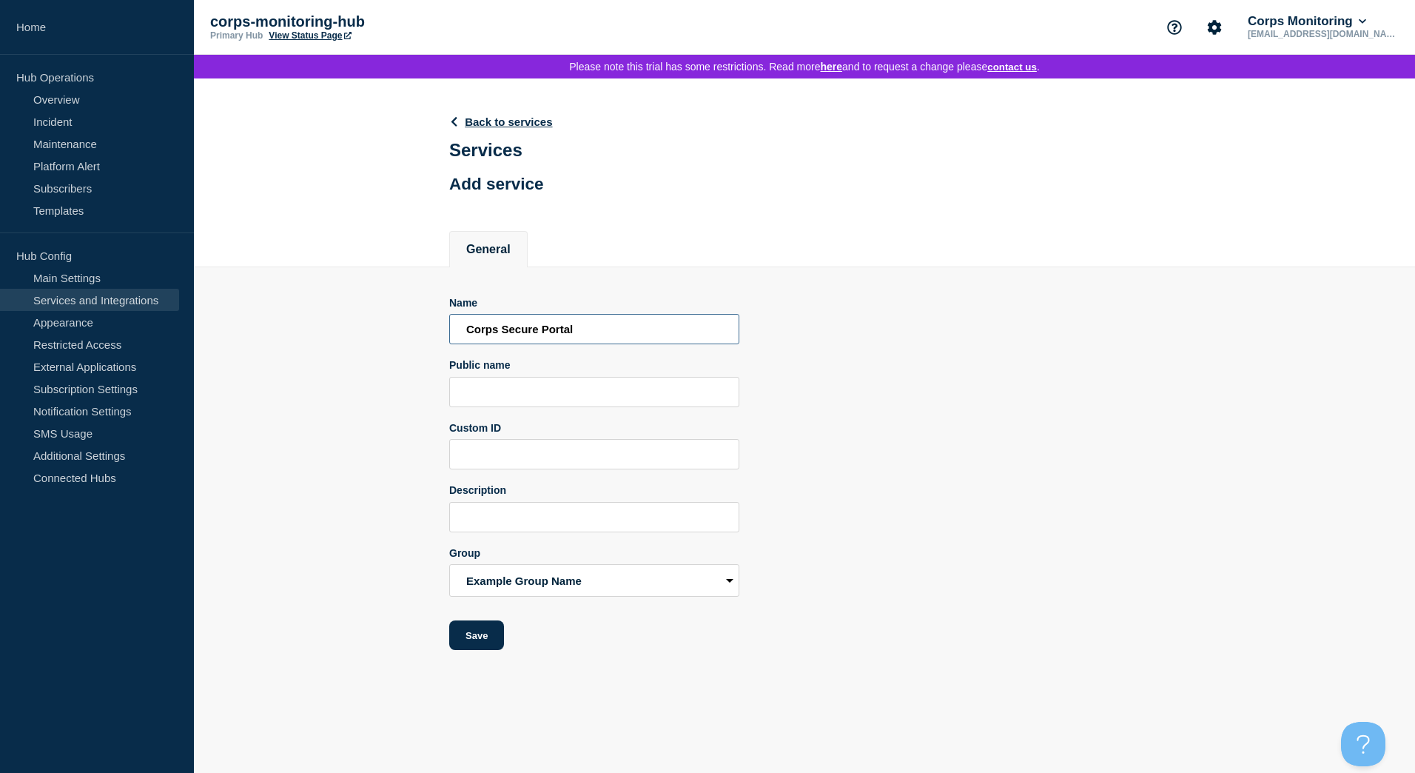
click at [343, 336] on section "Name Corps Secure Portal Public name Custom ID Description Group Example Group …" at bounding box center [804, 458] width 1221 height 383
type input "Corps Secure Portal"
click at [531, 403] on input "Public name" at bounding box center [594, 392] width 290 height 30
paste input "Corps Secure Portal"
type input "Corps Secure Portal"
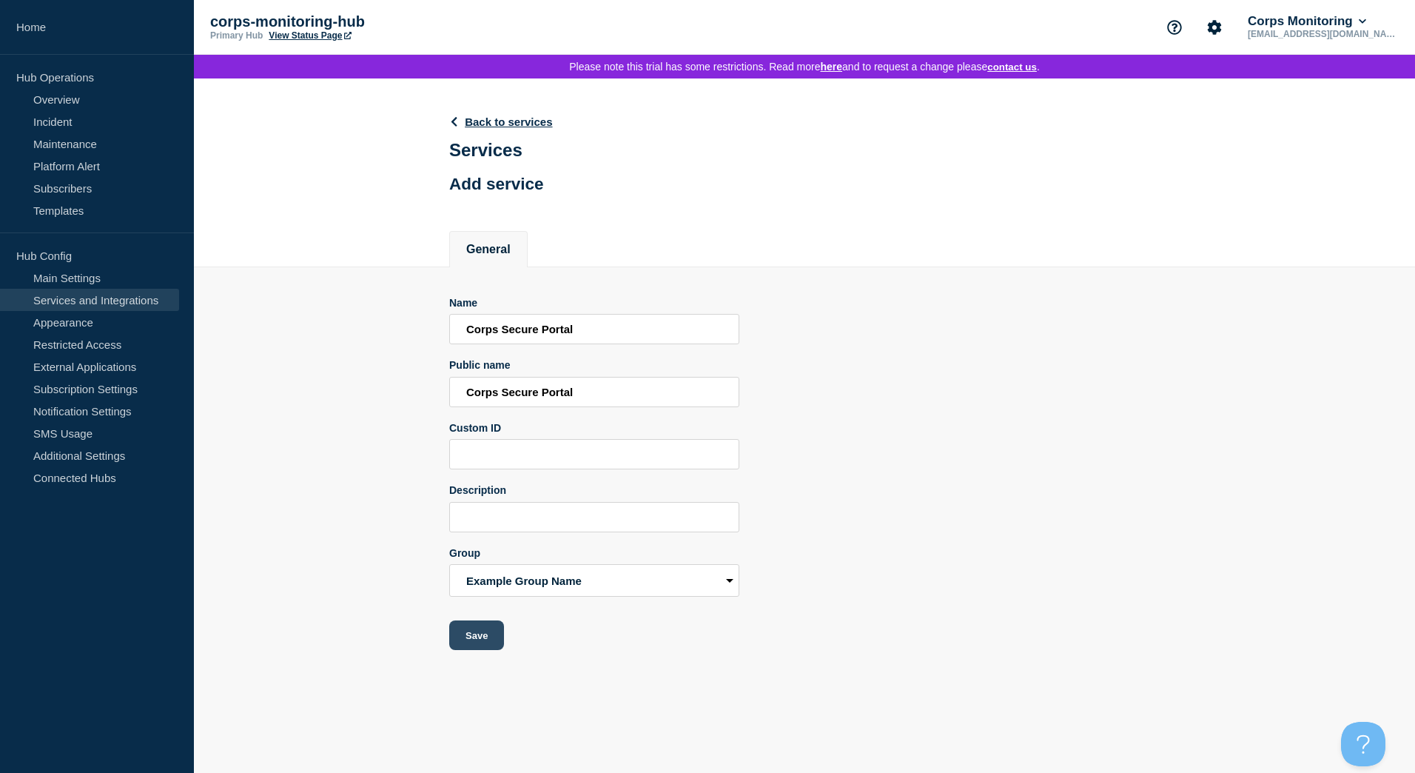
click at [488, 641] on button "Save" at bounding box center [476, 635] width 55 height 30
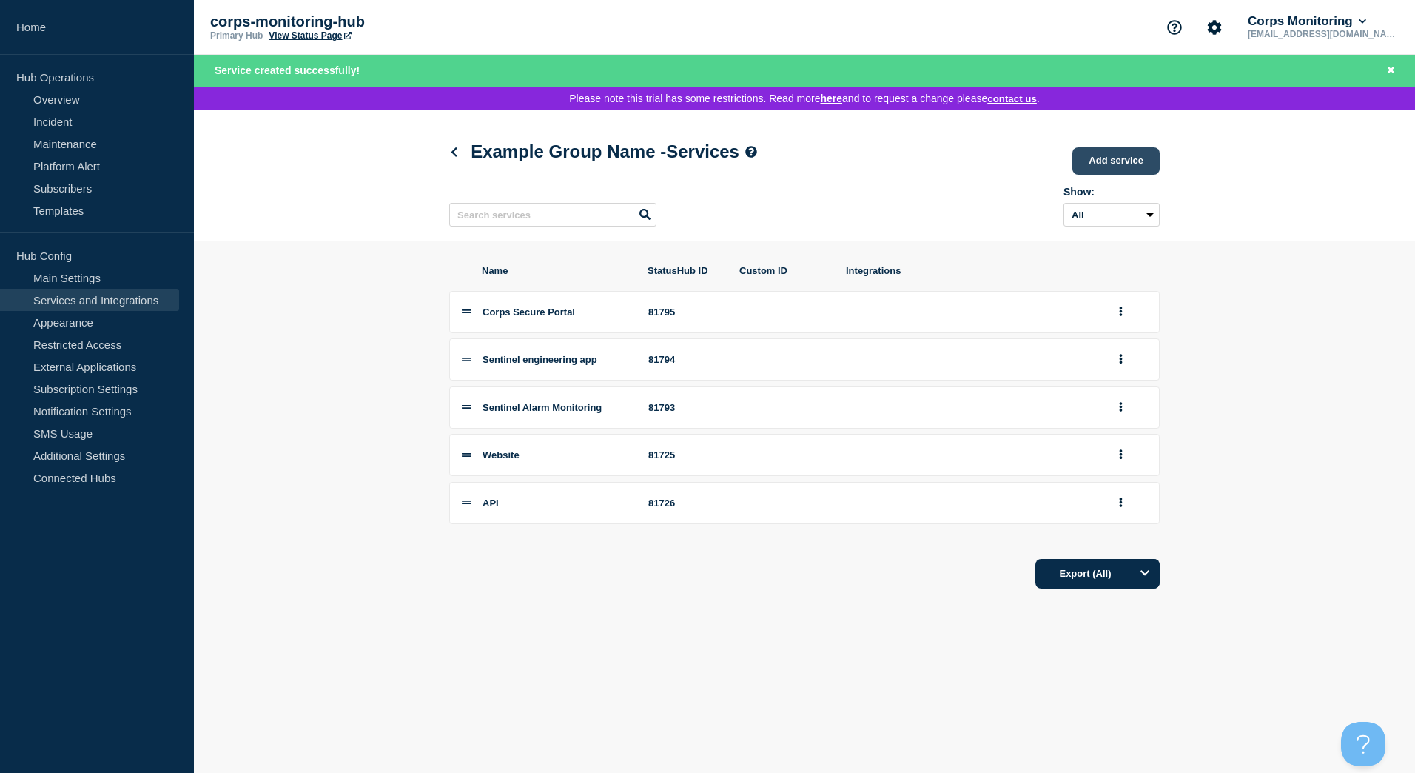
click at [1112, 158] on link "Add service" at bounding box center [1116, 160] width 87 height 27
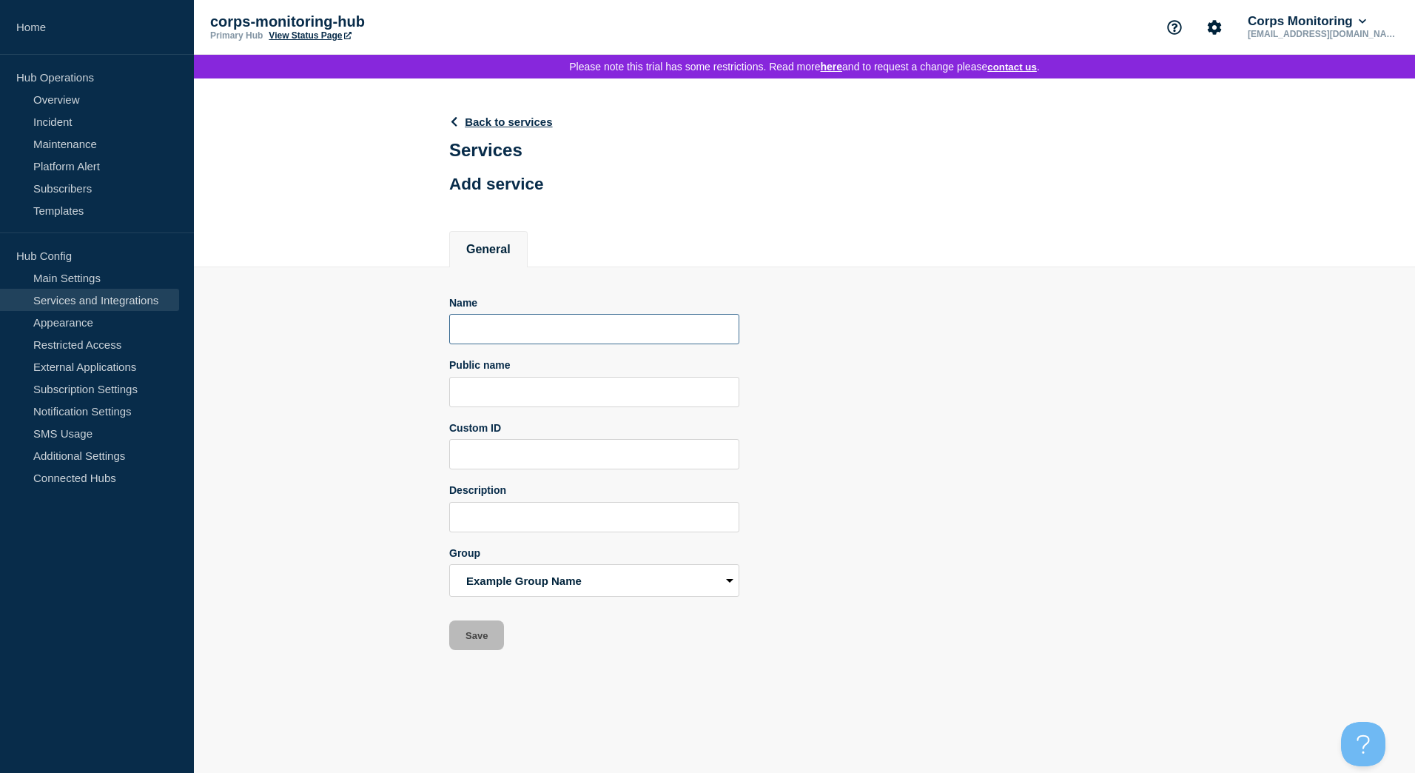
click at [503, 338] on input "Name" at bounding box center [594, 329] width 290 height 30
click at [534, 338] on input "Name" at bounding box center [594, 329] width 290 height 30
click at [469, 329] on input "corps ticketing system" at bounding box center [594, 329] width 290 height 30
click at [504, 332] on input "Corps ticketing system" at bounding box center [594, 329] width 290 height 30
type input "Corps ticketing system"
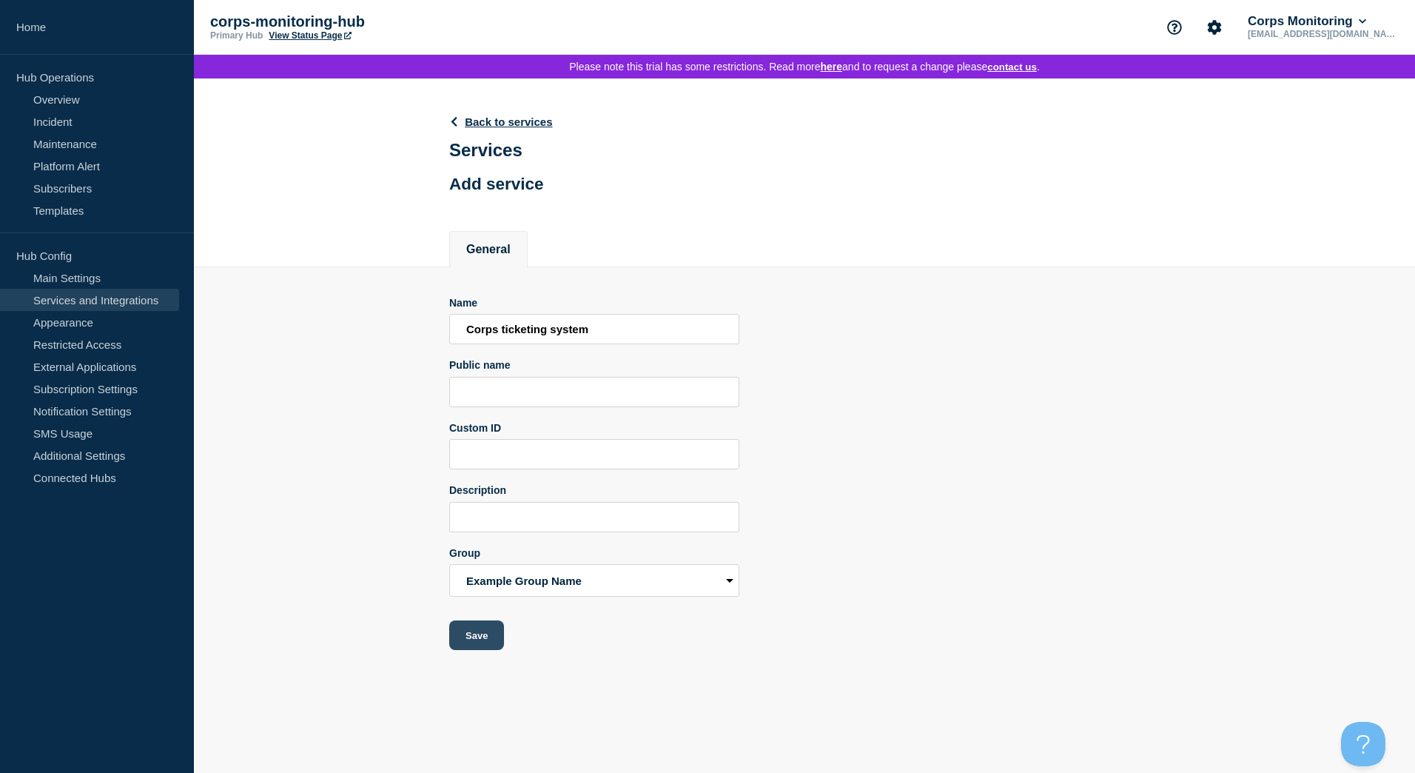
click at [484, 645] on button "Save" at bounding box center [476, 635] width 55 height 30
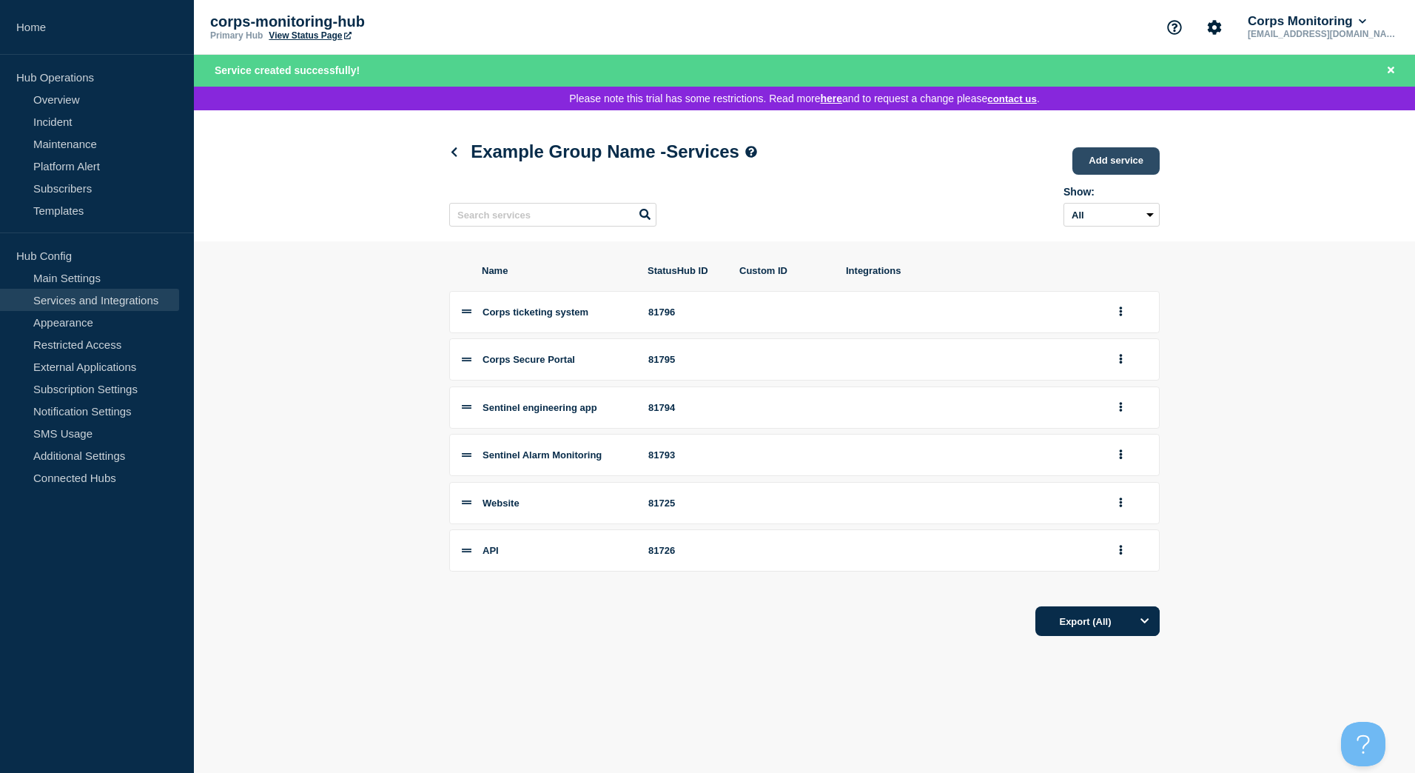
click at [1114, 167] on link "Add service" at bounding box center [1116, 160] width 87 height 27
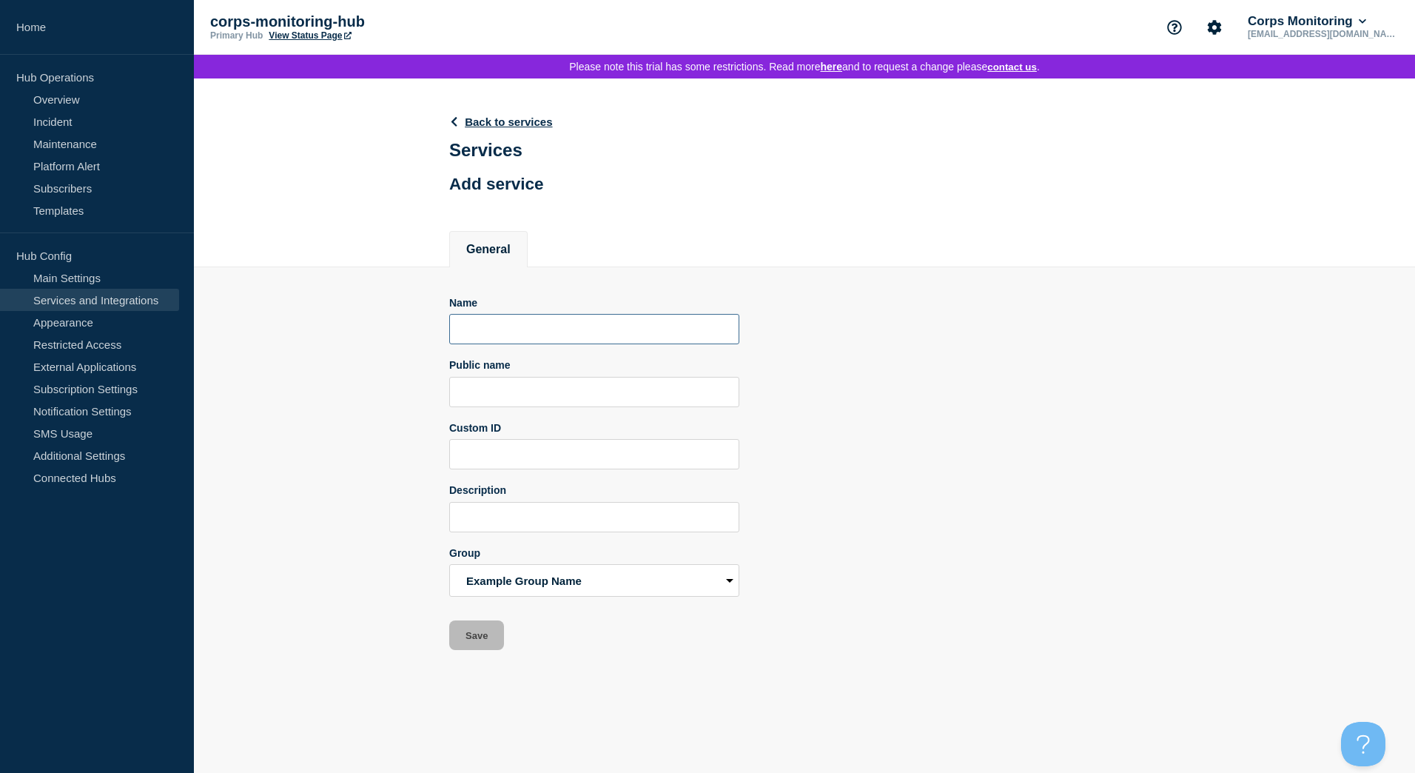
click at [500, 339] on input "Name" at bounding box center [594, 329] width 290 height 30
type input "S"
click at [476, 127] on link "Back to services" at bounding box center [501, 121] width 104 height 13
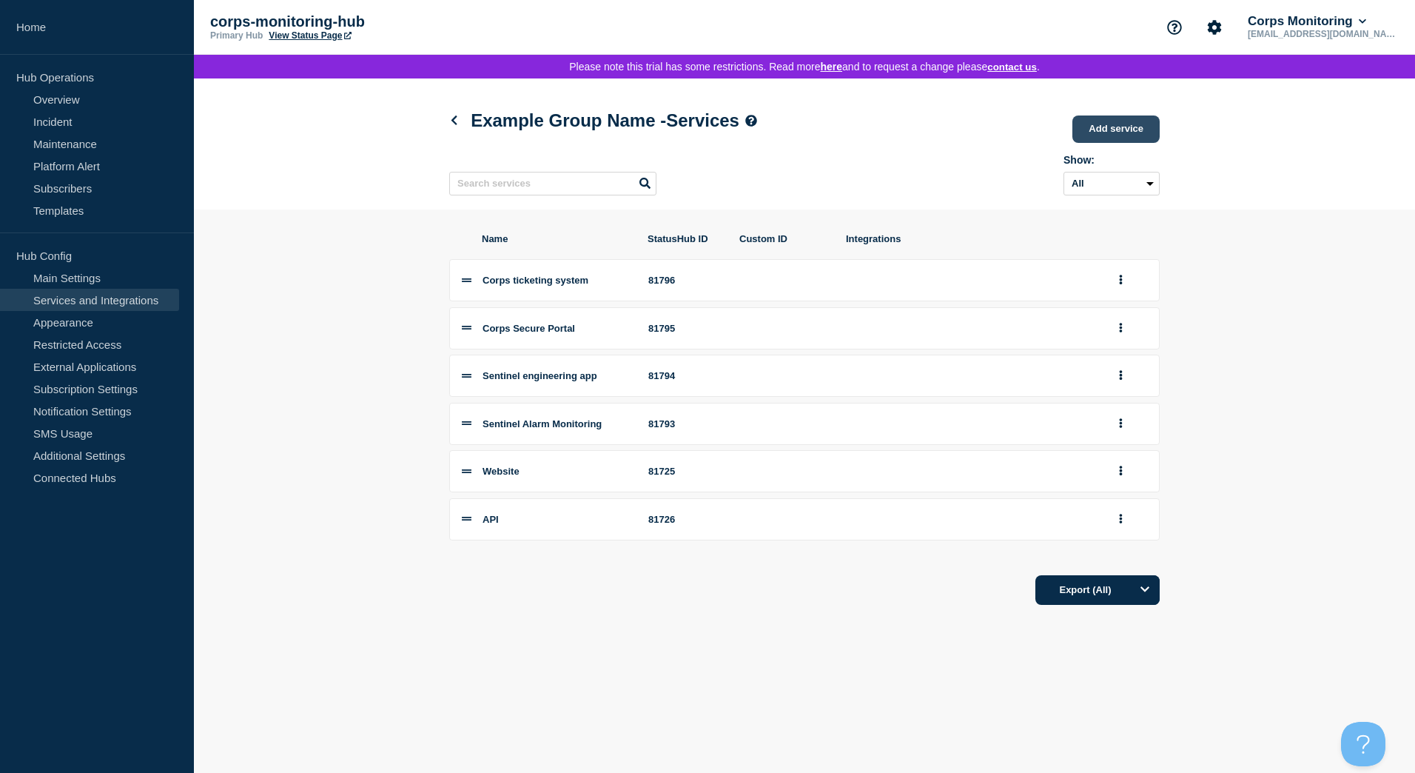
click at [1123, 130] on link "Add service" at bounding box center [1116, 128] width 87 height 27
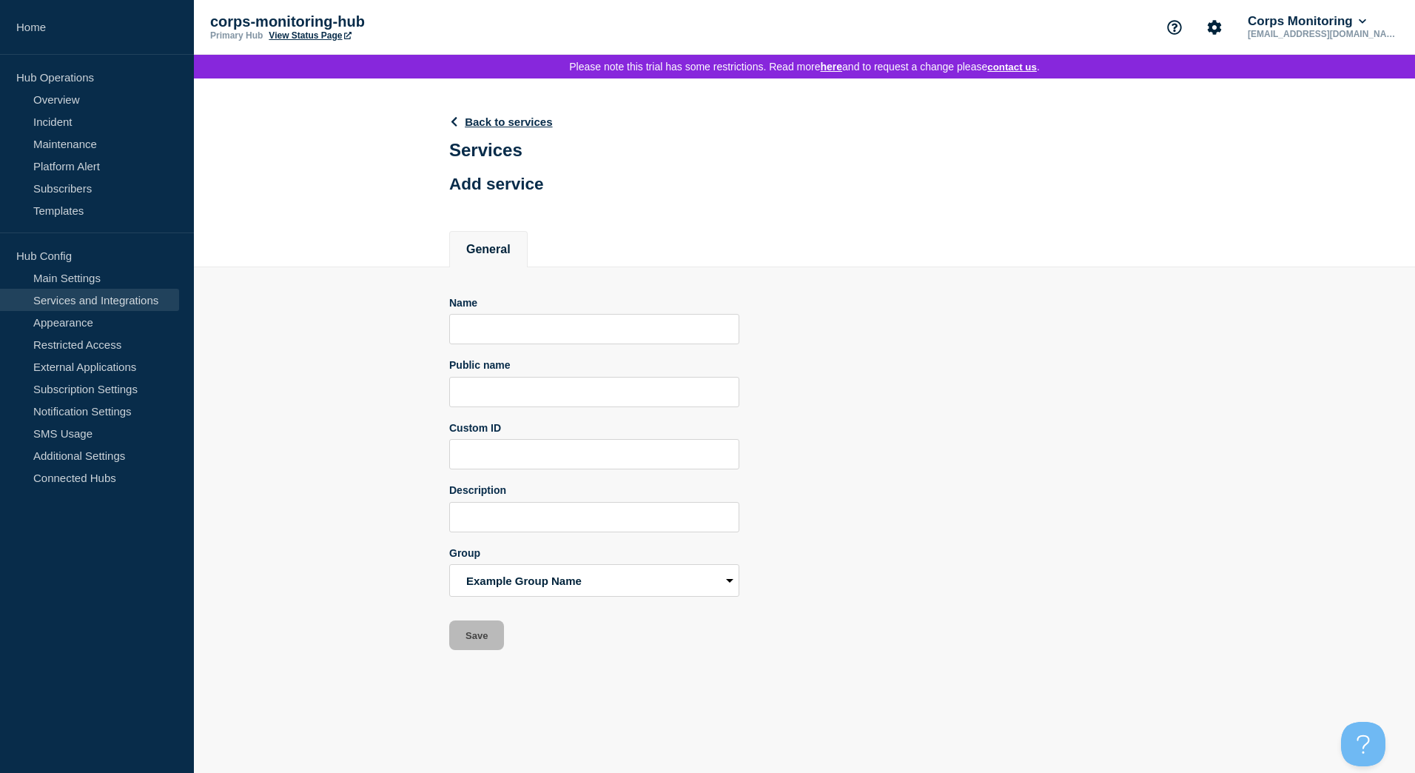
click at [531, 352] on form "Name Public name Custom ID Description Group Example Group Name Save" at bounding box center [594, 474] width 290 height 354
click at [530, 340] on input "Name" at bounding box center [594, 329] width 290 height 30
type input "c"
click at [475, 338] on input "corps Monitoring telephone Lines" at bounding box center [594, 329] width 290 height 30
type input "Corps Monitoring telephone Lines"
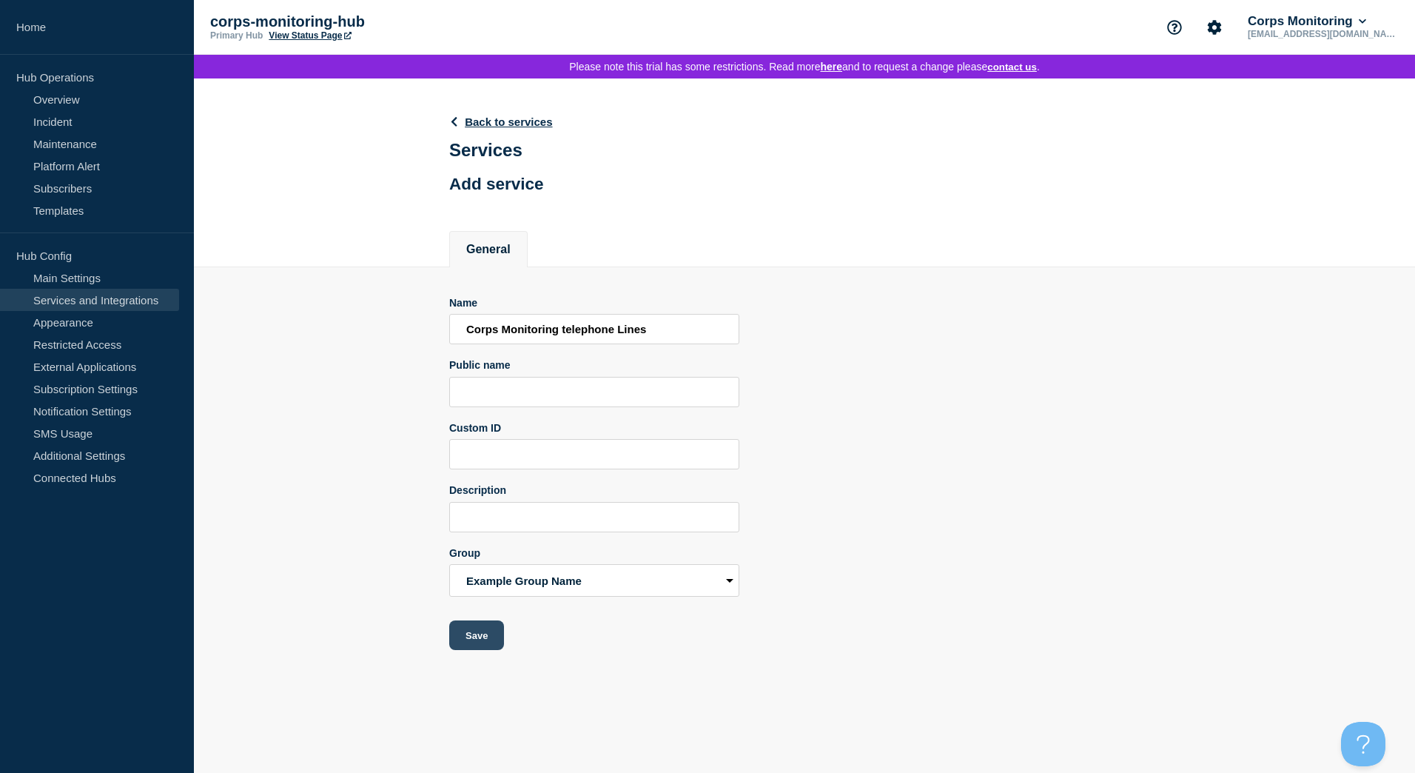
click at [482, 645] on button "Save" at bounding box center [476, 635] width 55 height 30
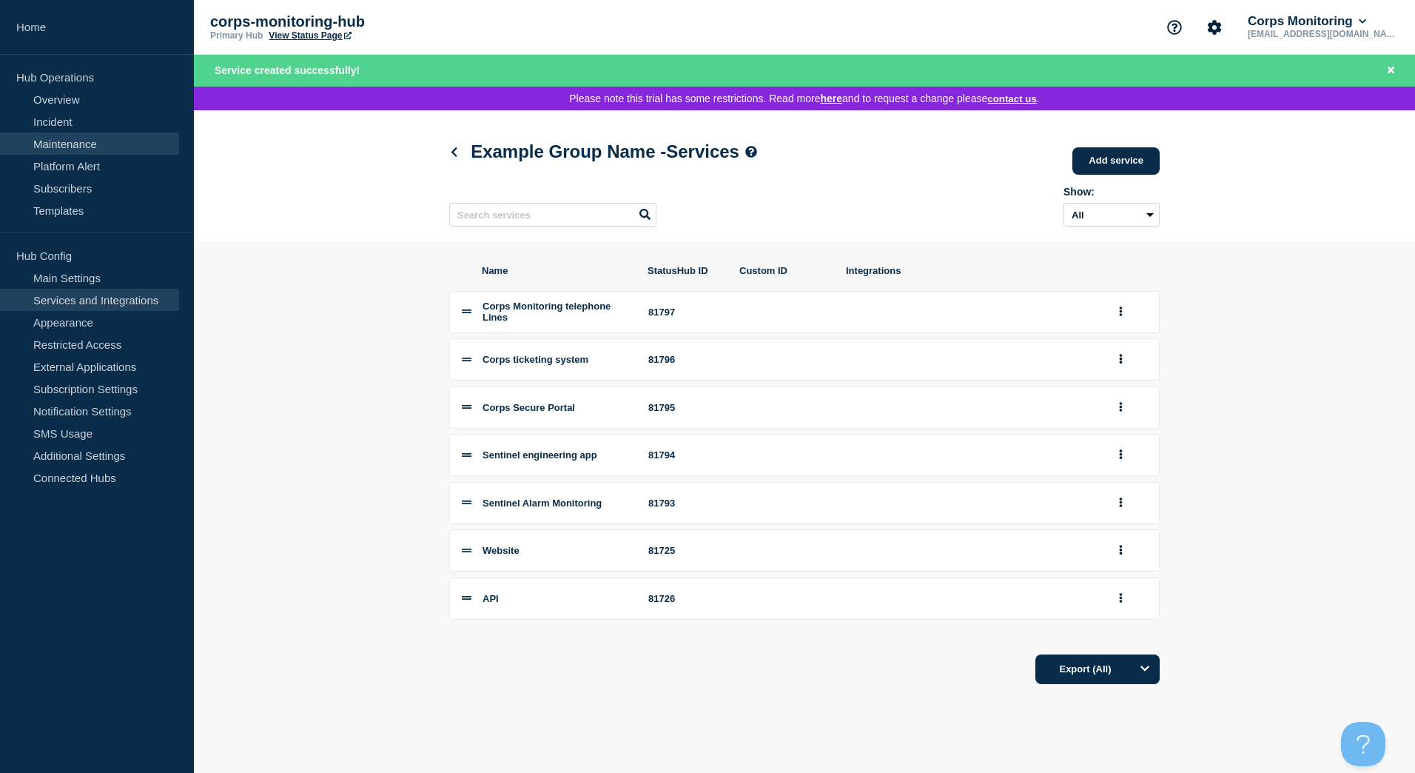
click at [83, 142] on link "Maintenance" at bounding box center [89, 143] width 179 height 22
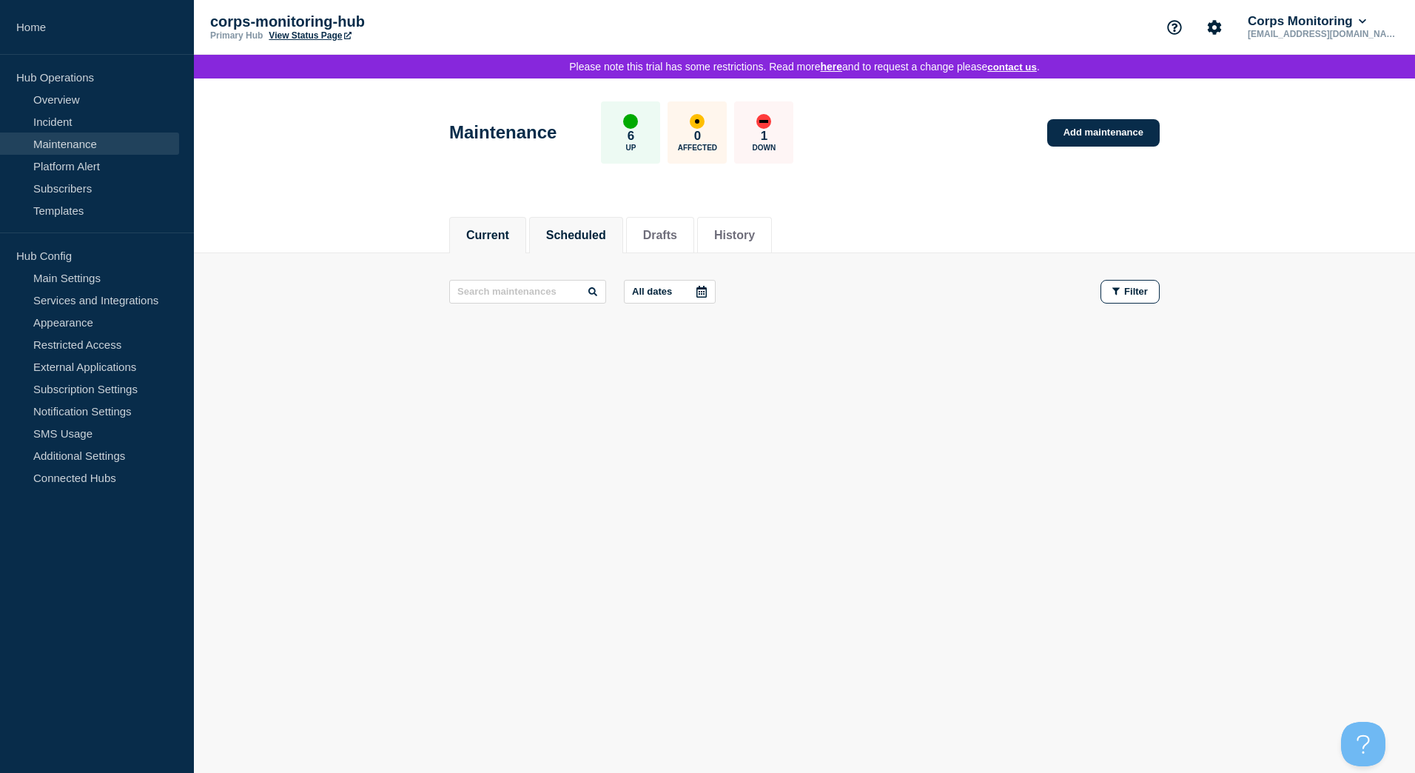
click at [594, 235] on button "Scheduled" at bounding box center [576, 235] width 60 height 13
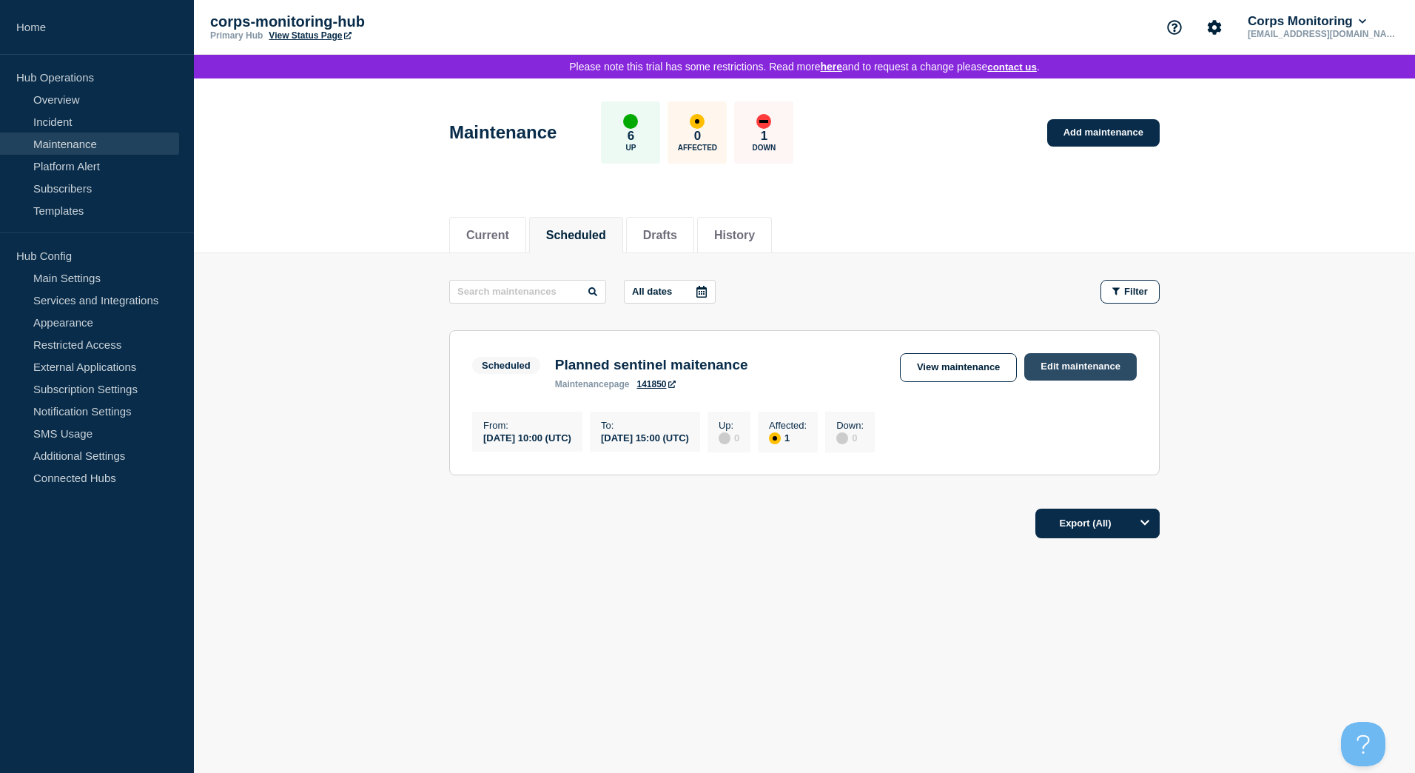
click at [1056, 377] on link "Edit maintenance" at bounding box center [1080, 366] width 113 height 27
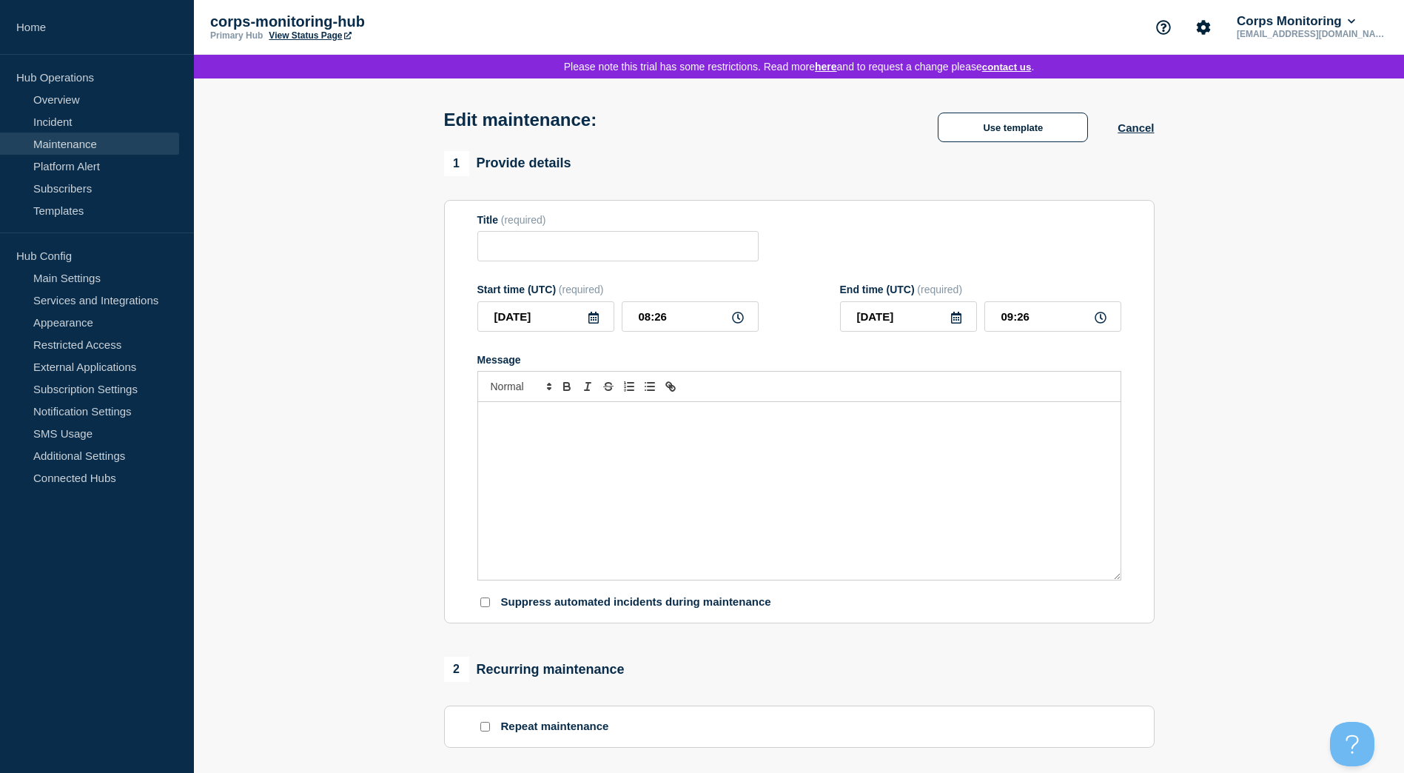
type input "Planned sentinel maitenance"
type input "[DATE]"
type input "10:00"
type input "[DATE]"
type input "15:00"
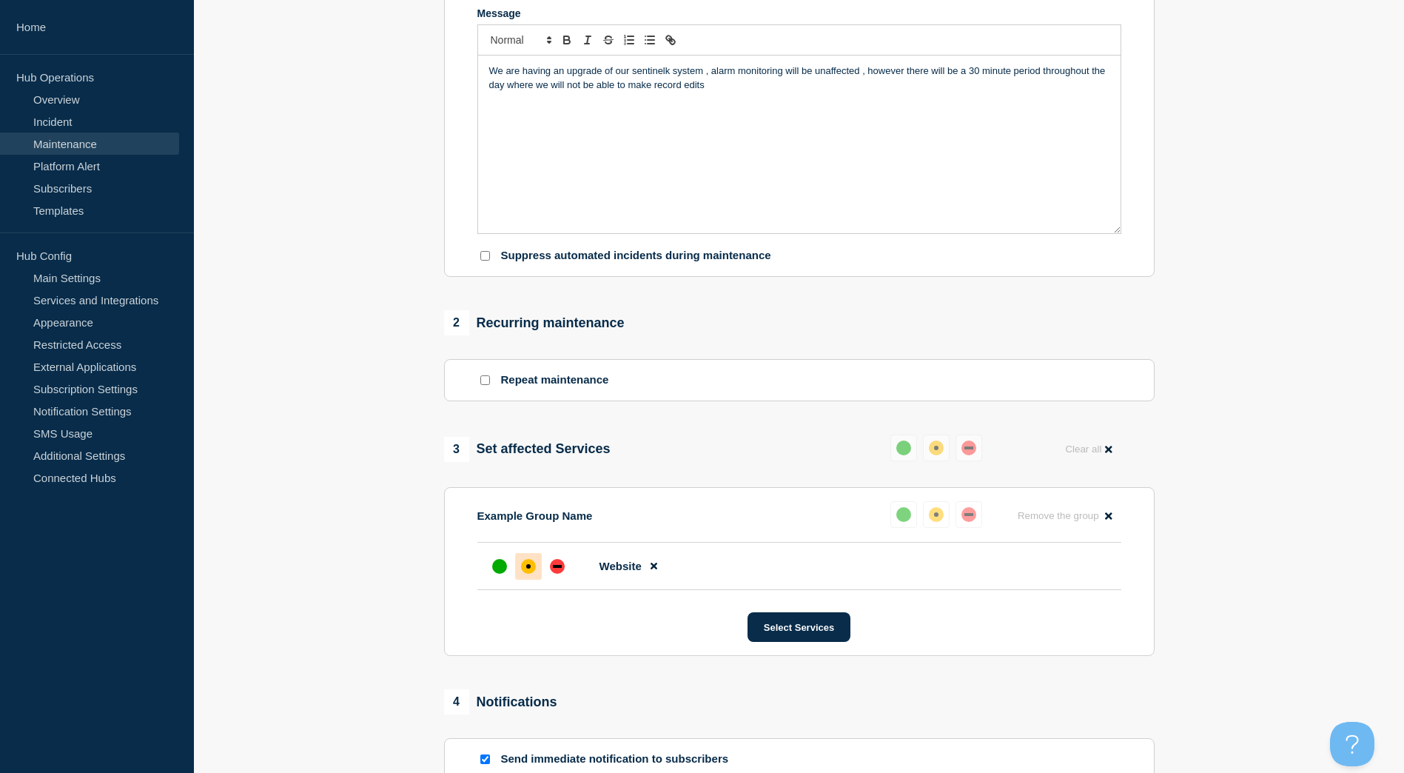
scroll to position [370, 0]
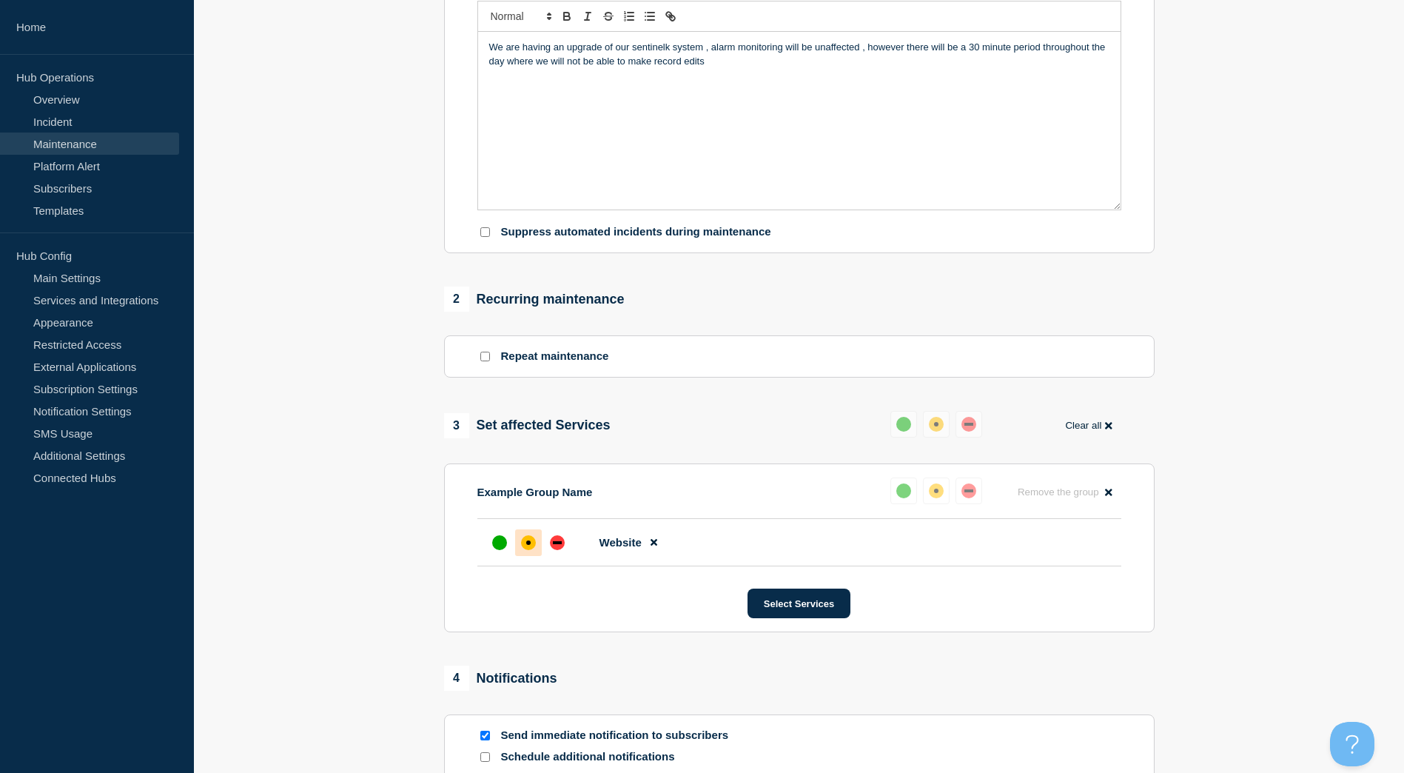
drag, startPoint x: 1103, startPoint y: 522, endPoint x: 1111, endPoint y: 462, distance: 60.5
click at [1112, 463] on div "3 Set affected Services Reset Clear all Example Group Name Reset Remove the gro…" at bounding box center [799, 521] width 711 height 221
click at [1105, 430] on icon at bounding box center [1108, 425] width 7 height 10
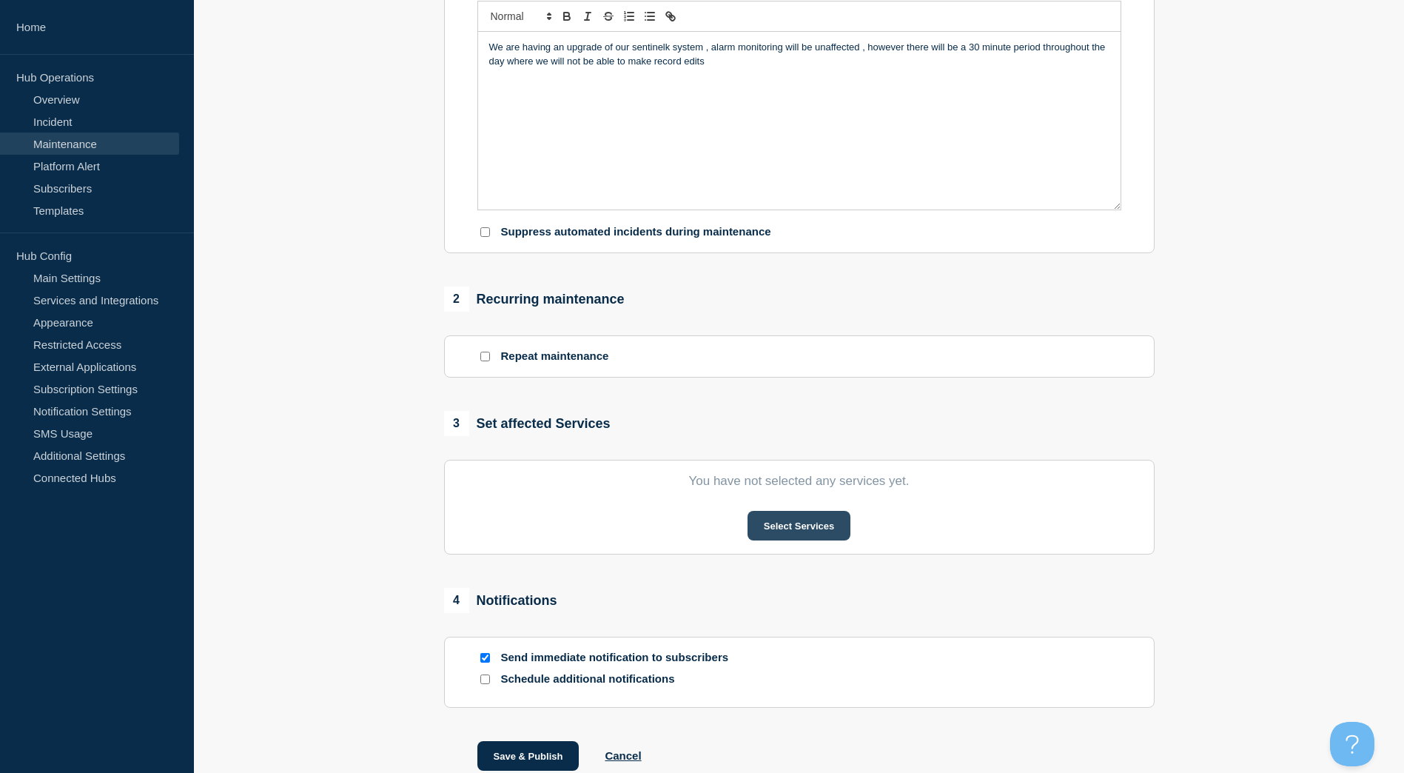
click at [784, 540] on button "Select Services" at bounding box center [799, 526] width 103 height 30
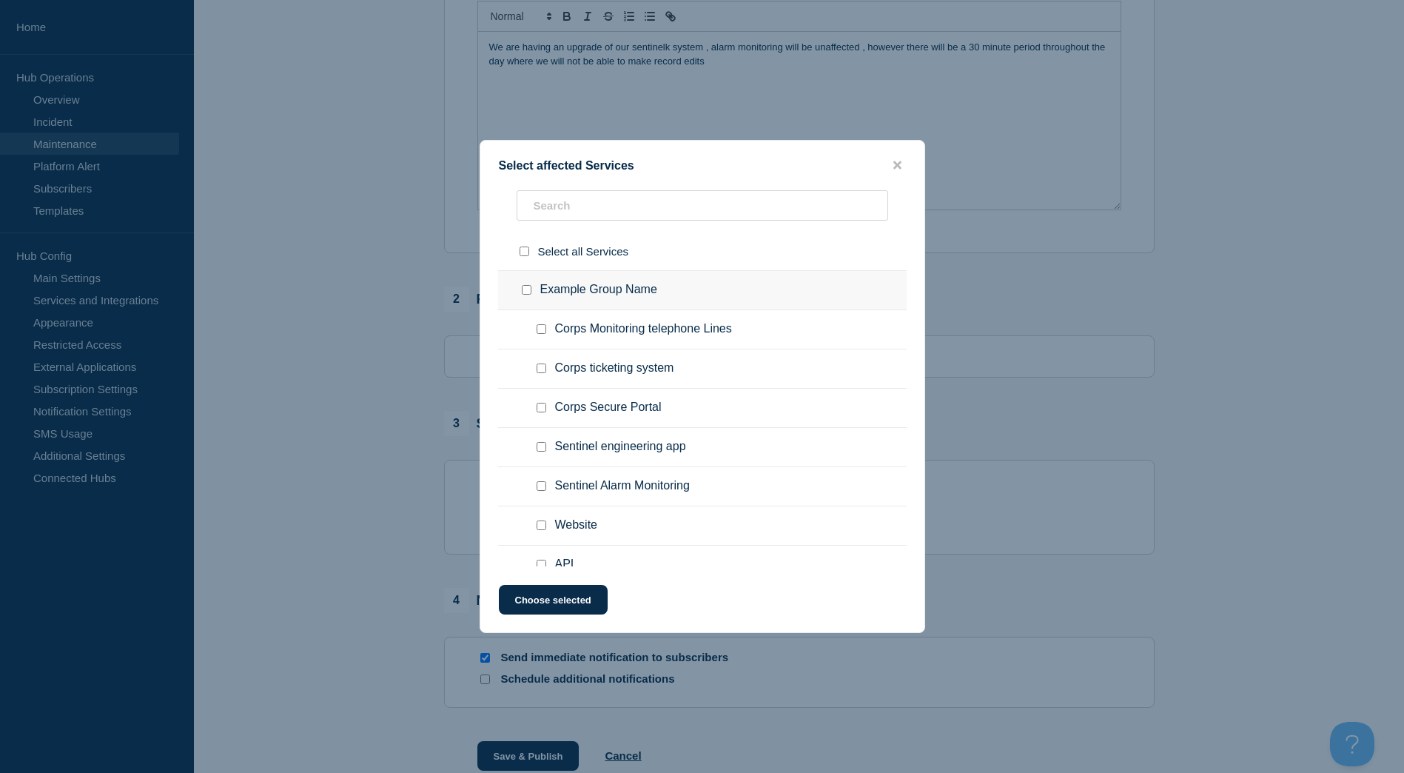
click at [608, 363] on span "Corps ticketing system" at bounding box center [614, 368] width 119 height 15
click at [544, 491] on input "Sentinel Alarm Monitoring checkbox" at bounding box center [542, 486] width 10 height 10
checkbox input "true"
click at [542, 454] on div at bounding box center [544, 447] width 21 height 15
click at [541, 447] on input "Sentinel engineering app checkbox" at bounding box center [542, 447] width 10 height 10
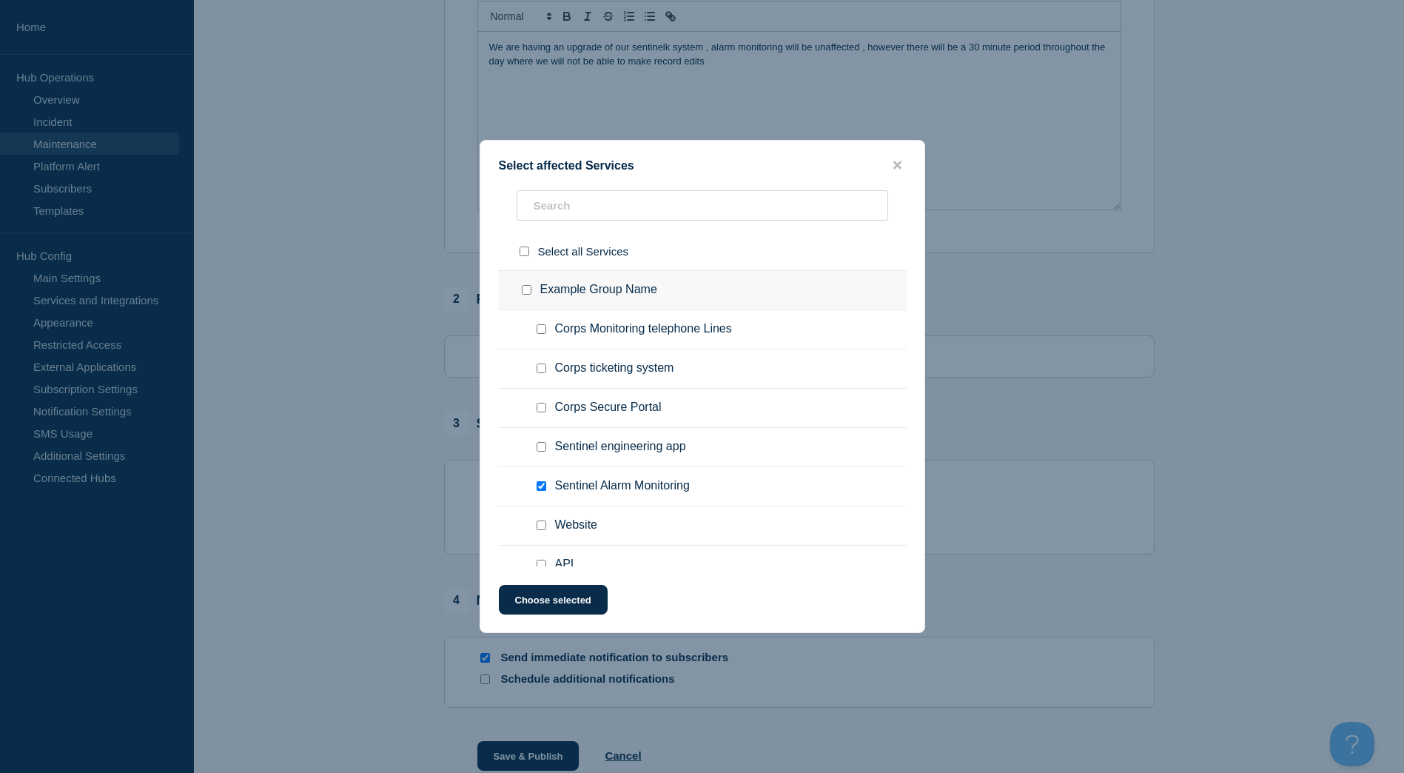
checkbox input "true"
click at [541, 409] on input "Corps Secure Portal checkbox" at bounding box center [542, 408] width 10 height 10
checkbox input "true"
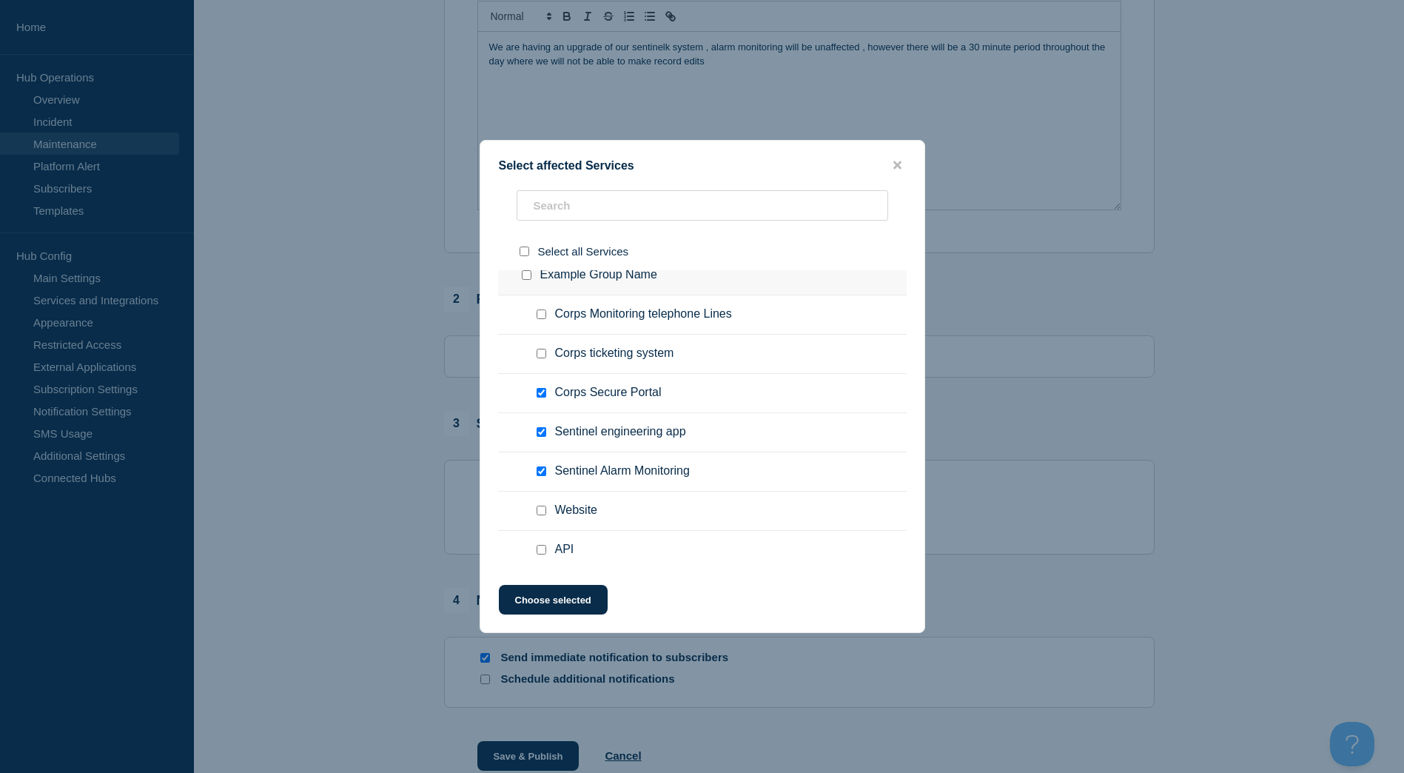
scroll to position [19, 0]
drag, startPoint x: 569, startPoint y: 603, endPoint x: 639, endPoint y: 597, distance: 69.8
click at [577, 602] on button "Choose selected" at bounding box center [553, 600] width 109 height 30
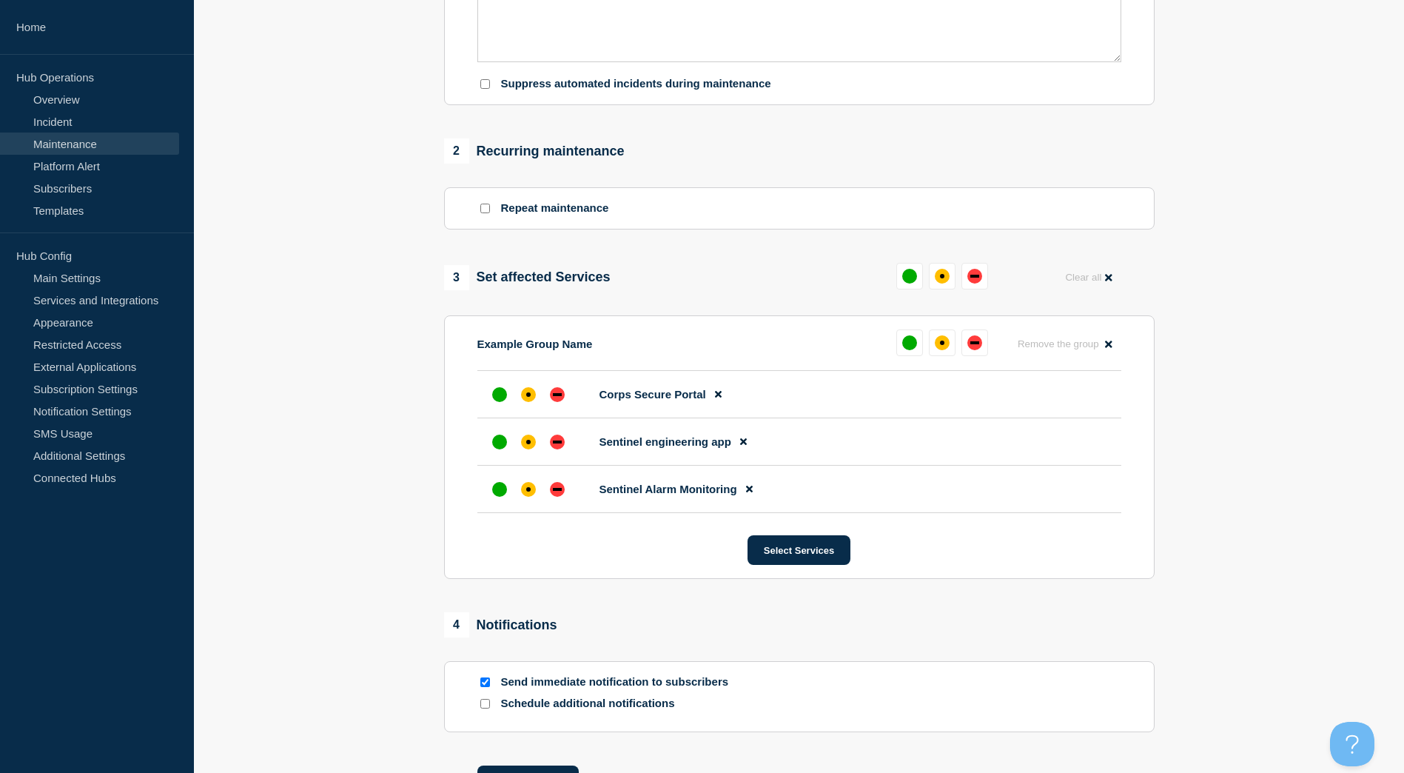
scroll to position [667, 0]
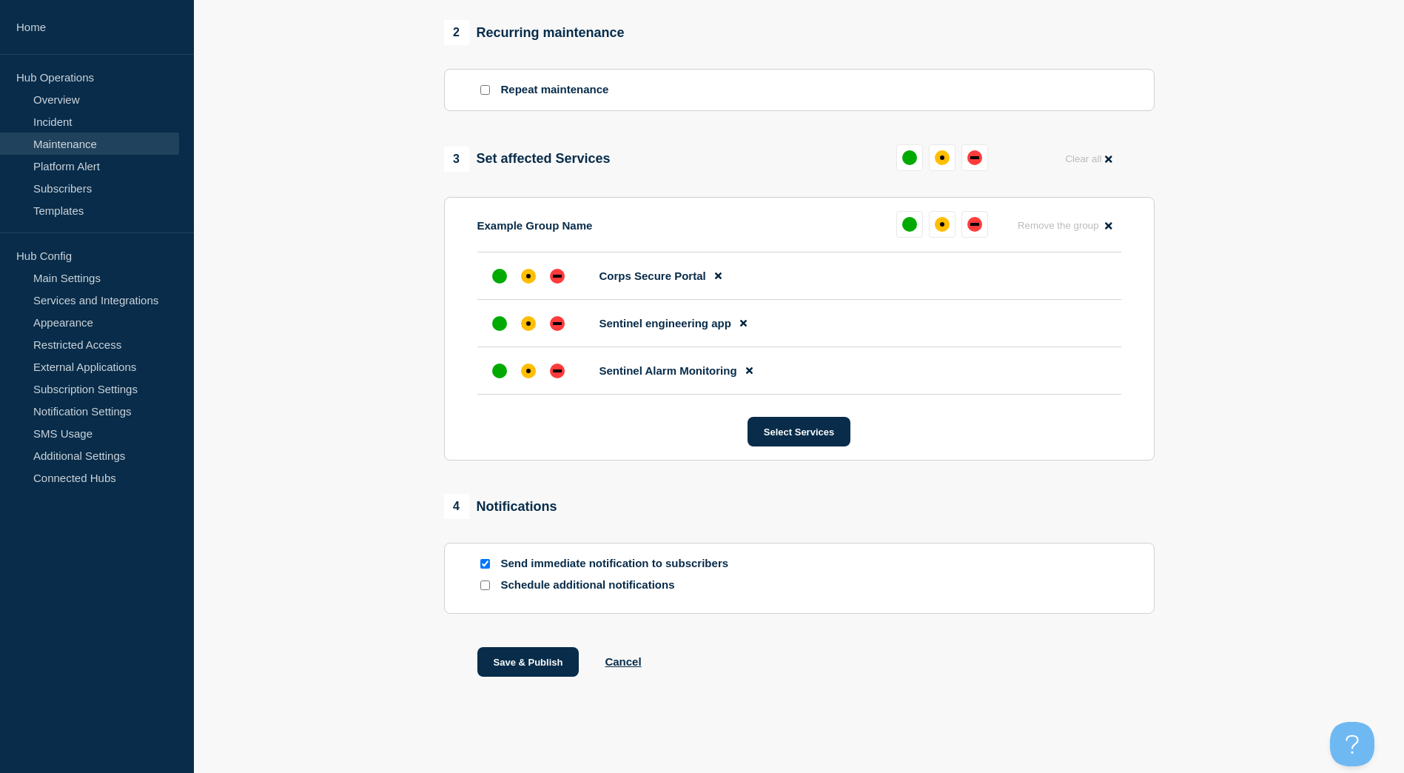
click at [486, 591] on div at bounding box center [484, 585] width 15 height 14
click at [486, 586] on input "Schedule additional notifications" at bounding box center [485, 585] width 10 height 10
checkbox input "true"
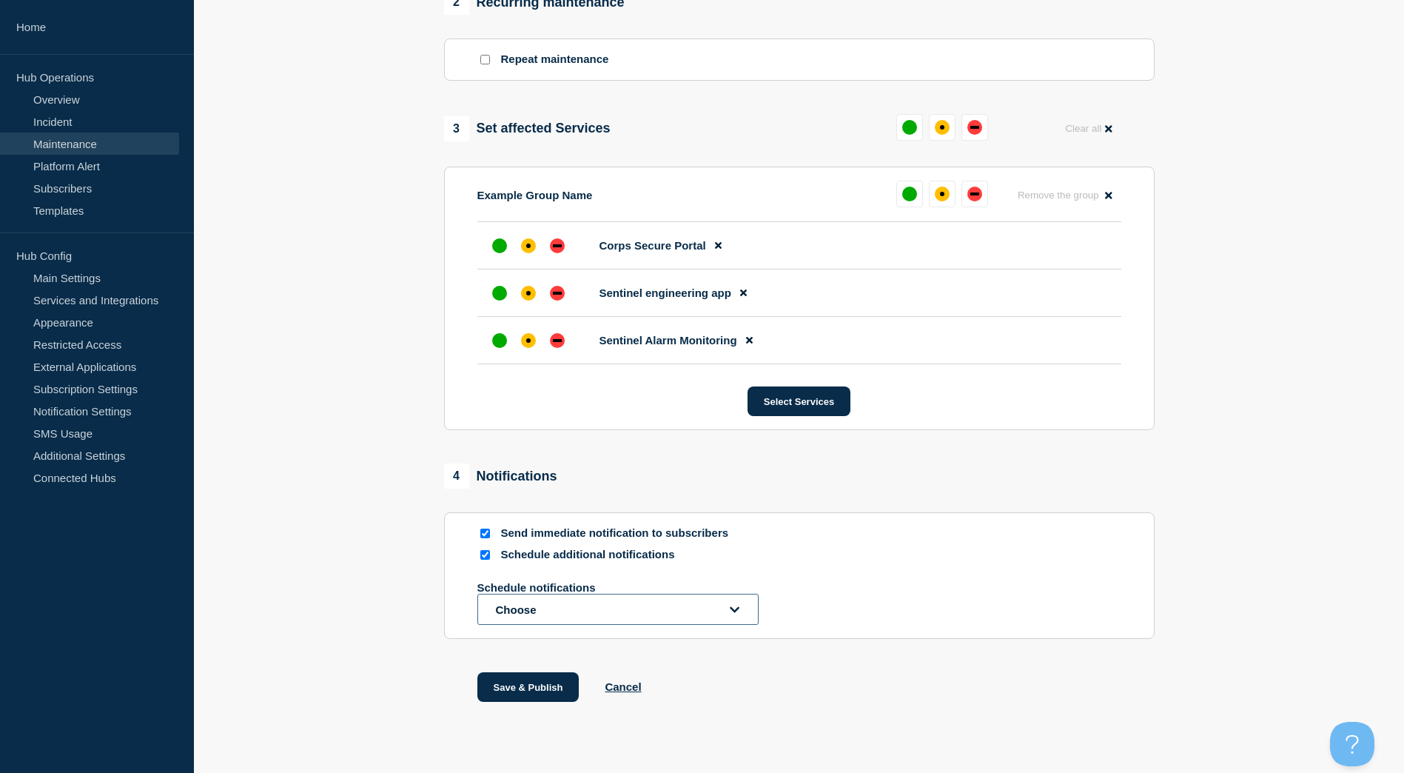
click at [640, 625] on button "Choose" at bounding box center [617, 609] width 281 height 31
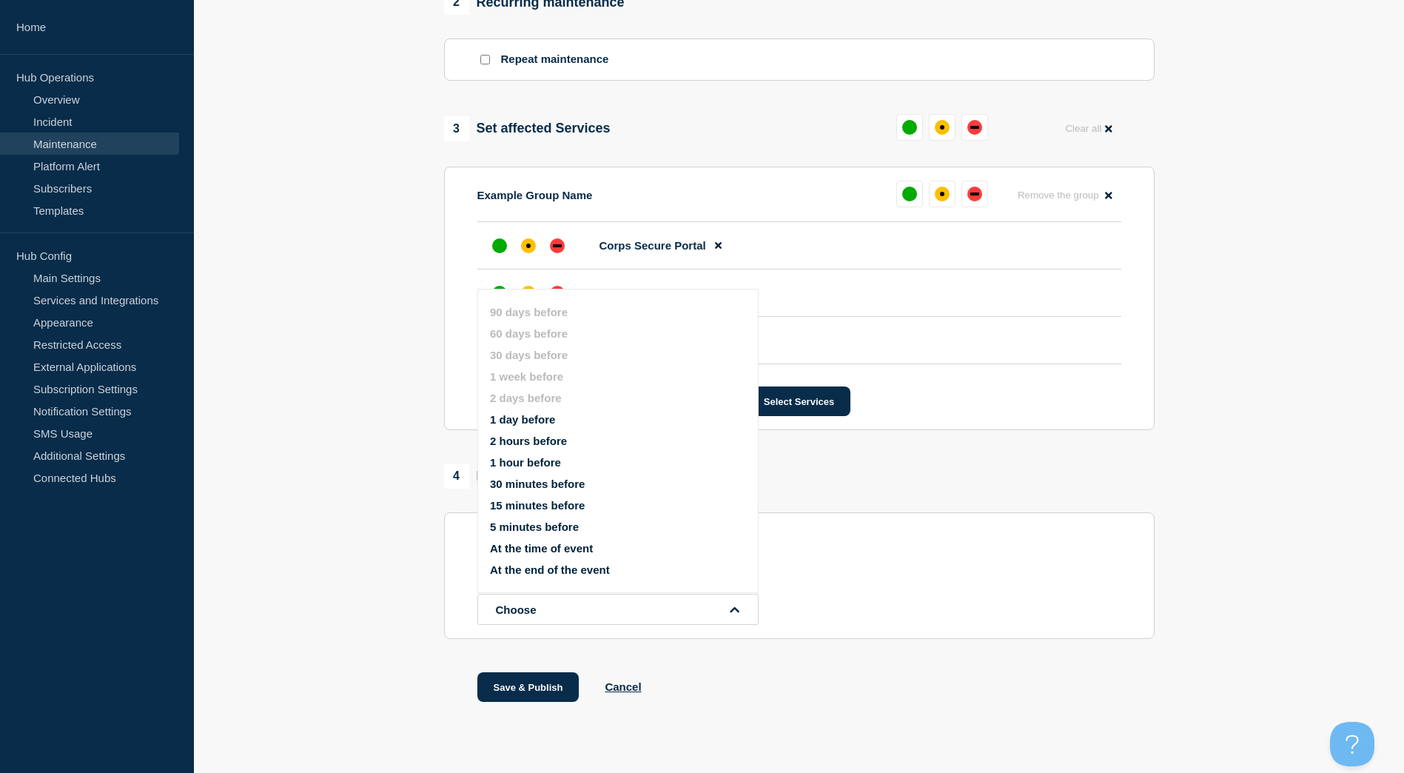
click at [564, 551] on button "At the time of event" at bounding box center [541, 548] width 103 height 13
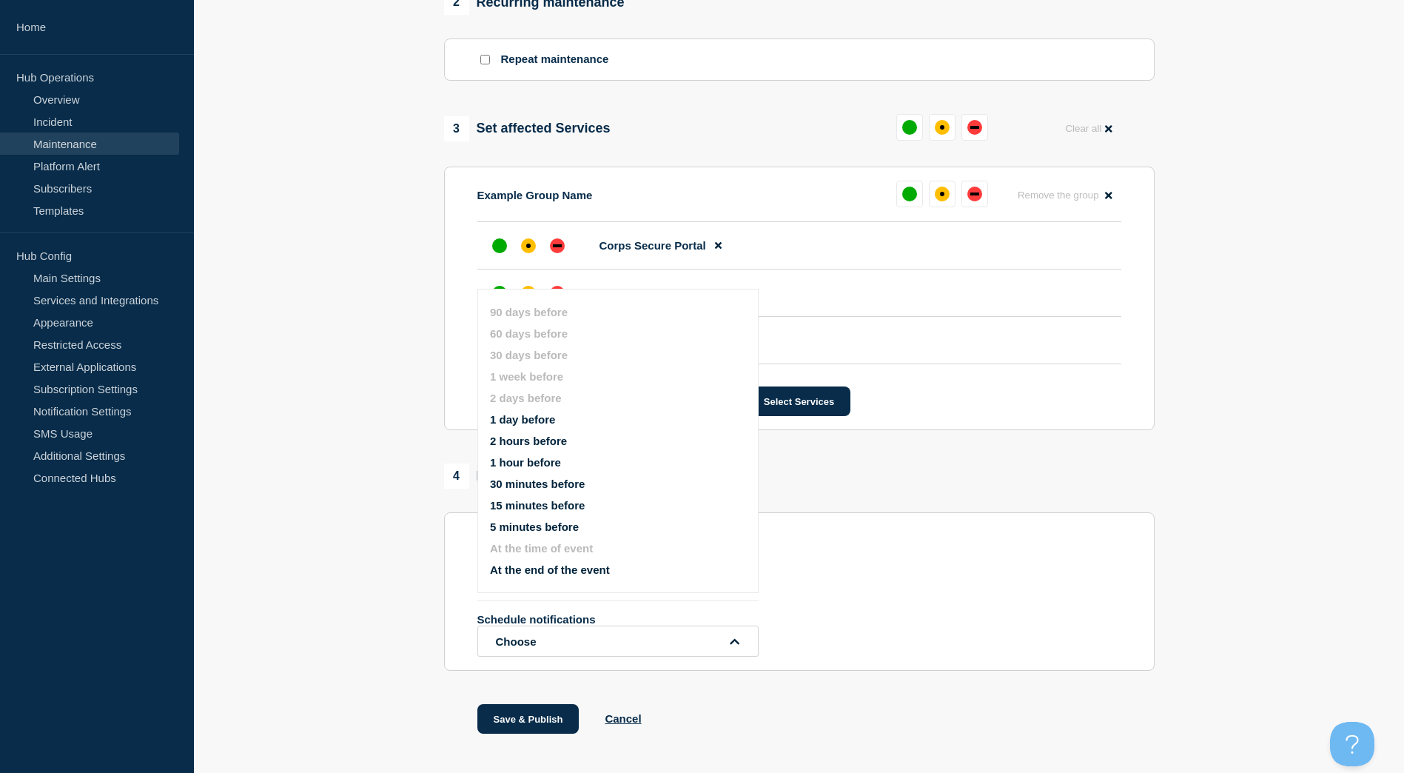
drag, startPoint x: 988, startPoint y: 646, endPoint x: 881, endPoint y: 645, distance: 107.3
click at [988, 645] on div "Schedule notifications Choose" at bounding box center [799, 635] width 644 height 44
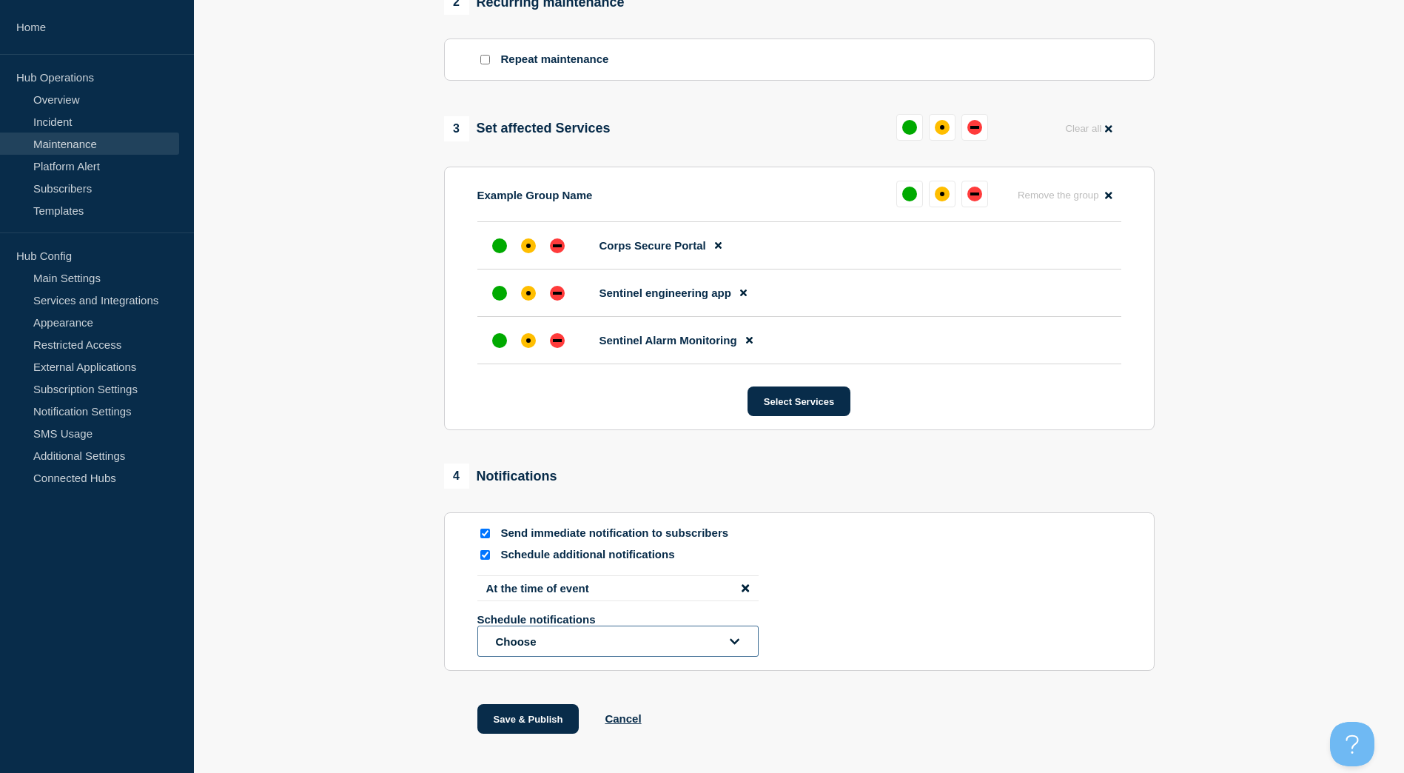
click at [741, 657] on button "Choose" at bounding box center [617, 640] width 281 height 31
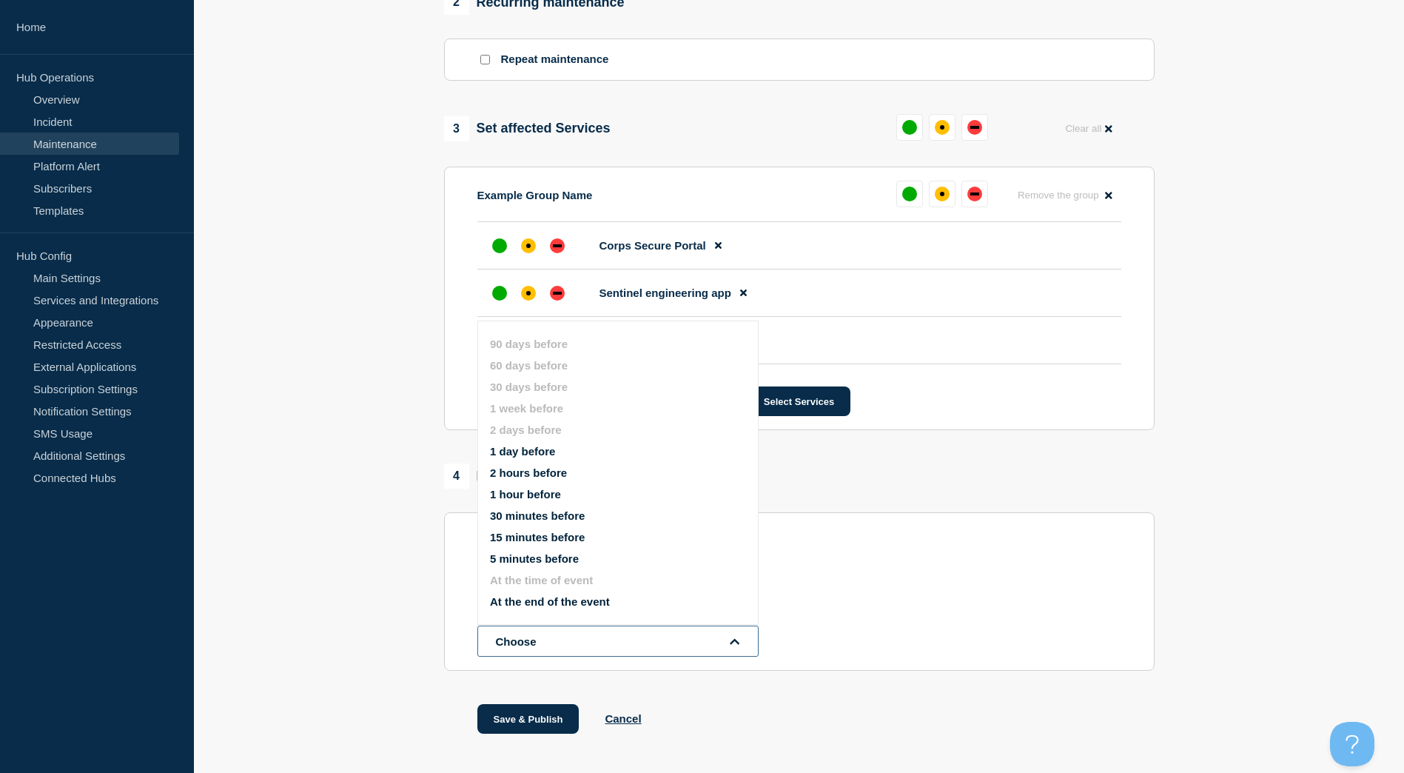
click at [740, 657] on button "Choose" at bounding box center [617, 640] width 281 height 31
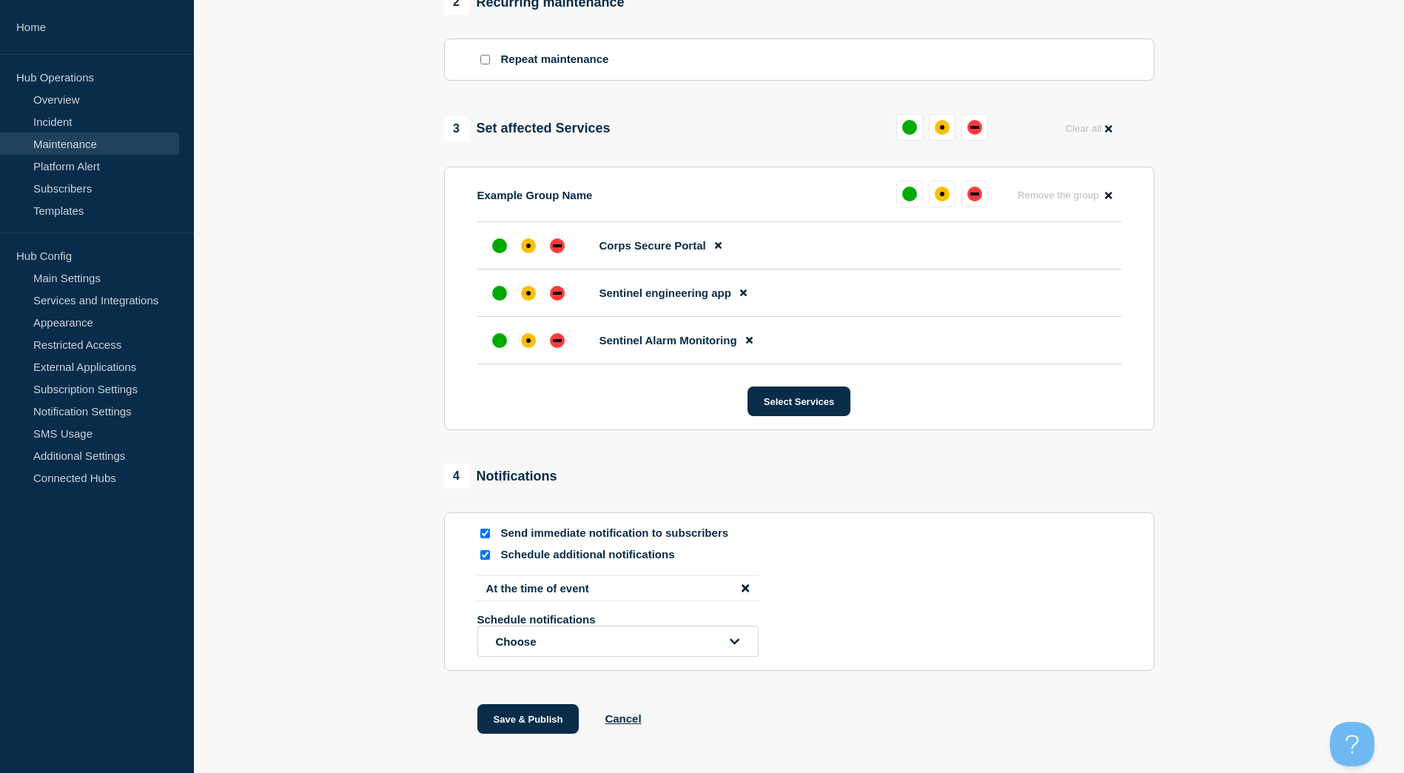
click at [995, 614] on div "At the time of event Schedule notifications Choose" at bounding box center [799, 615] width 644 height 81
click at [509, 734] on button "Save & Publish" at bounding box center [528, 719] width 102 height 30
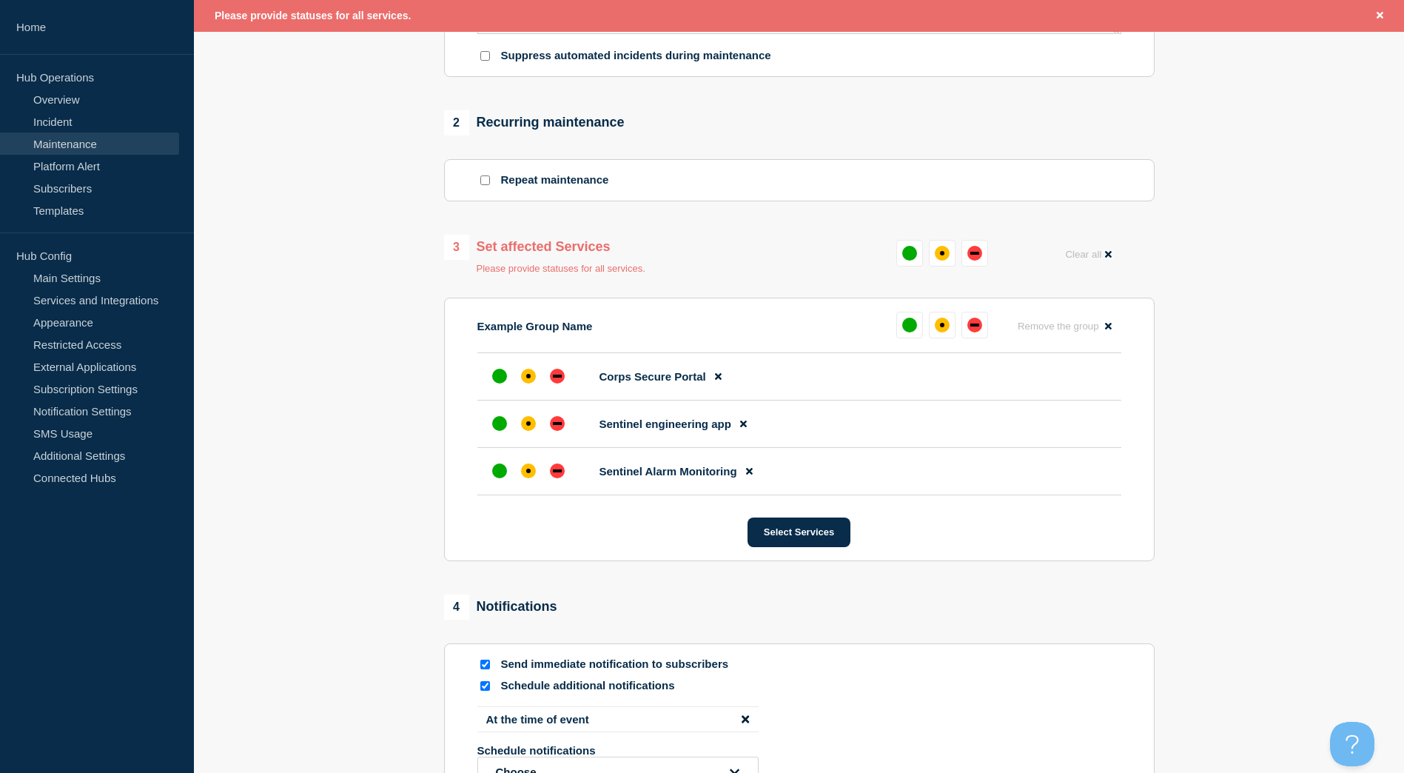
scroll to position [551, 0]
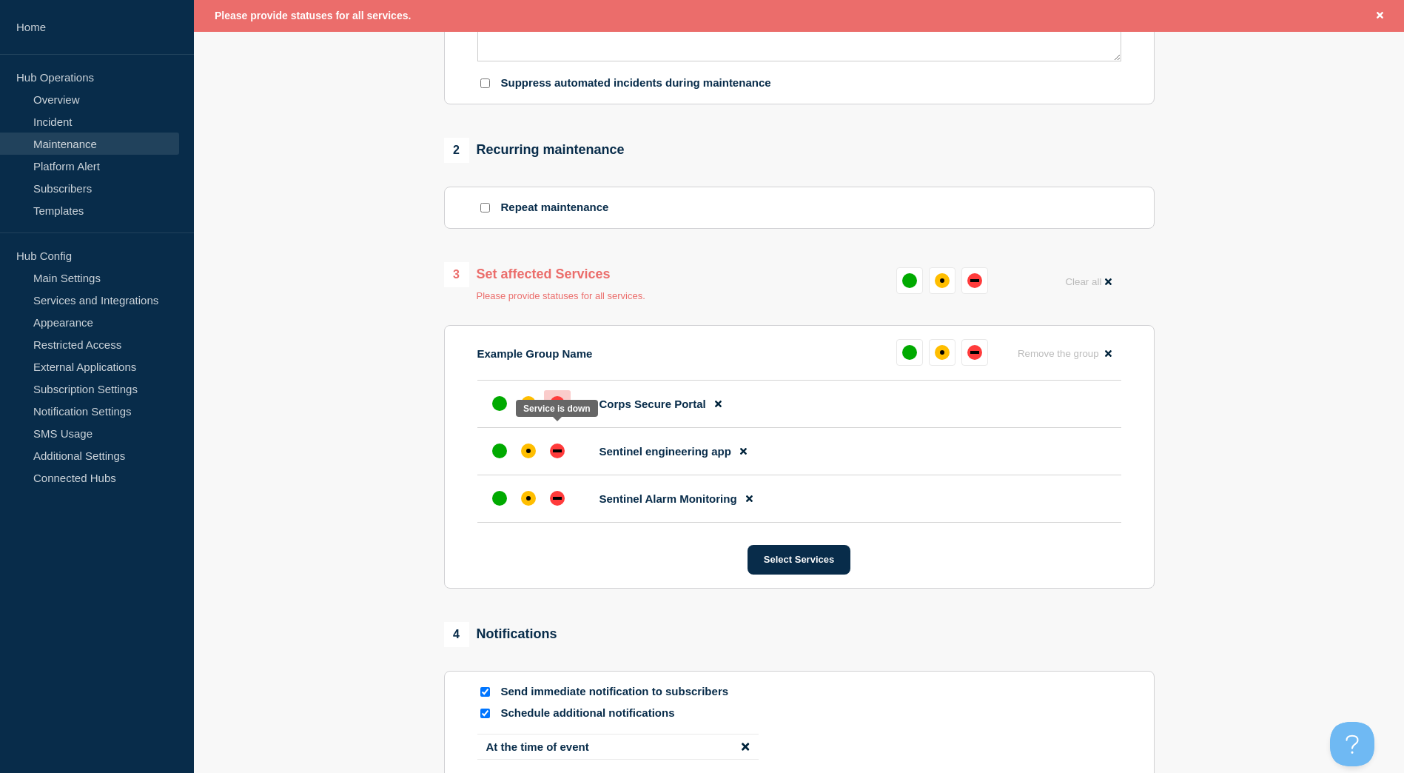
click at [554, 405] on div "down" at bounding box center [557, 403] width 9 height 3
click at [563, 458] on div "down" at bounding box center [557, 450] width 15 height 15
click at [560, 506] on div "down" at bounding box center [557, 498] width 15 height 15
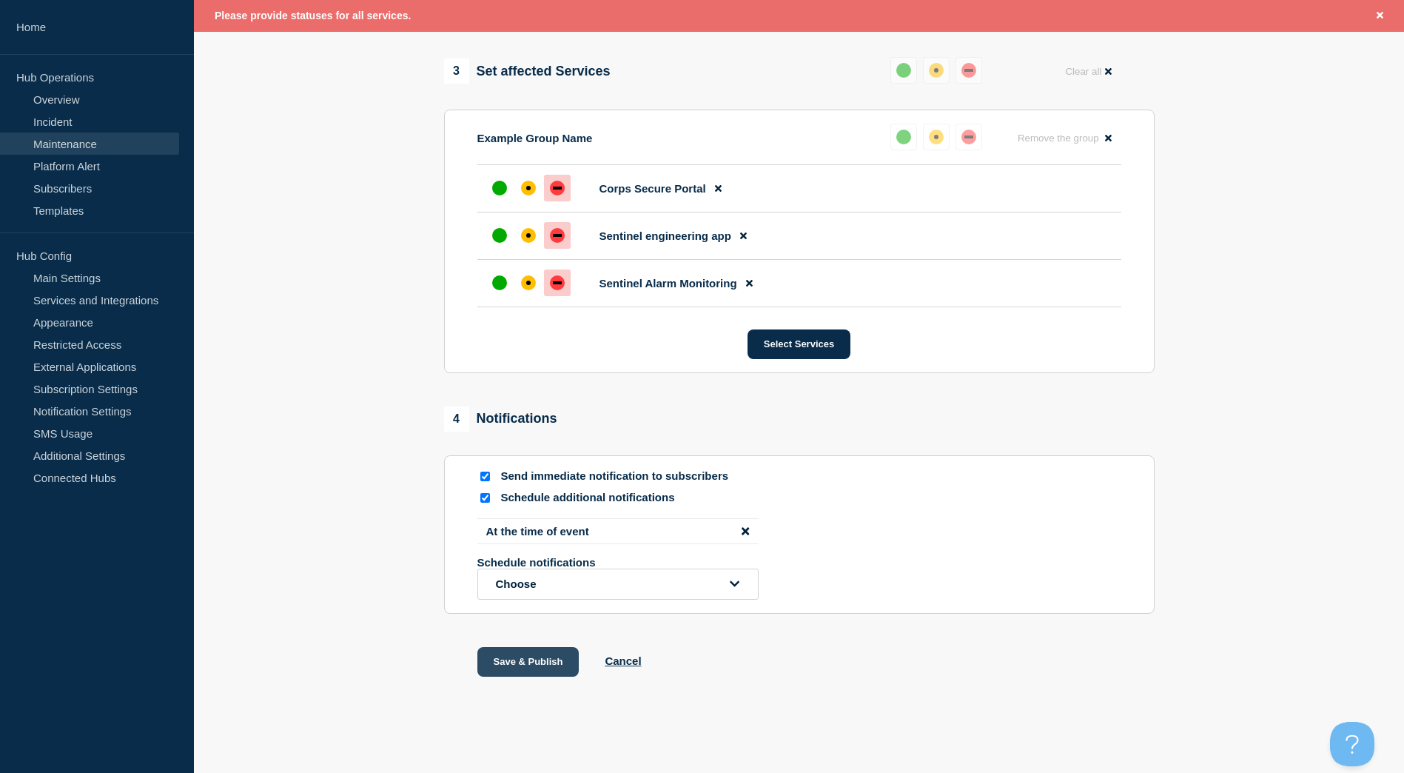
click at [536, 666] on button "Save & Publish" at bounding box center [528, 662] width 102 height 30
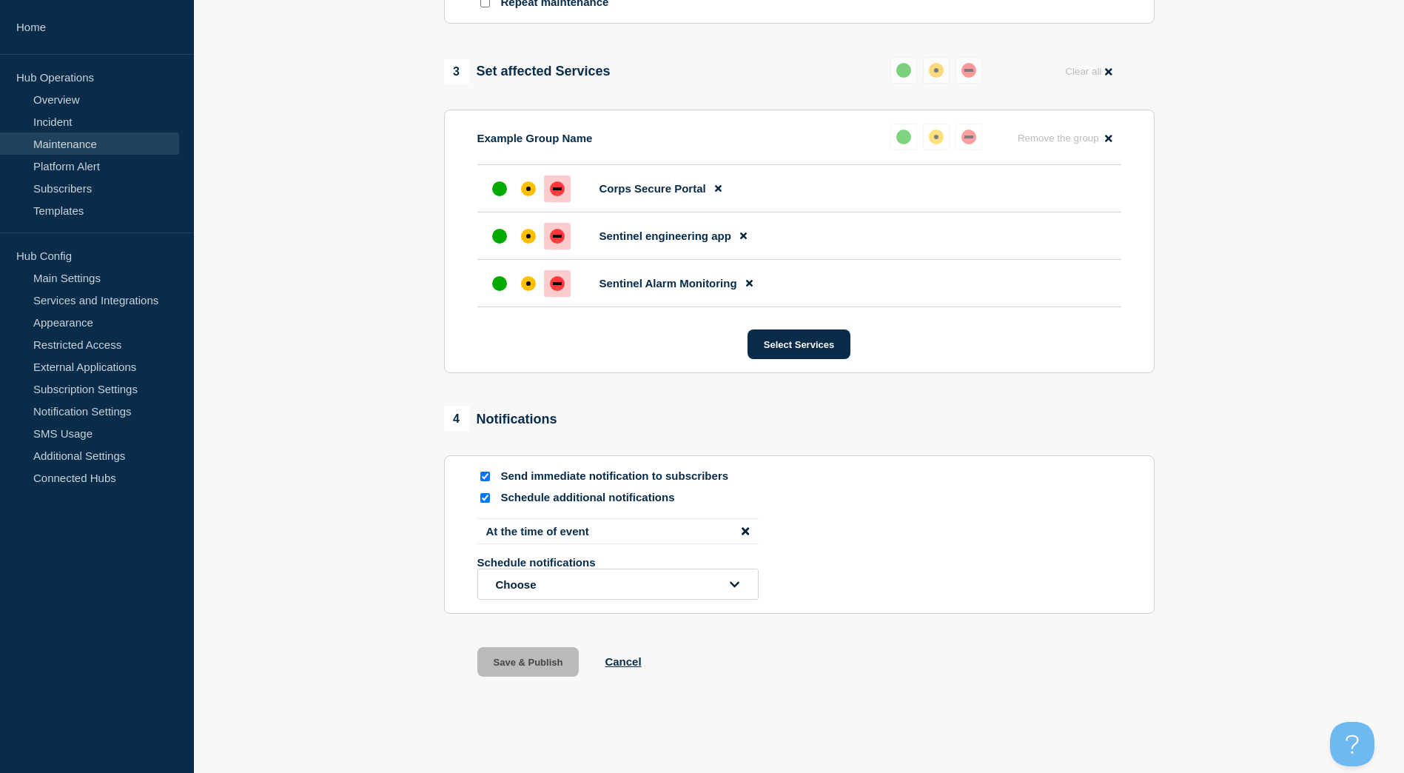
scroll to position [754, 0]
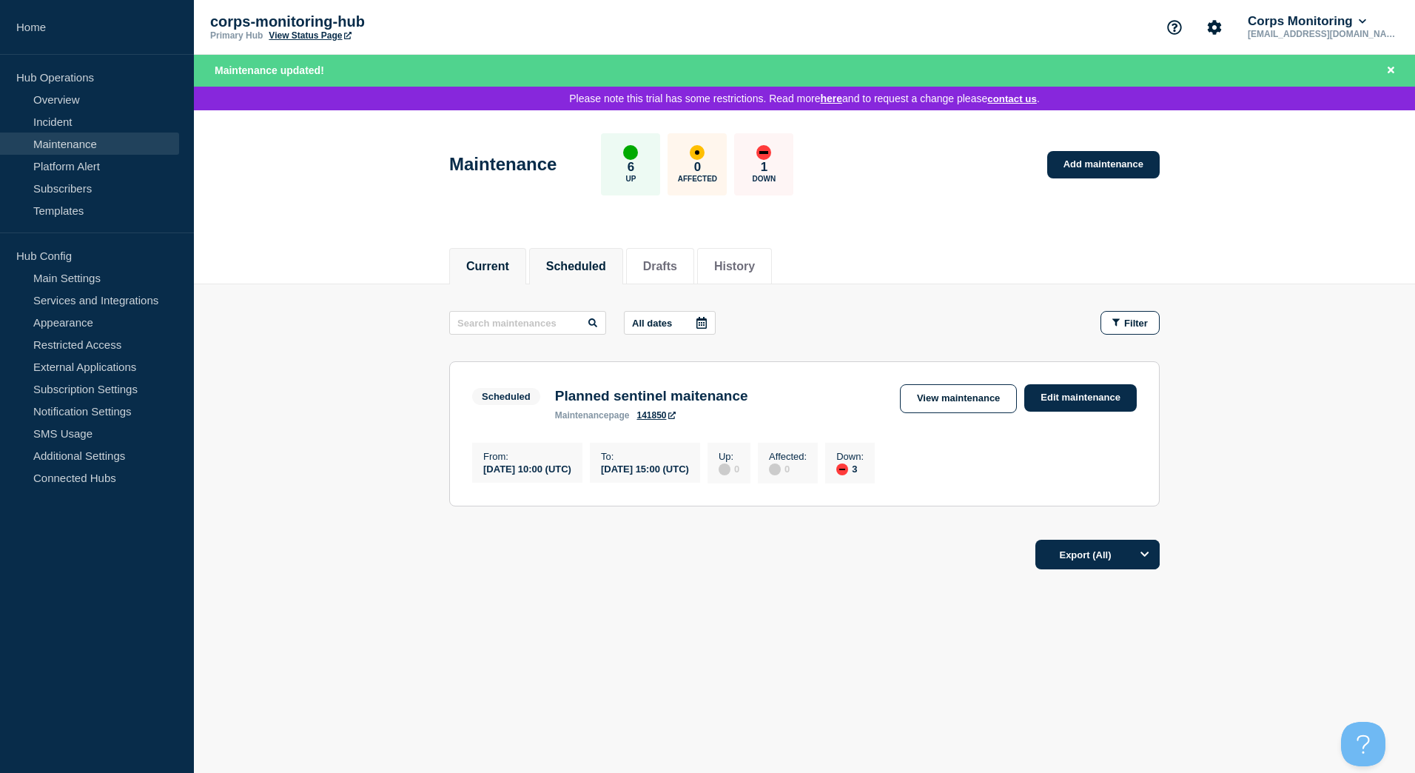
click at [489, 269] on button "Current" at bounding box center [487, 266] width 43 height 13
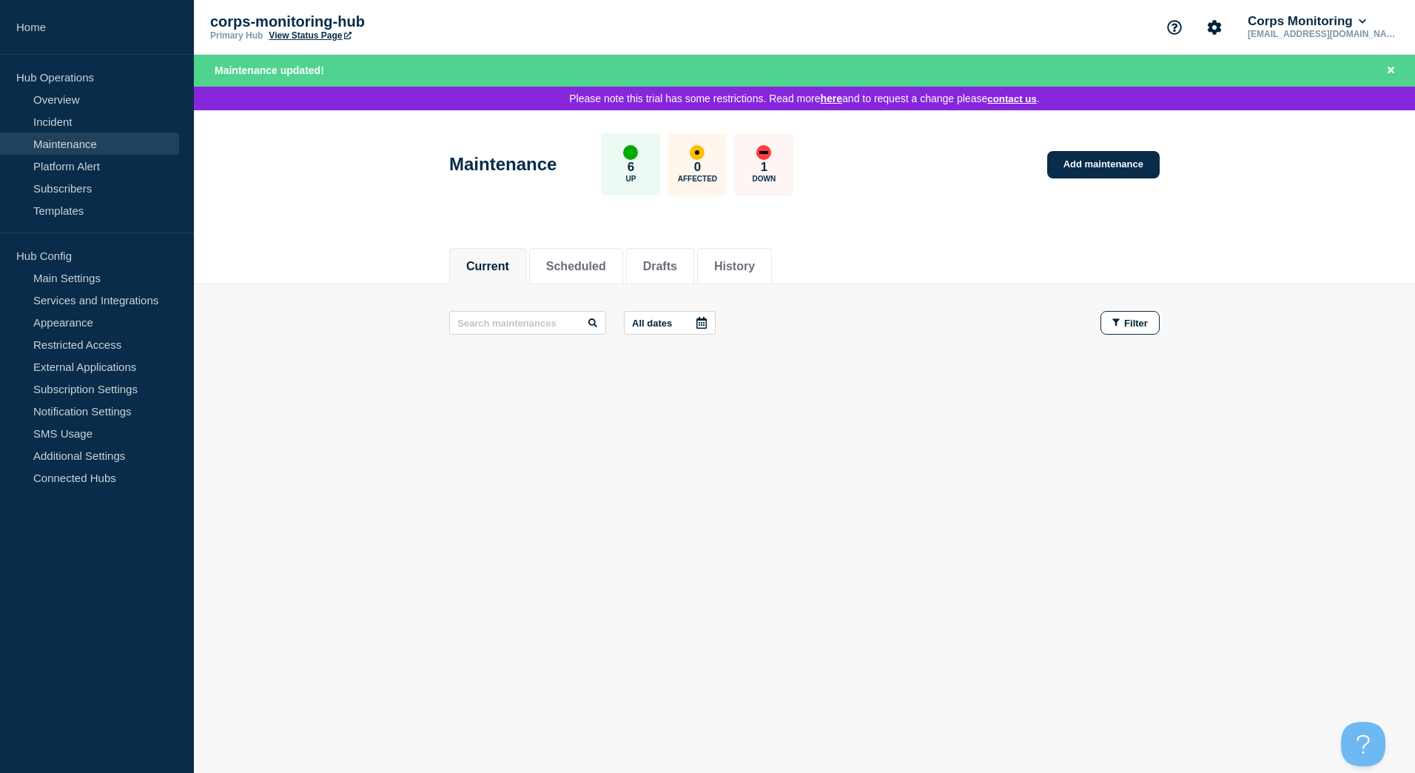
click at [769, 148] on div "1 Down" at bounding box center [763, 164] width 59 height 62
click at [768, 154] on div "down" at bounding box center [763, 152] width 9 height 3
click at [106, 95] on link "Overview" at bounding box center [89, 99] width 179 height 22
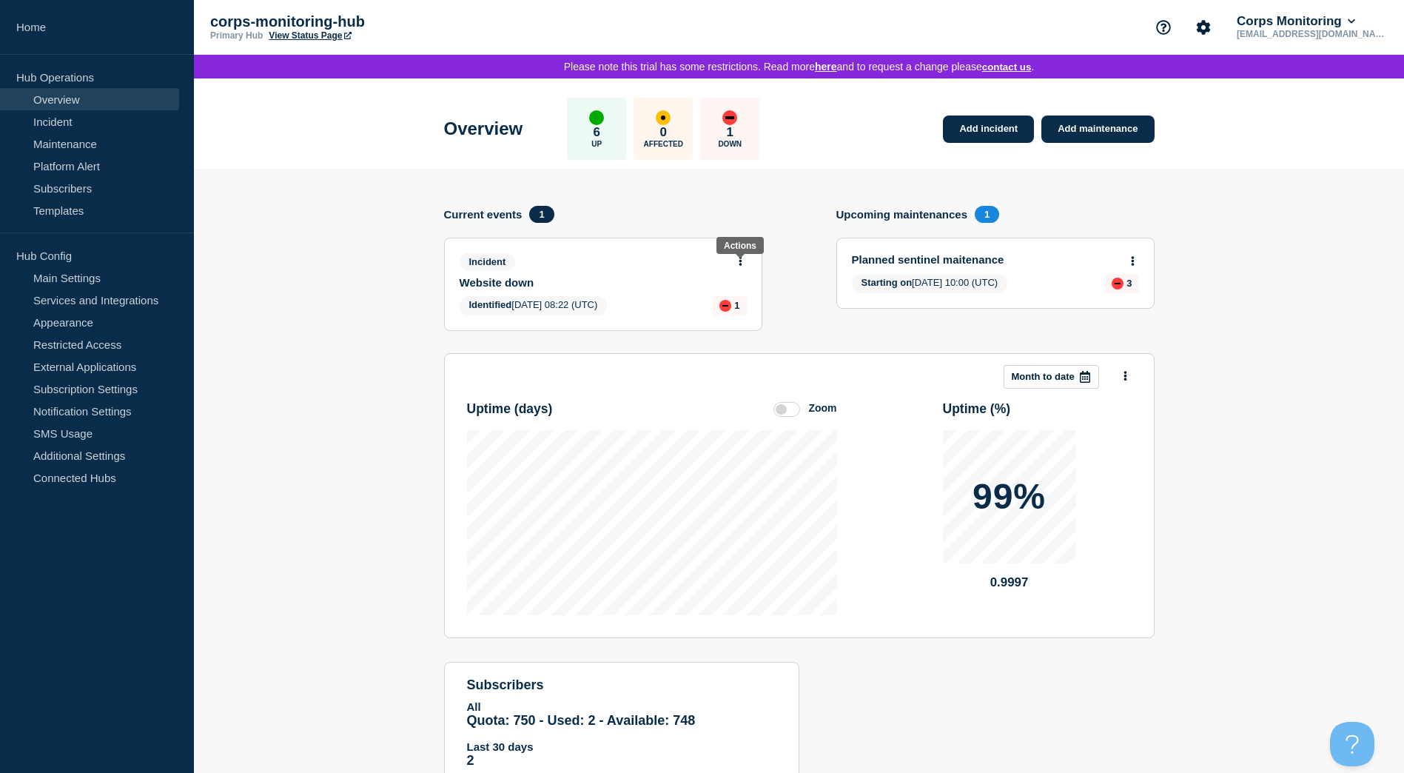
click at [741, 262] on icon at bounding box center [740, 261] width 3 height 10
click at [748, 321] on link "Update incident" at bounding box center [740, 318] width 72 height 12
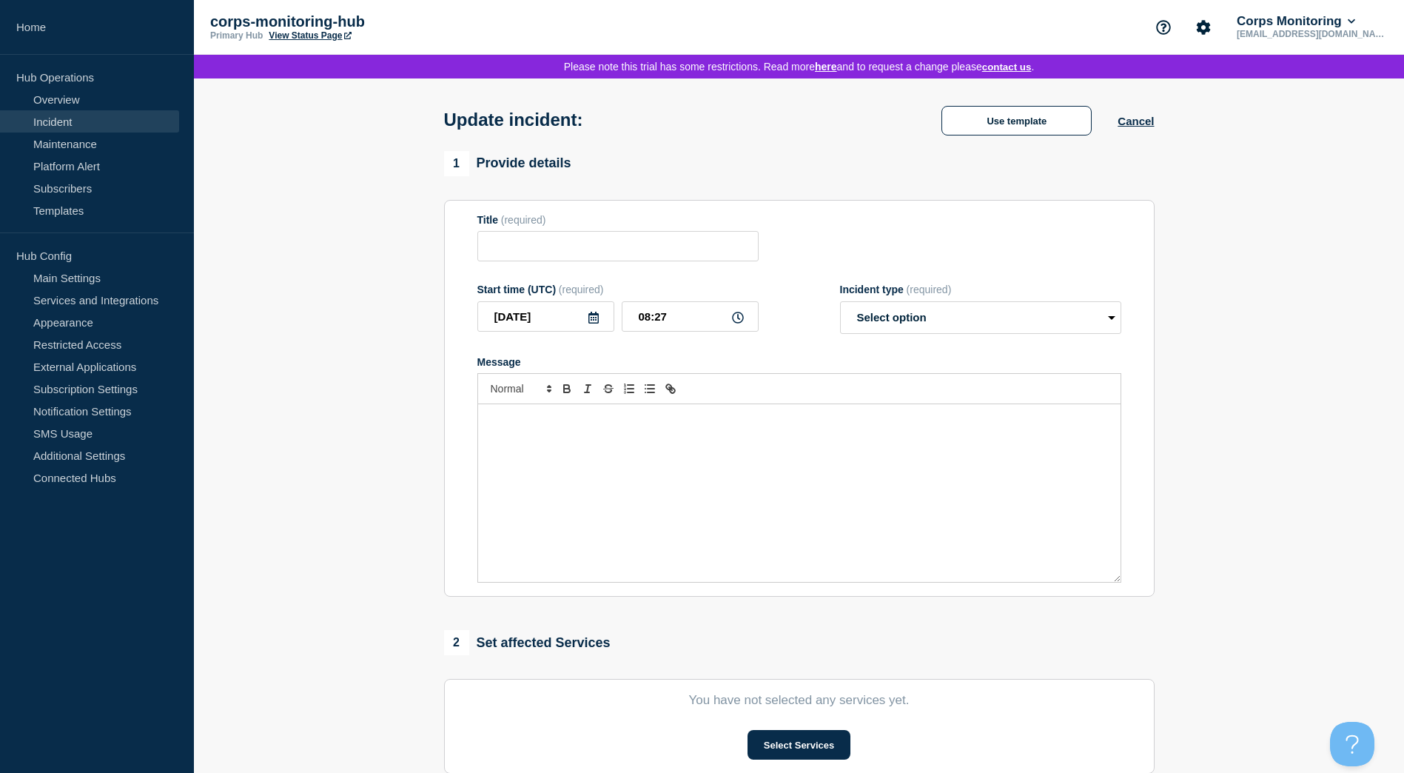
type input "Website down"
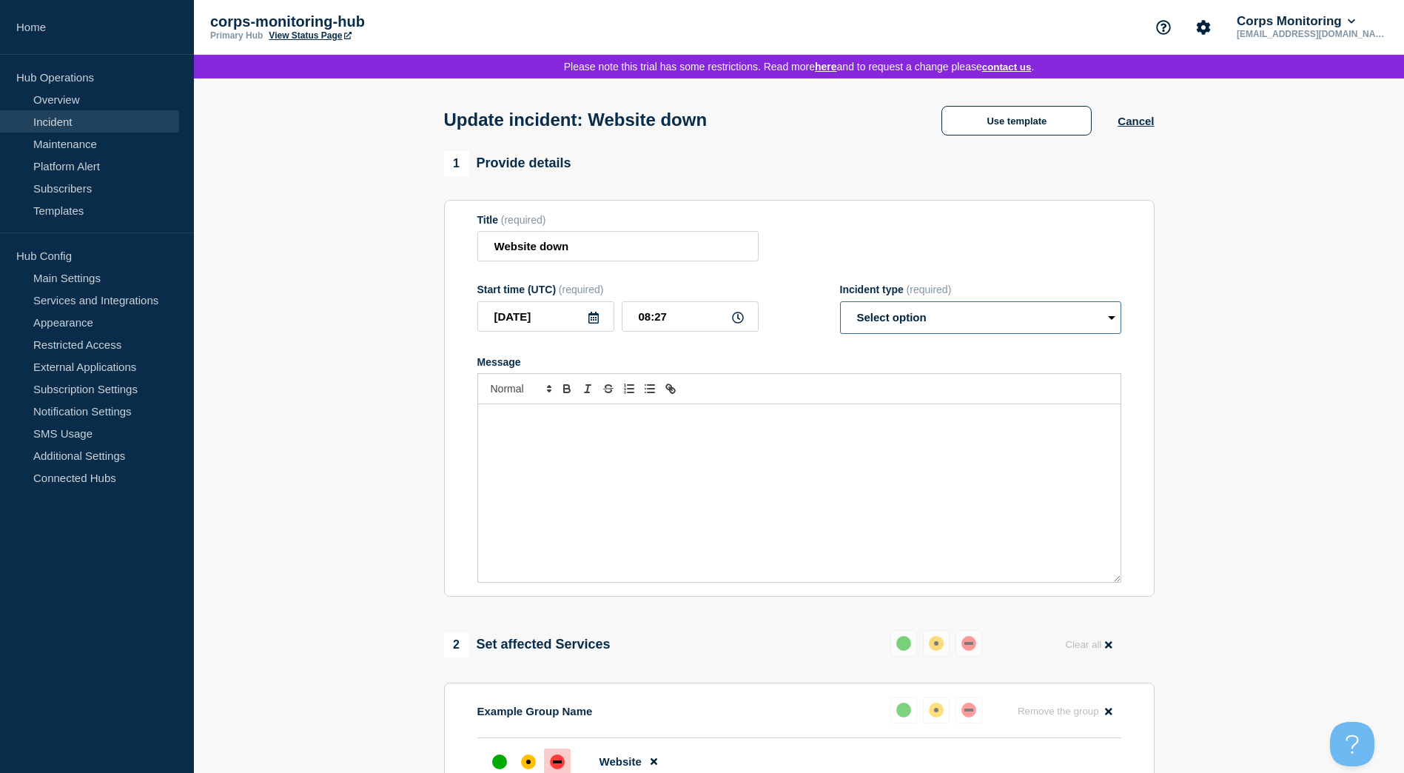
click at [976, 327] on select "Select option Investigating Identified Monitoring Resolved" at bounding box center [980, 317] width 281 height 33
click at [840, 306] on select "Select option Investigating Identified Monitoring Resolved" at bounding box center [980, 317] width 281 height 33
click at [1007, 320] on select "Select option Investigating Identified Monitoring Resolved" at bounding box center [980, 317] width 281 height 33
select select "resolved"
click at [840, 306] on select "Select option Investigating Identified Monitoring Resolved" at bounding box center [980, 317] width 281 height 33
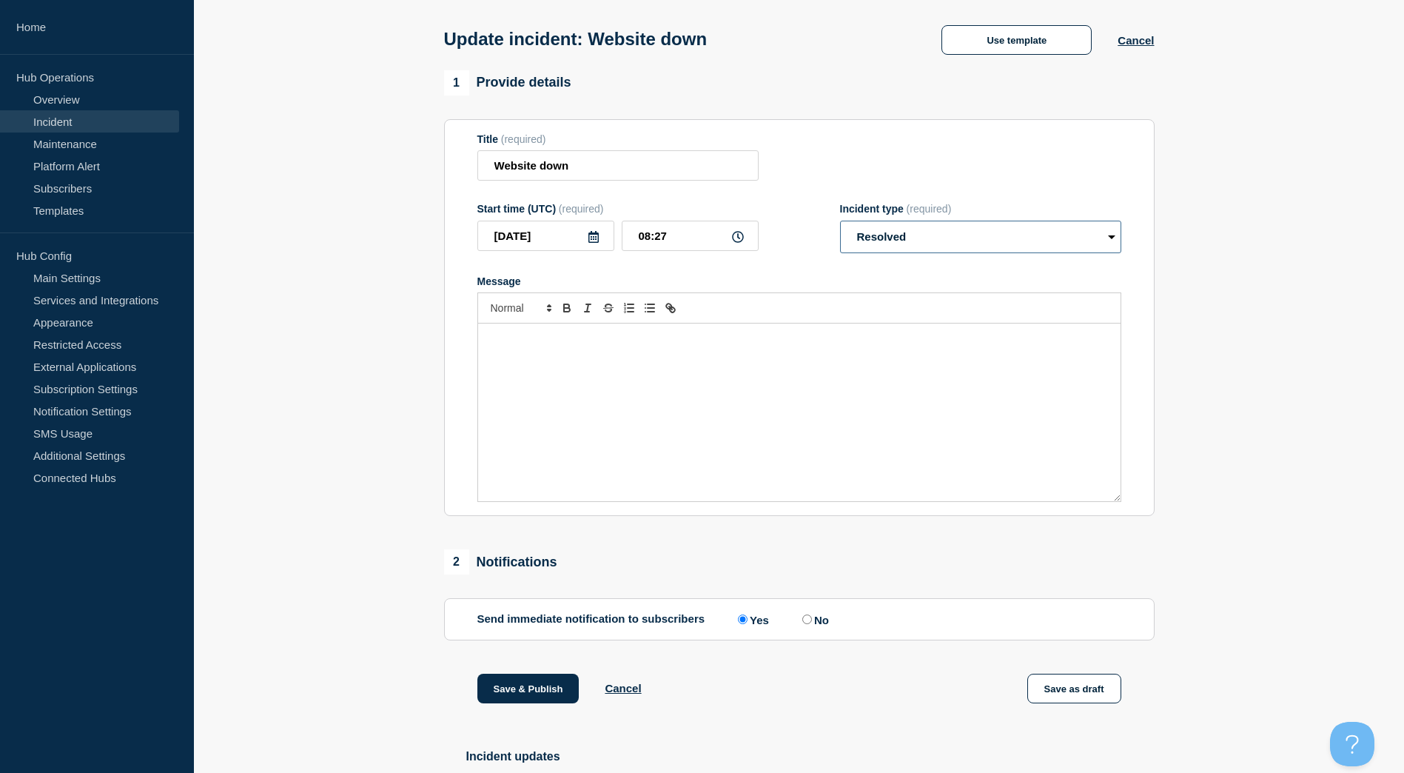
scroll to position [201, 0]
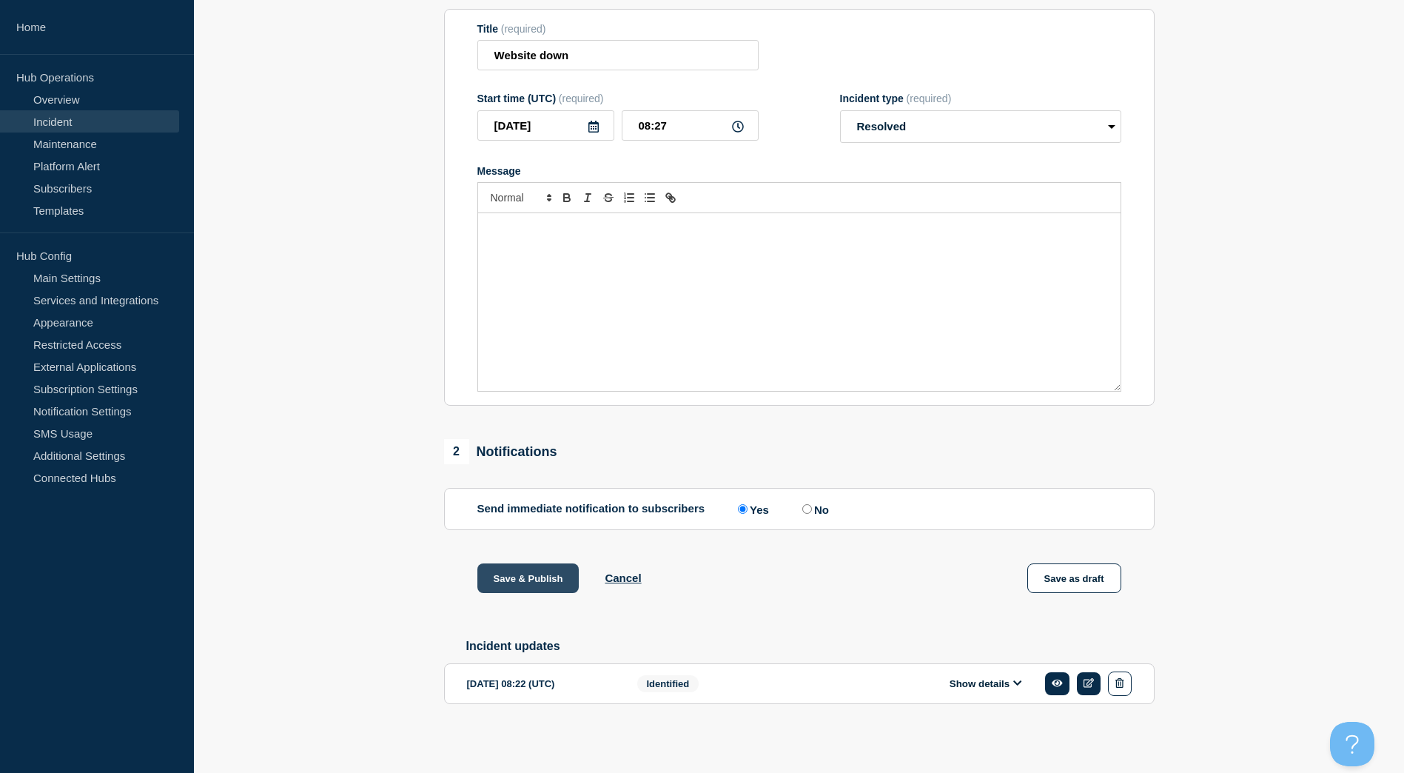
click at [522, 583] on button "Save & Publish" at bounding box center [528, 578] width 102 height 30
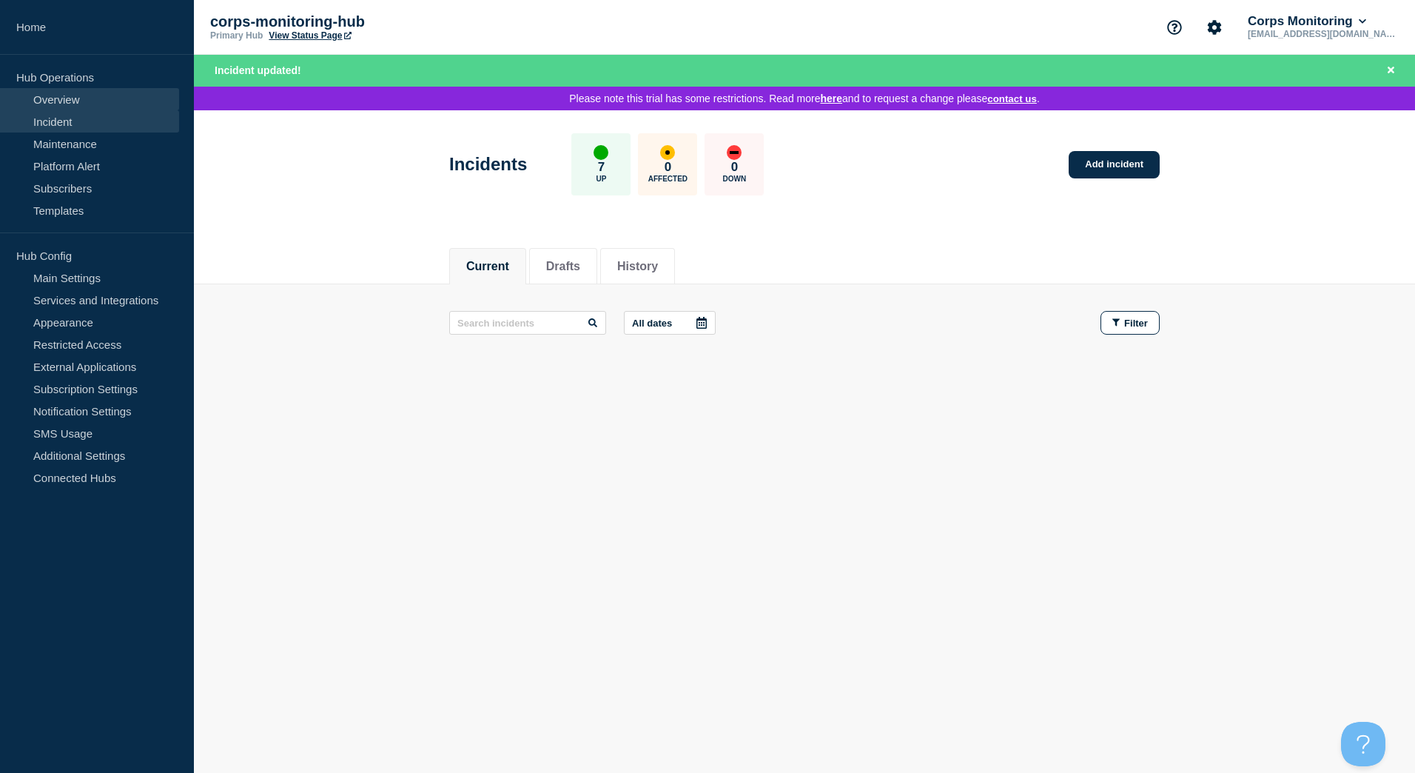
click at [58, 103] on link "Overview" at bounding box center [89, 99] width 179 height 22
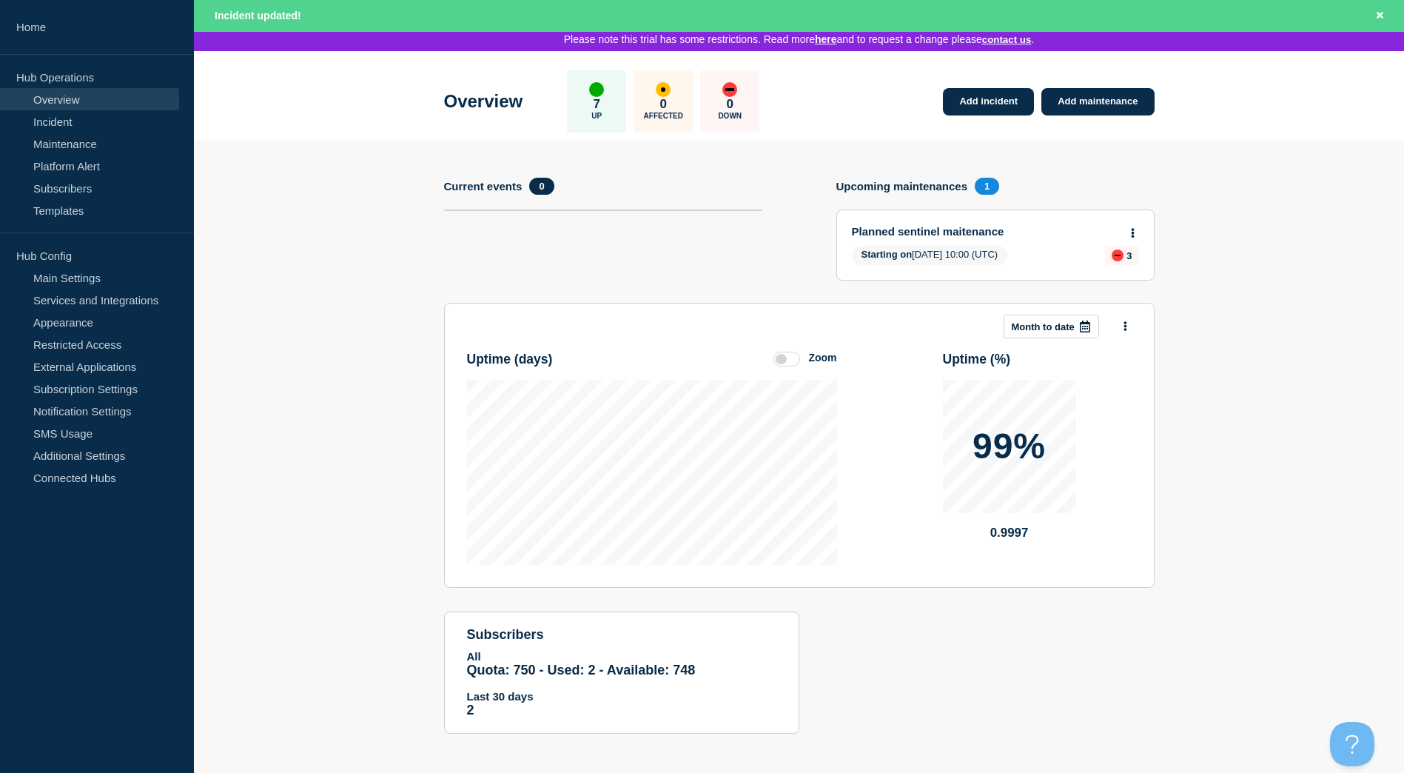
scroll to position [67, 0]
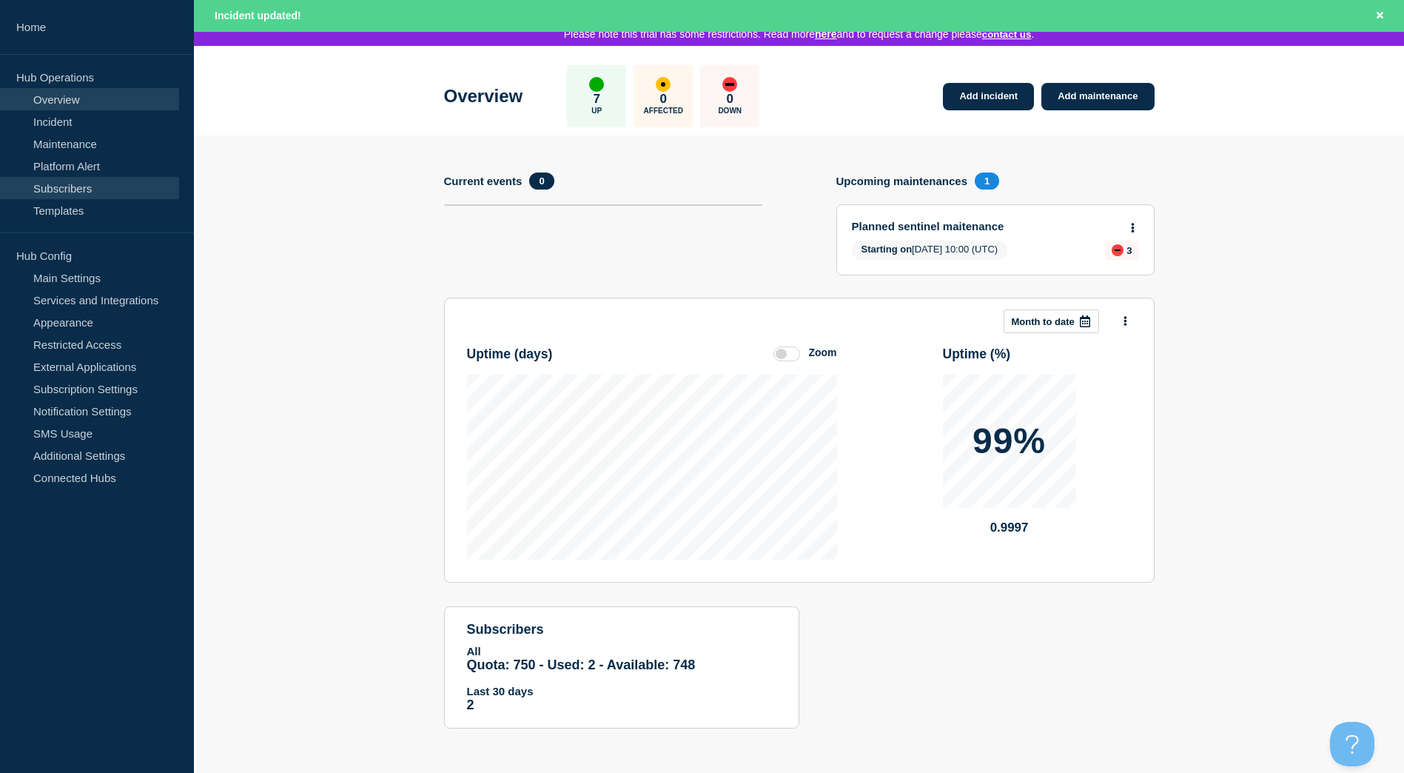
click at [72, 195] on link "Subscribers" at bounding box center [89, 188] width 179 height 22
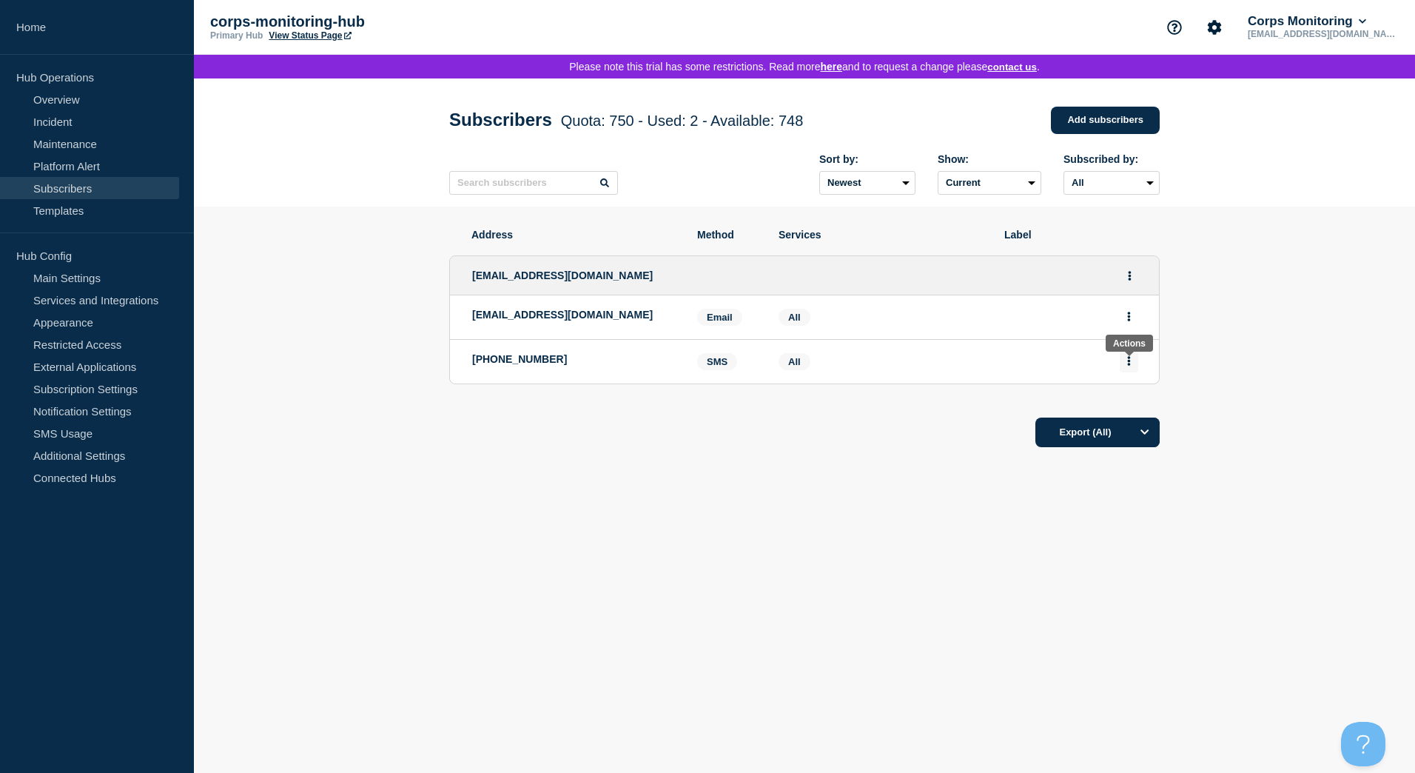
click at [1129, 366] on icon "Actions" at bounding box center [1129, 361] width 3 height 10
click at [781, 392] on ul "[EMAIL_ADDRESS][DOMAIN_NAME] [EMAIL_ADDRESS][DOMAIN_NAME] Email Email: [EMAIL_A…" at bounding box center [804, 320] width 711 height 158
click at [631, 365] on p "[PHONE_NUMBER]" at bounding box center [573, 359] width 203 height 12
drag, startPoint x: 512, startPoint y: 362, endPoint x: 529, endPoint y: 377, distance: 22.6
click at [529, 377] on li "[PHONE_NUMBER] SMS SMS: [PHONE_NUMBER] Services: All" at bounding box center [804, 362] width 709 height 44
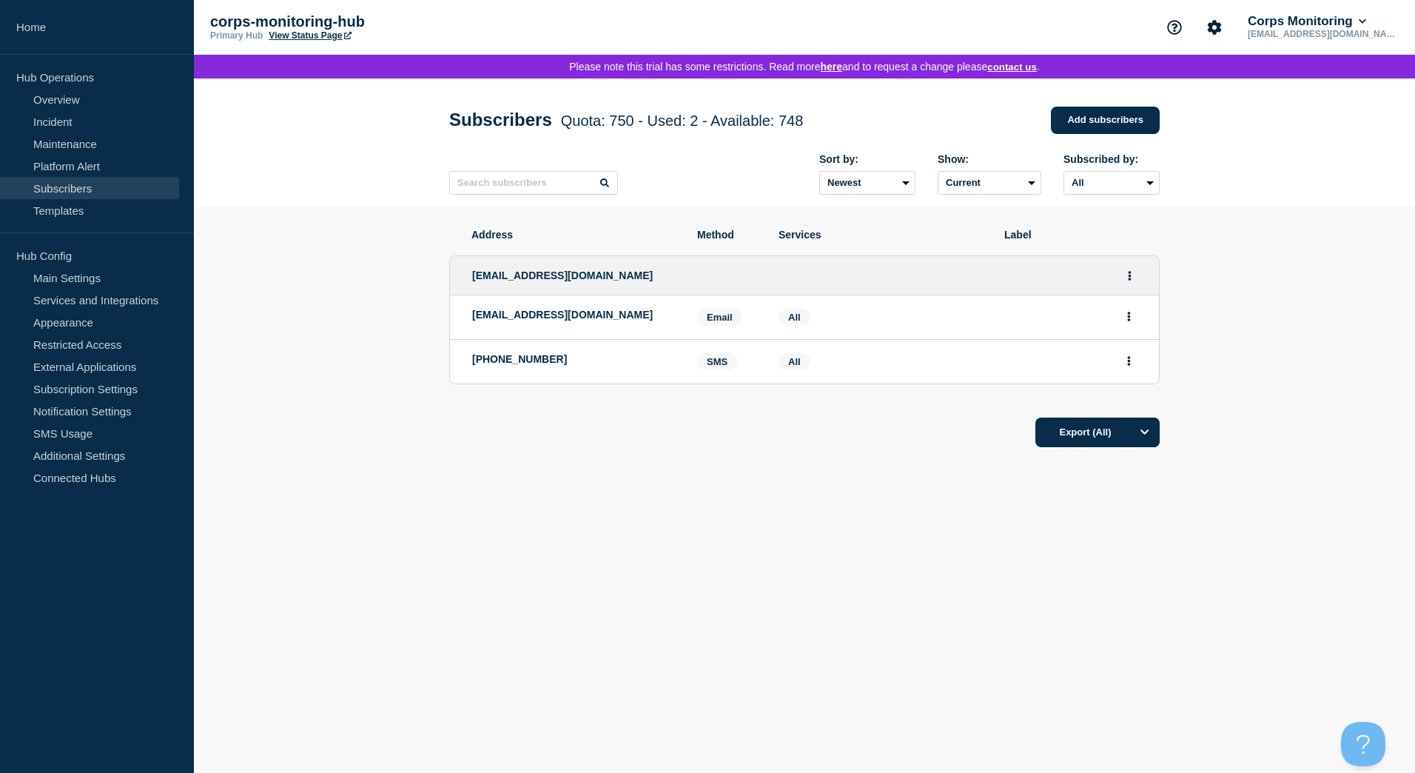
drag, startPoint x: 529, startPoint y: 377, endPoint x: 649, endPoint y: 404, distance: 123.0
click at [649, 399] on ul "[EMAIL_ADDRESS][DOMAIN_NAME] [EMAIL_ADDRESS][DOMAIN_NAME] Email Email: [EMAIL_A…" at bounding box center [804, 320] width 711 height 158
click at [1128, 319] on icon "Actions" at bounding box center [1129, 317] width 3 height 10
click at [1078, 314] on div at bounding box center [1070, 317] width 133 height 17
click at [1137, 280] on button "Actions" at bounding box center [1130, 275] width 19 height 23
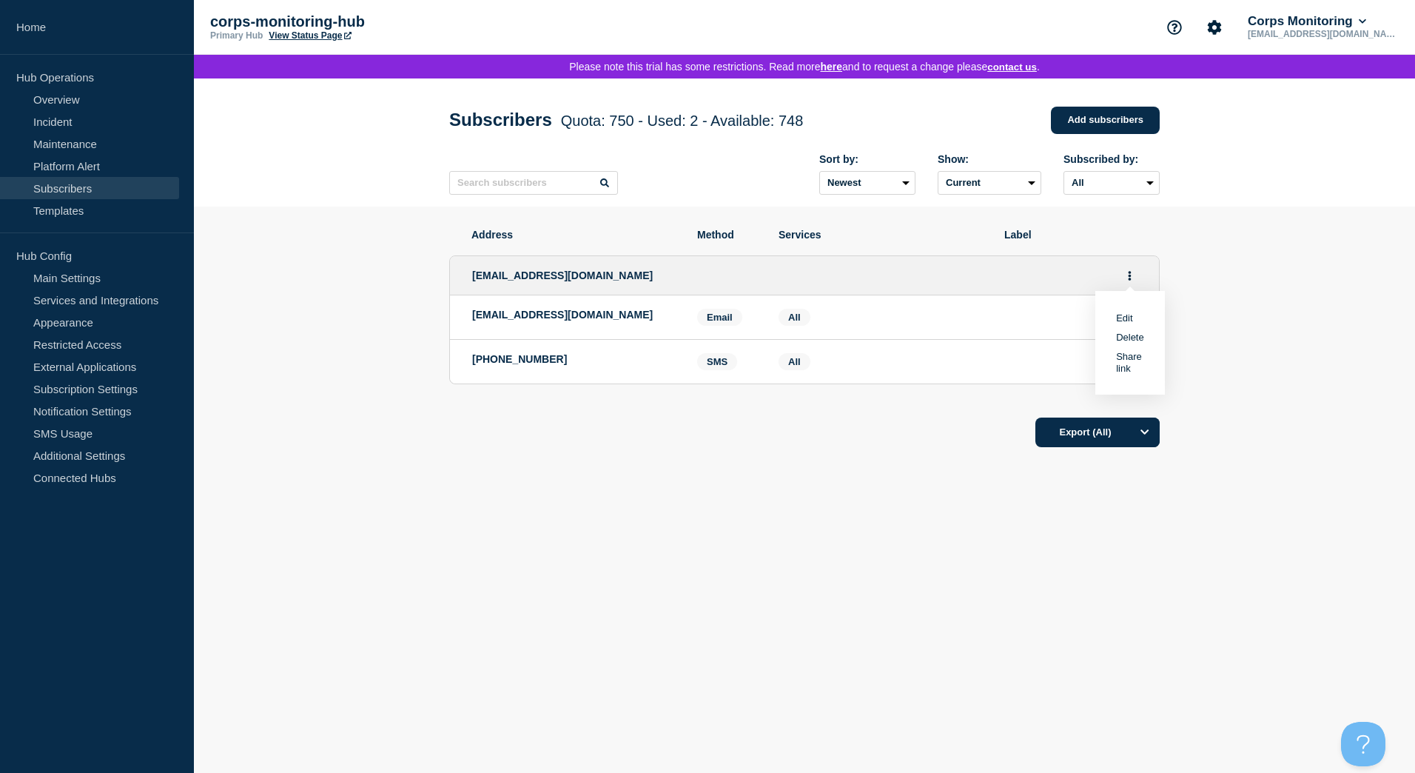
click at [1125, 320] on link "Edit" at bounding box center [1124, 317] width 16 height 11
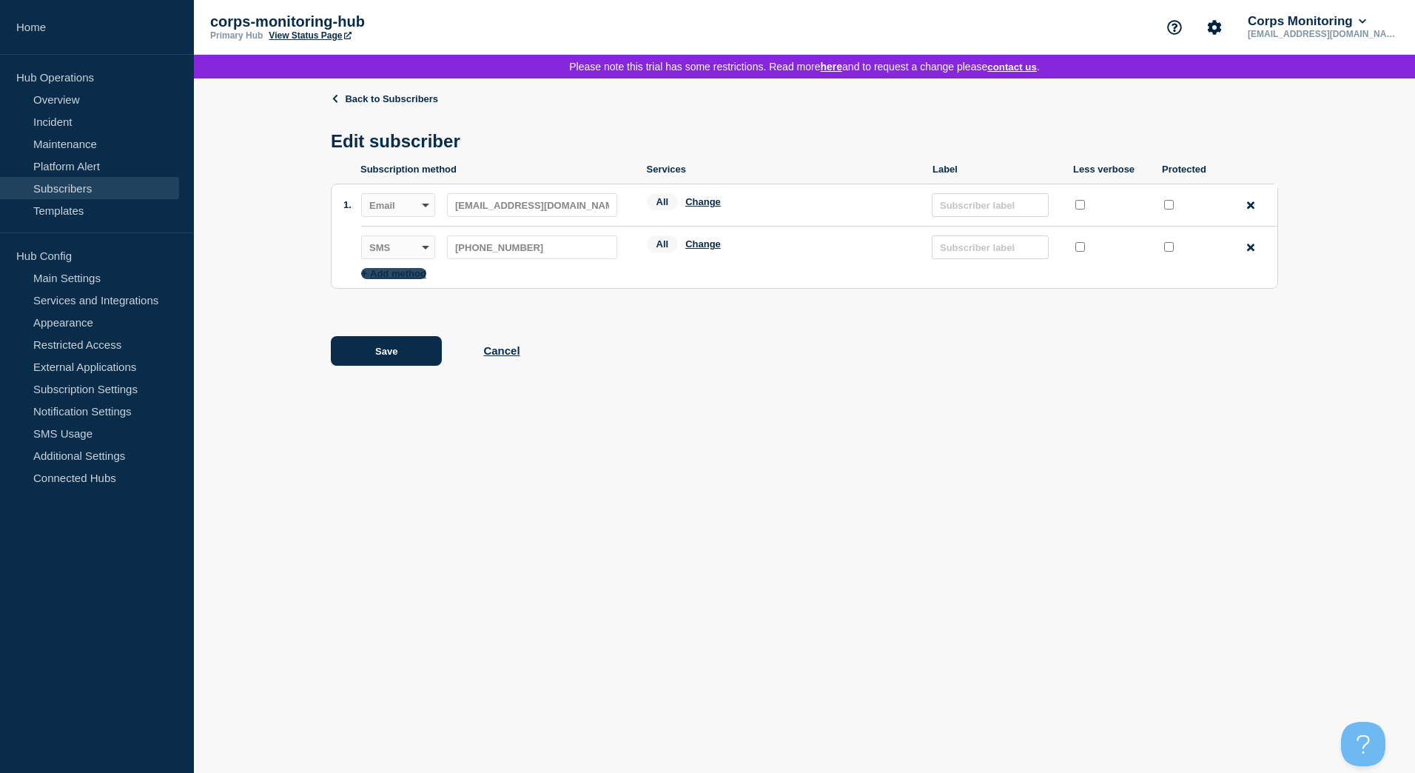
click at [377, 278] on button "Add method" at bounding box center [393, 273] width 65 height 11
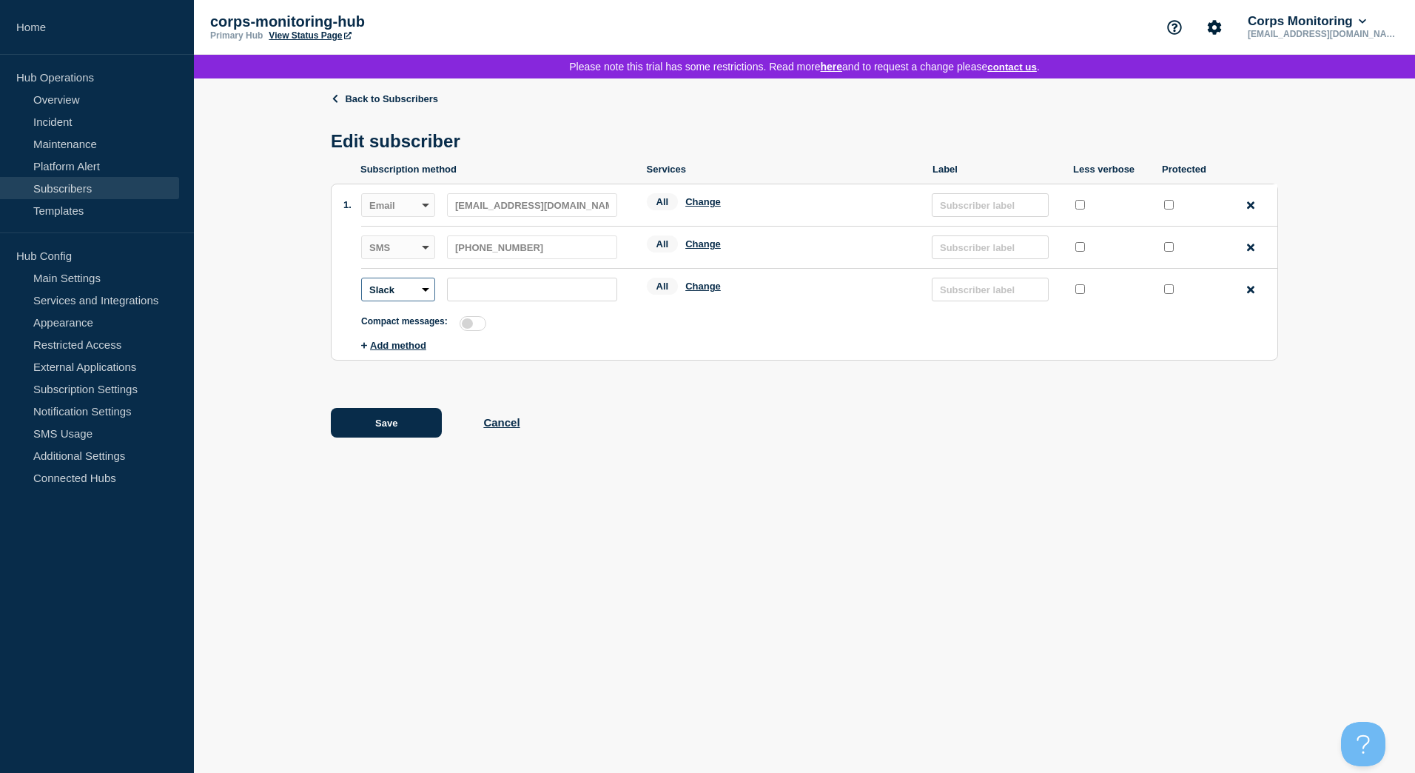
click at [430, 299] on select "Webhook Slack Teams" at bounding box center [398, 290] width 74 height 24
select select "teams"
click at [361, 284] on select "Webhook Slack Teams" at bounding box center [398, 290] width 74 height 24
click at [1247, 297] on div "Remove method" at bounding box center [1250, 290] width 19 height 19
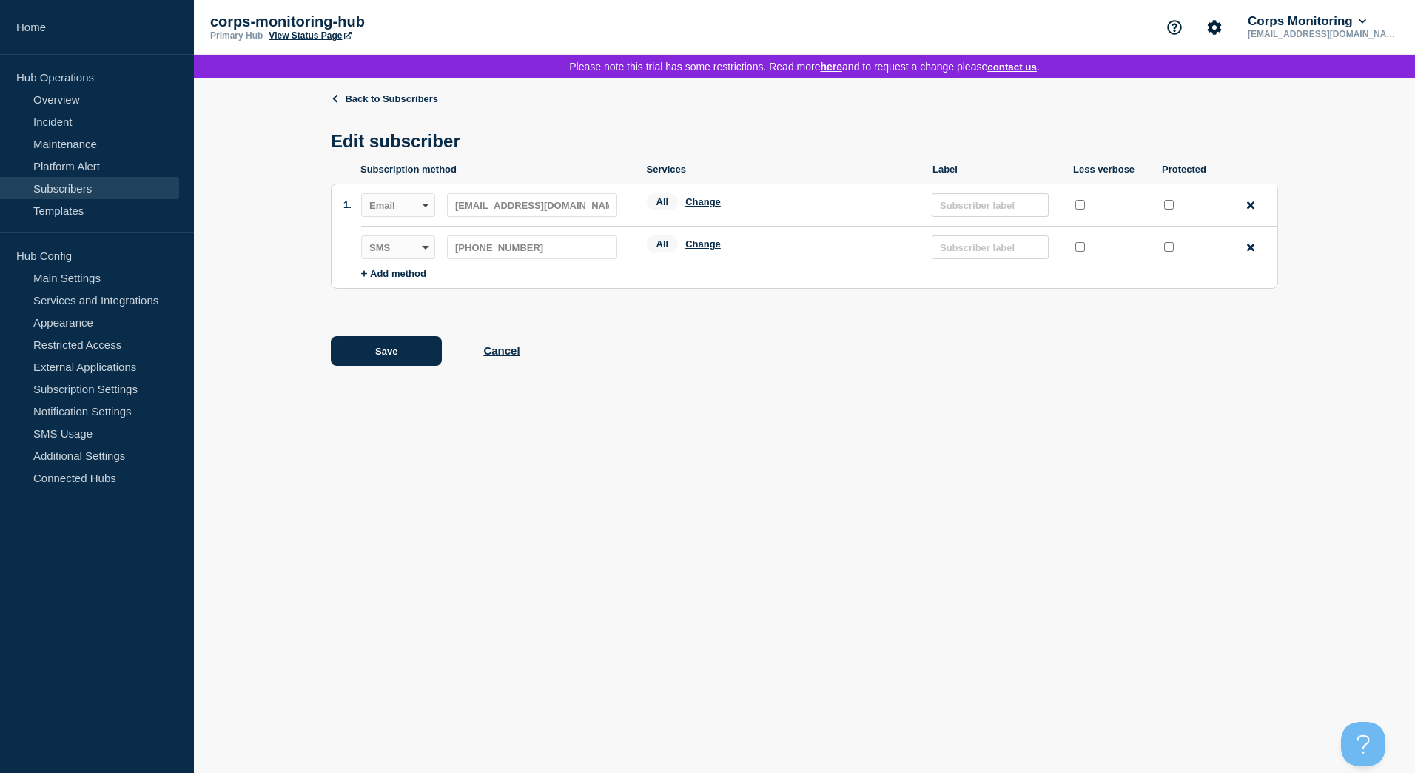
click at [344, 107] on header "Back to Subscribers Edit subscriber" at bounding box center [804, 128] width 947 height 70
click at [358, 104] on link "Back to Subscribers" at bounding box center [384, 98] width 107 height 11
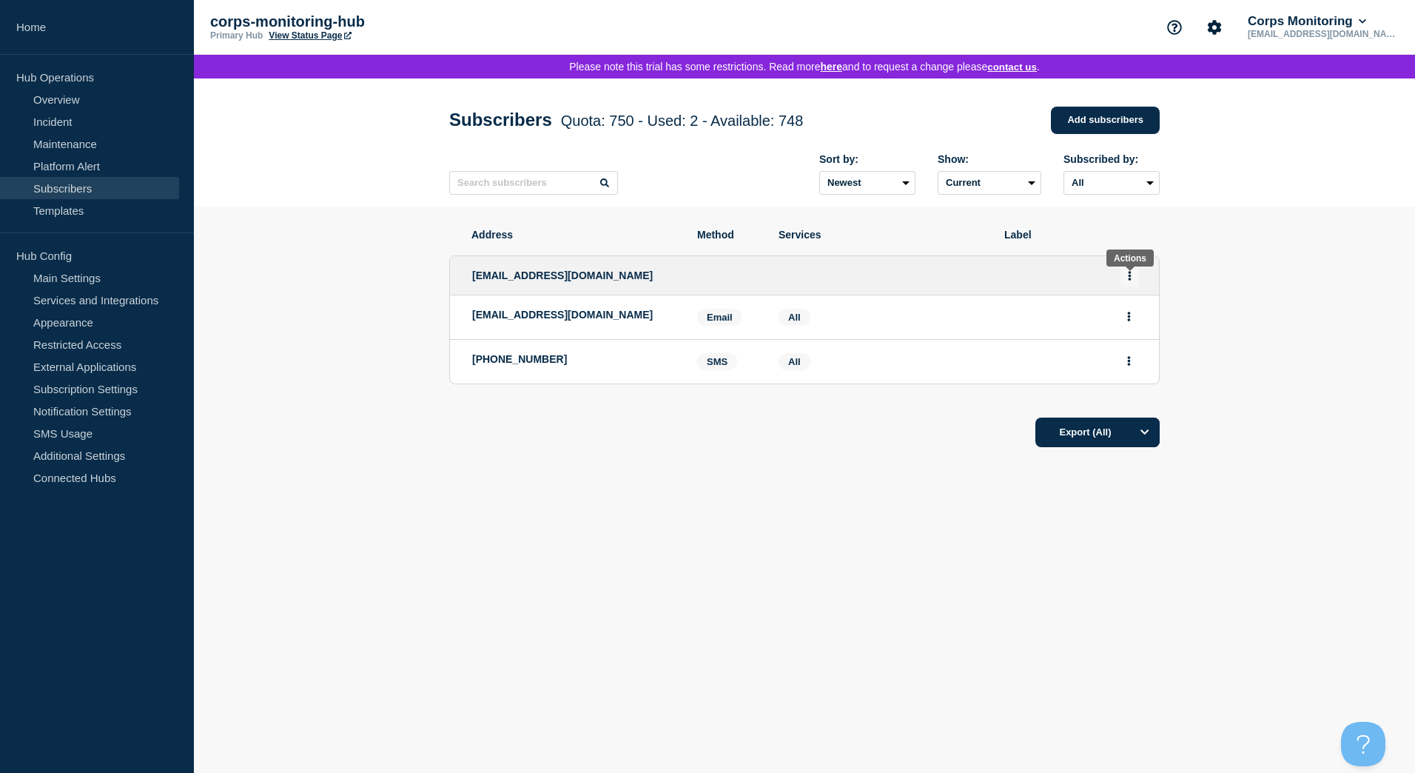
click at [1133, 279] on button "Actions" at bounding box center [1130, 275] width 19 height 23
click at [1130, 372] on link "Share link" at bounding box center [1129, 362] width 26 height 23
click at [1132, 361] on button "Actions" at bounding box center [1129, 360] width 19 height 23
click at [1130, 366] on icon "Actions" at bounding box center [1129, 361] width 3 height 10
click at [1132, 283] on button "Actions" at bounding box center [1130, 275] width 19 height 23
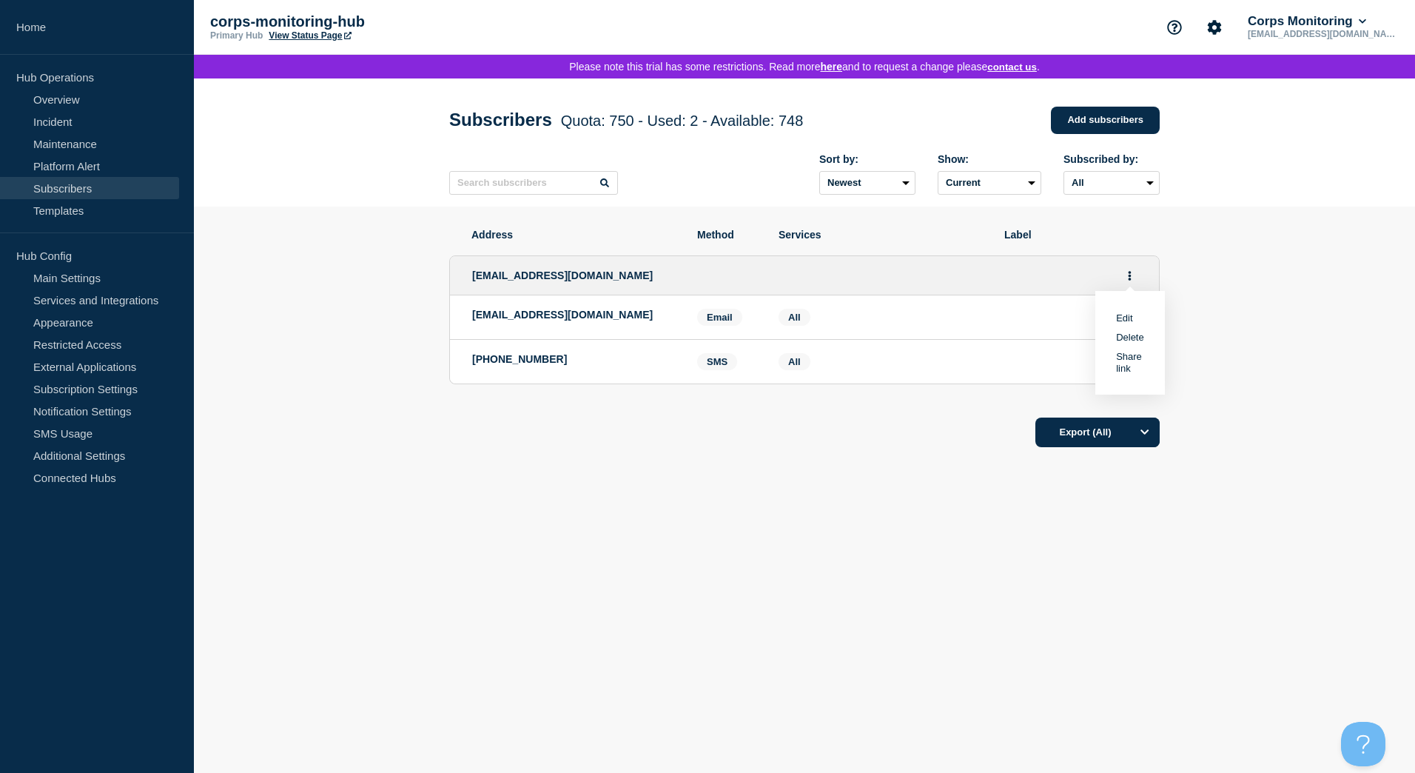
click at [1207, 256] on section "Address Method Services Label [EMAIL_ADDRESS][DOMAIN_NAME] Edit Delete Share li…" at bounding box center [804, 383] width 1221 height 353
